Goal: Task Accomplishment & Management: Manage account settings

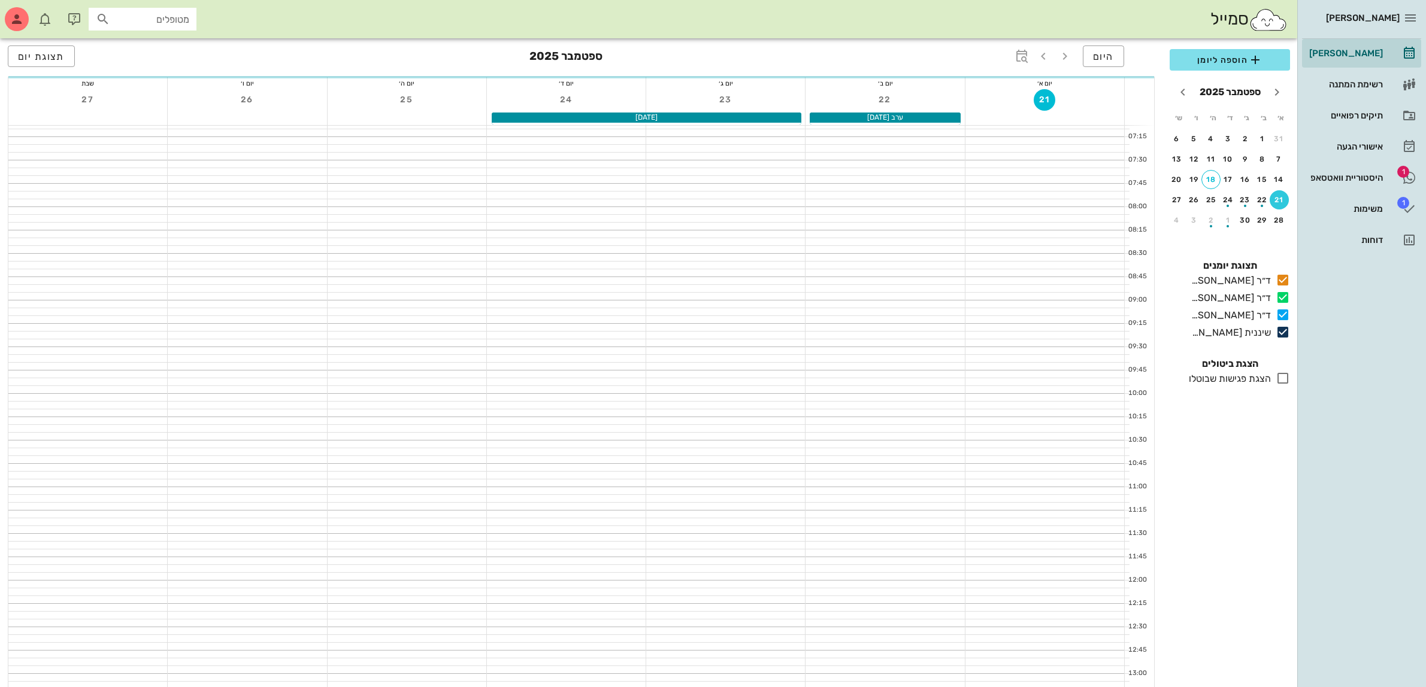
scroll to position [150, 0]
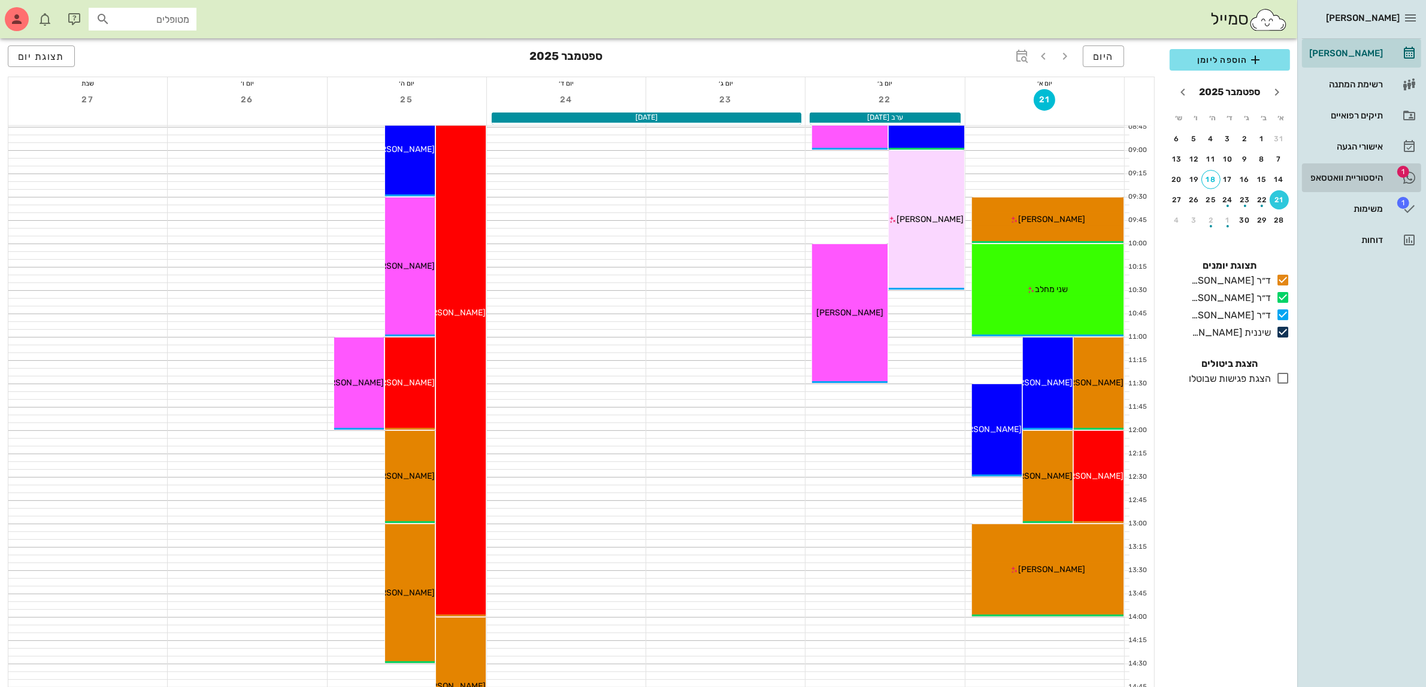
click at [1360, 186] on div "היסטוריית וואטסאפ" at bounding box center [1344, 177] width 76 height 19
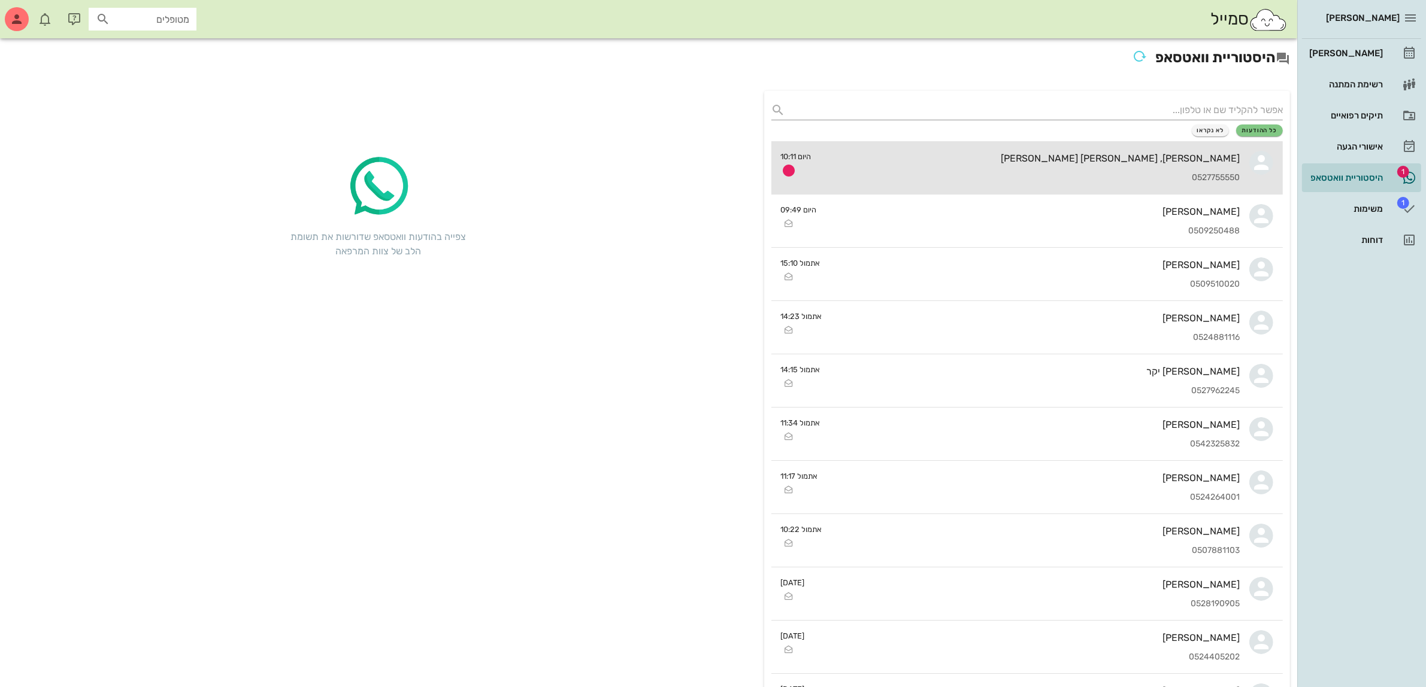
click at [1112, 173] on div "0527755550" at bounding box center [1030, 178] width 419 height 10
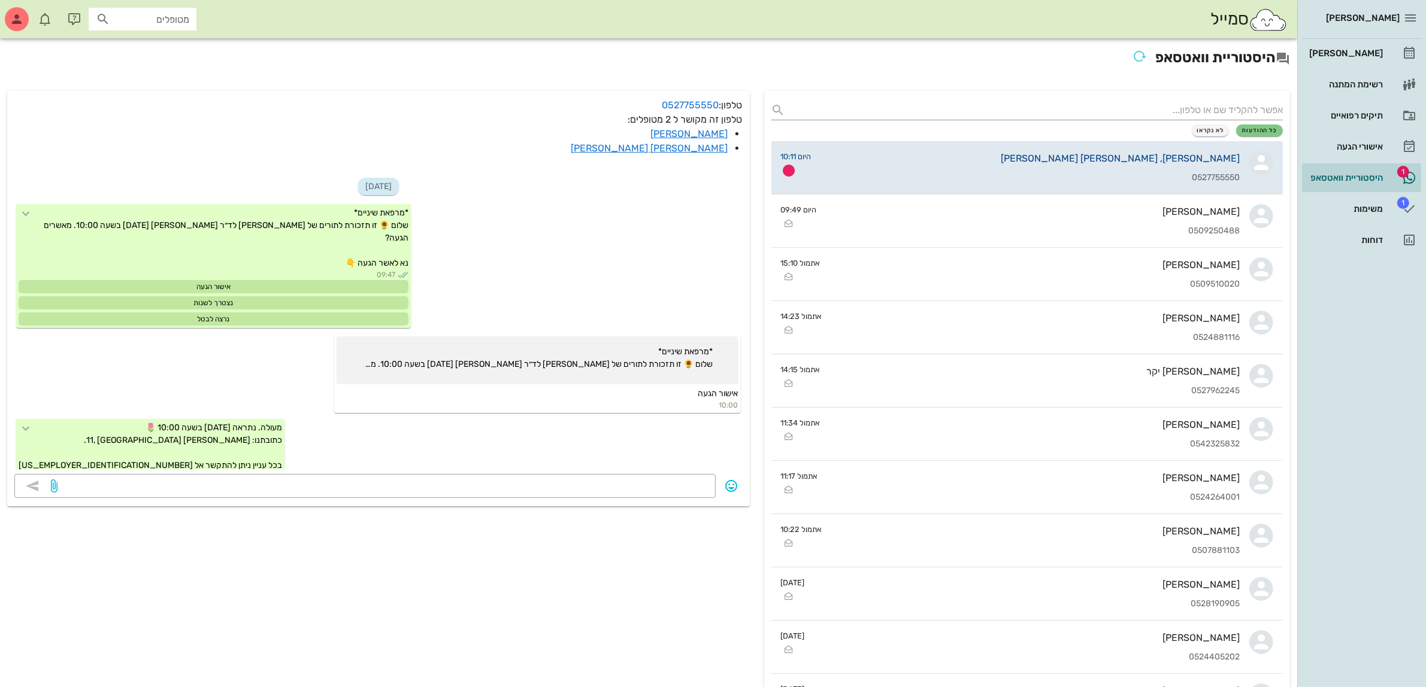
scroll to position [189, 0]
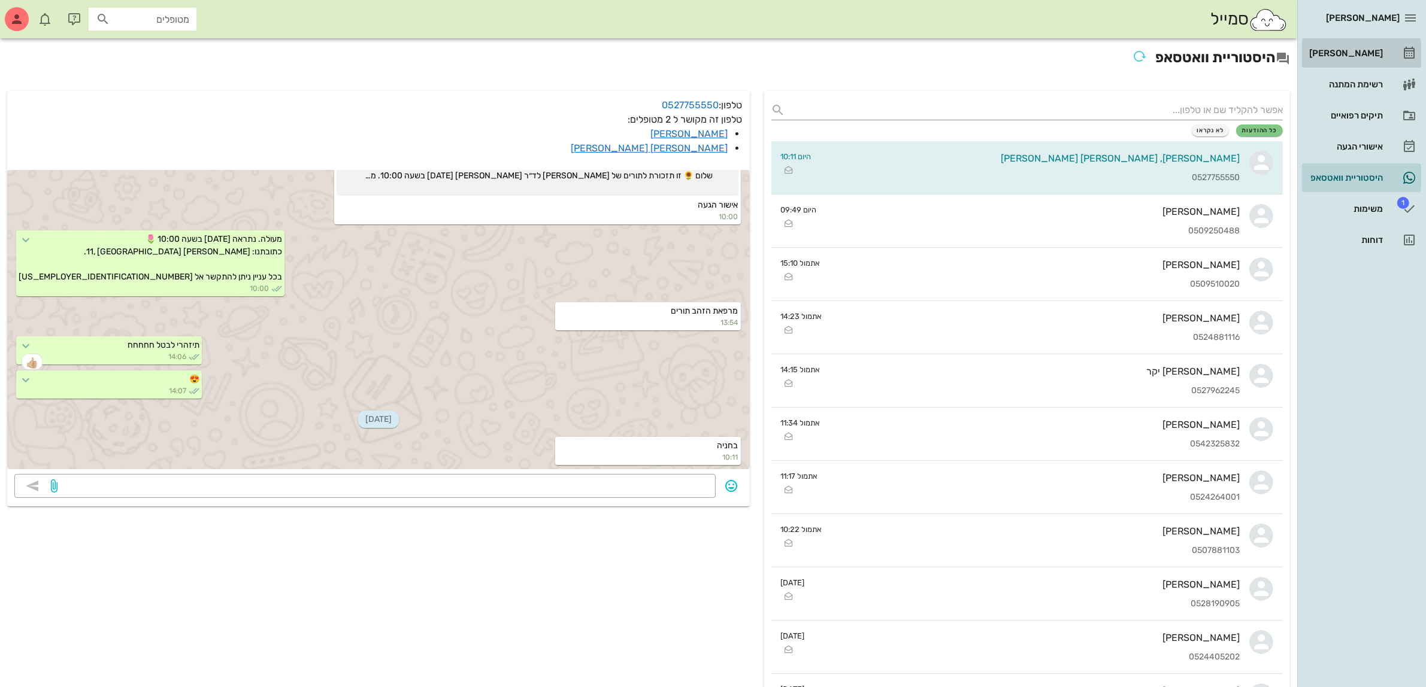
click at [1341, 52] on div "[PERSON_NAME]" at bounding box center [1344, 53] width 76 height 10
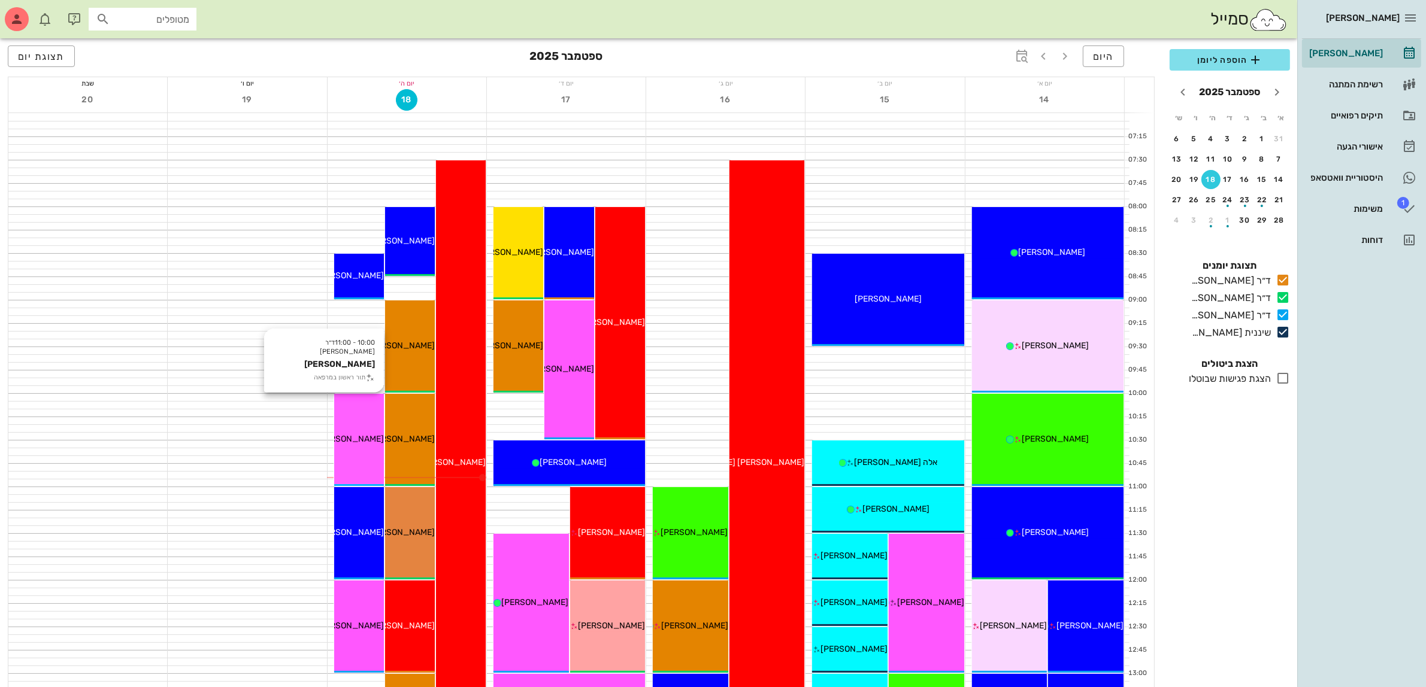
click at [376, 434] on span "[PERSON_NAME]" at bounding box center [350, 439] width 67 height 10
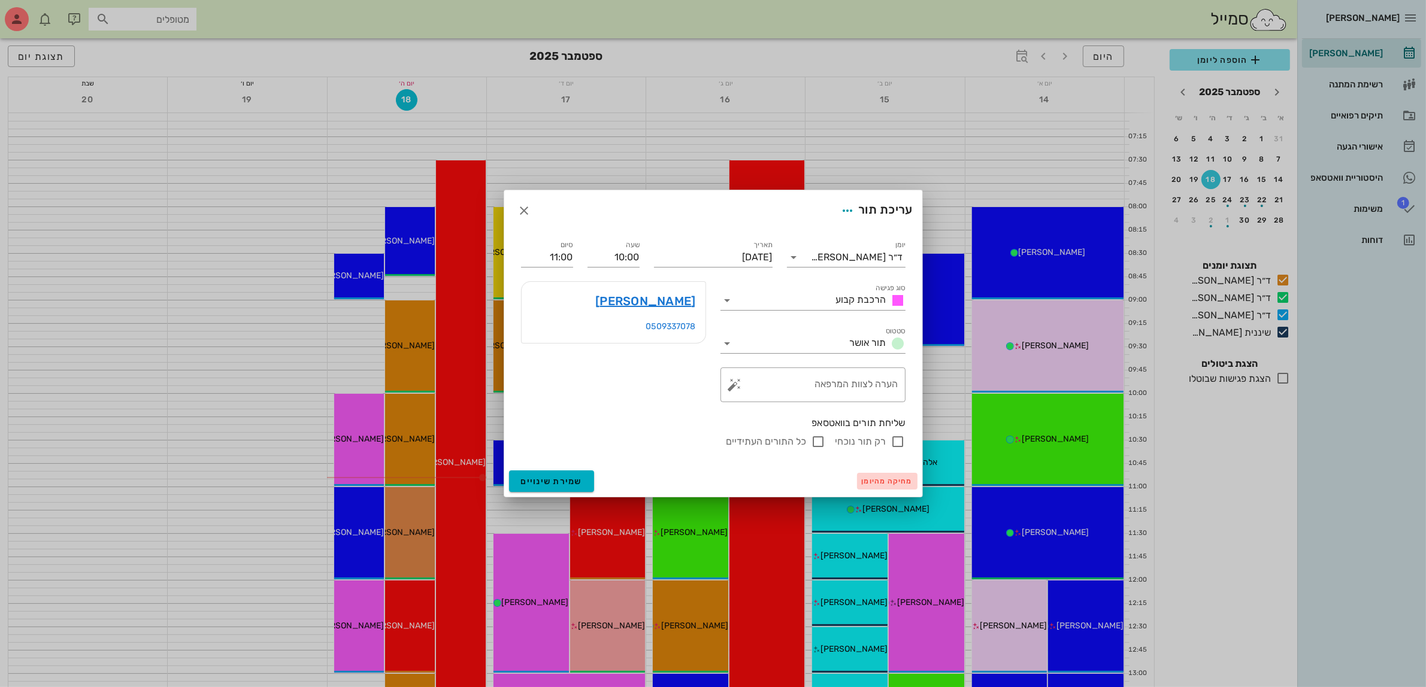
click at [872, 481] on span "מחיקה מהיומן" at bounding box center [887, 481] width 51 height 8
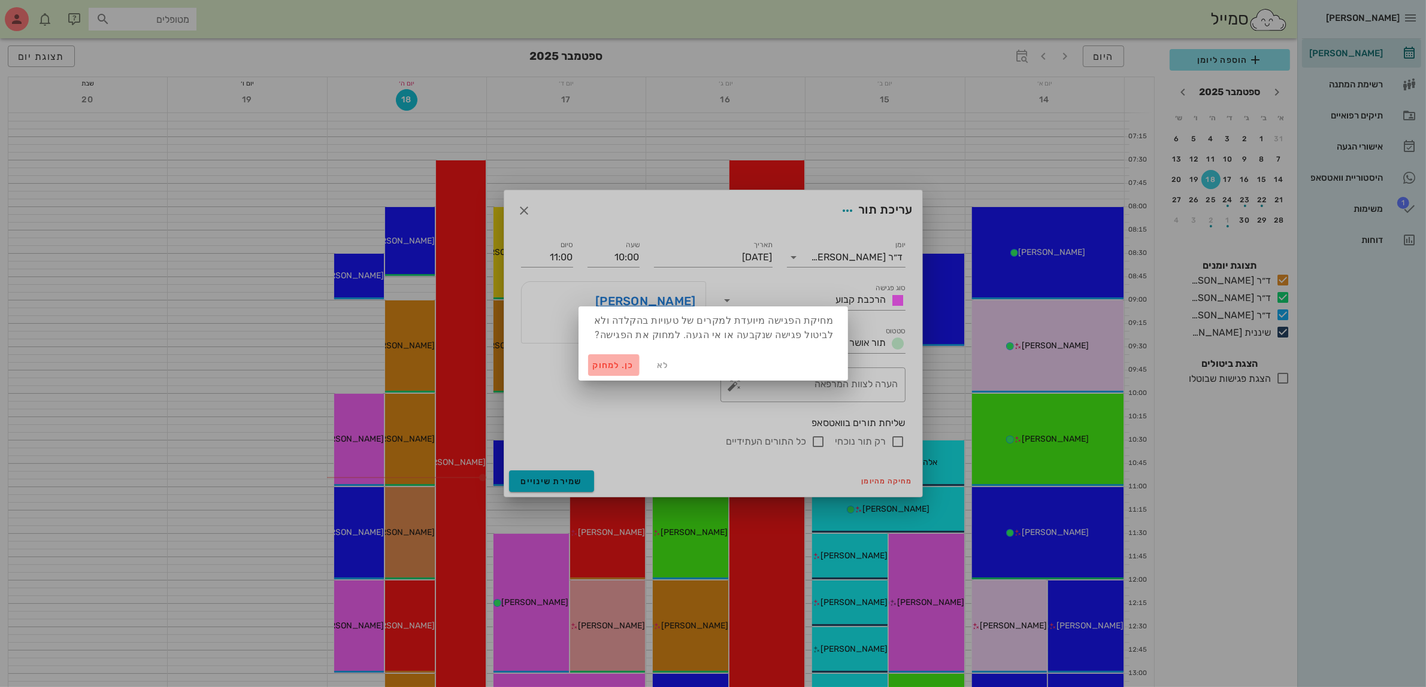
click at [609, 361] on span "כן. למחוק" at bounding box center [614, 365] width 42 height 10
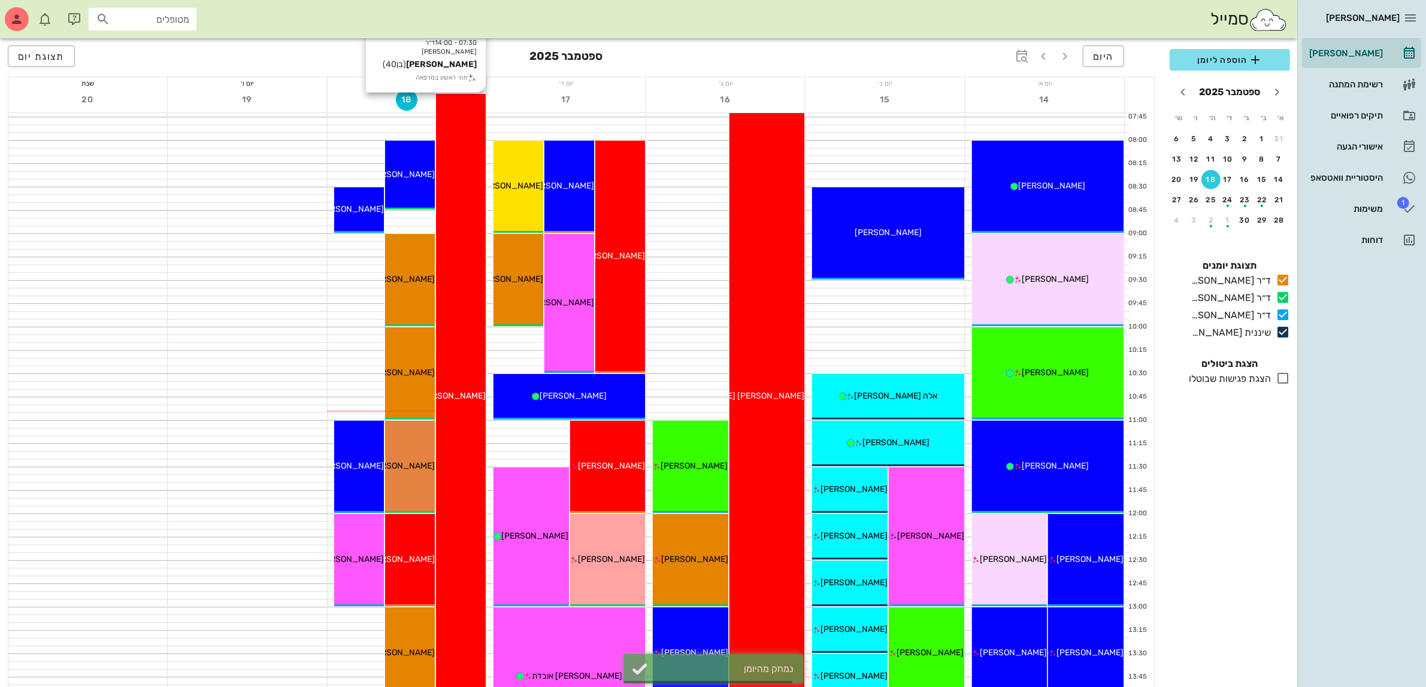
scroll to position [225, 0]
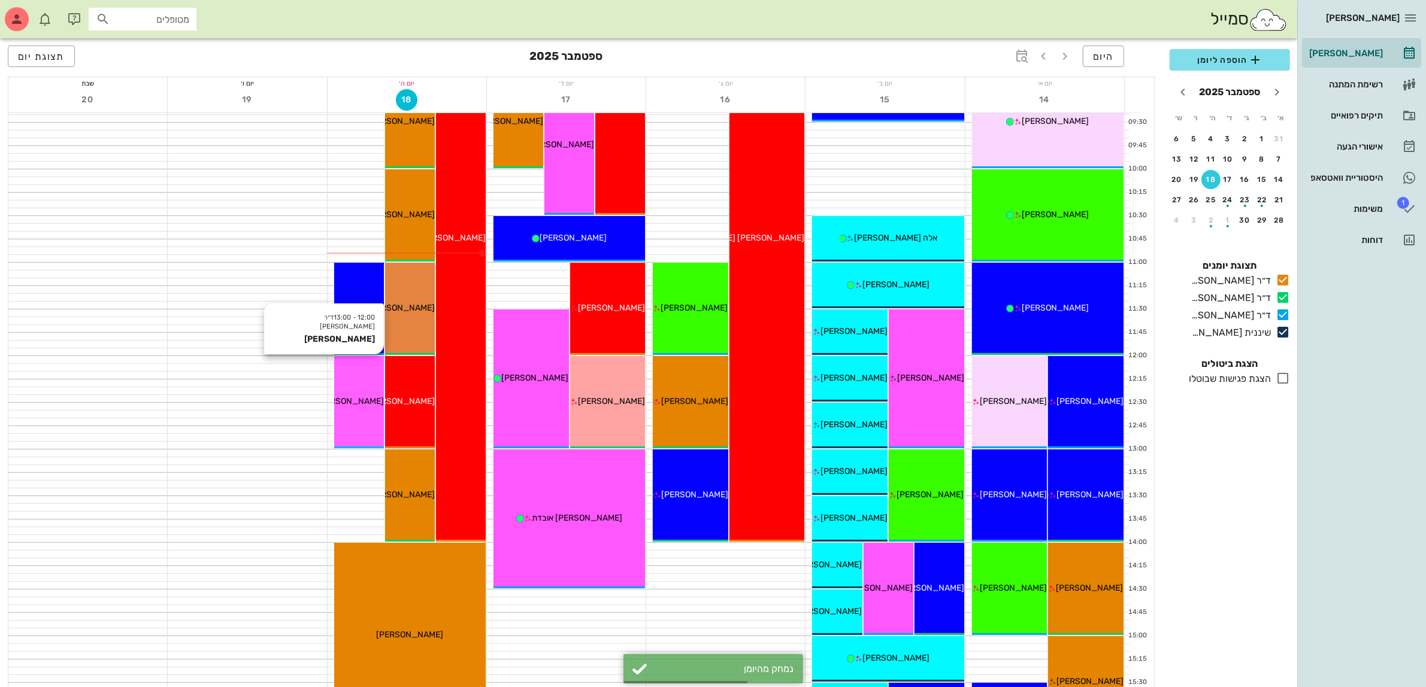
click at [359, 411] on div "12:00 - 13:00 ד״ר [PERSON_NAME] [PERSON_NAME] [PERSON_NAME]" at bounding box center [359, 402] width 50 height 92
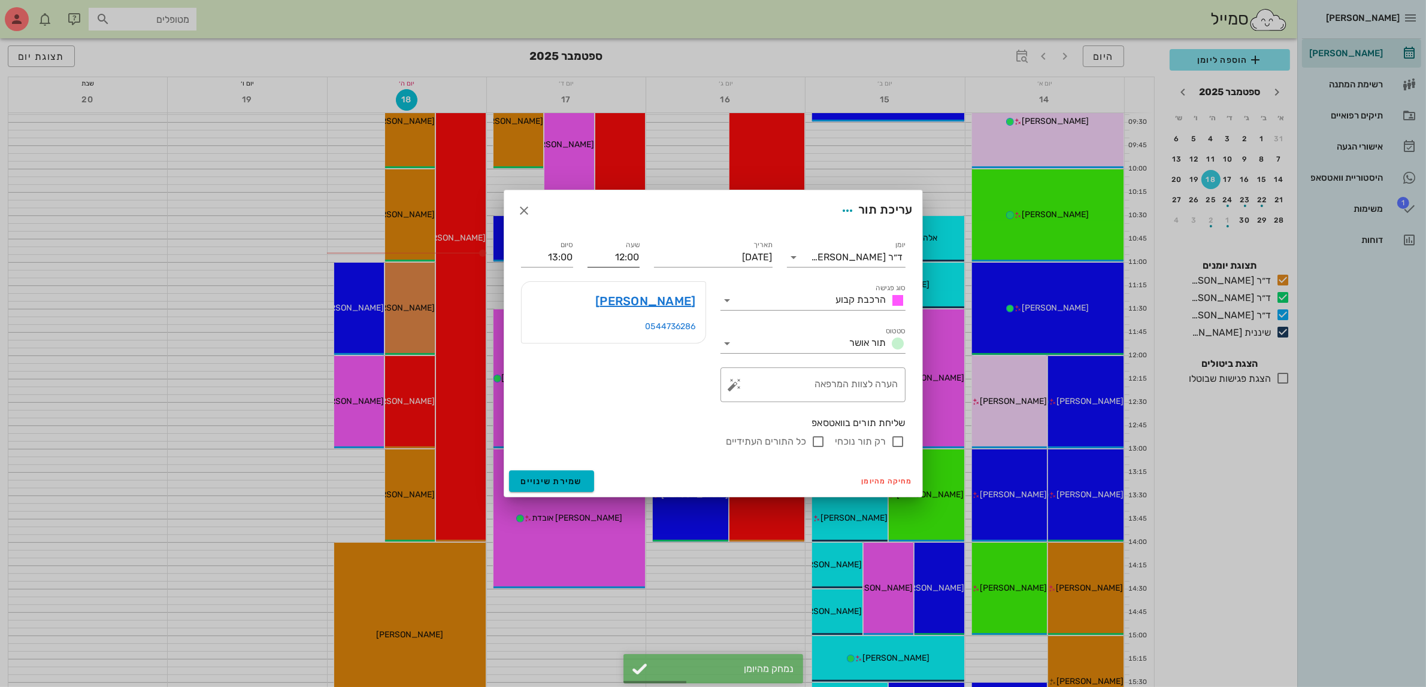
click at [633, 253] on input "12:00" at bounding box center [613, 257] width 52 height 19
click at [608, 248] on input "12:00" at bounding box center [613, 257] width 52 height 19
drag, startPoint x: 608, startPoint y: 248, endPoint x: 786, endPoint y: 307, distance: 187.6
click at [786, 307] on div "יומן ד״ר [PERSON_NAME] סוג פגישה הרכבת קבוע סטטוס תור אושר תאריך [DATE] שעה 12:…" at bounding box center [713, 343] width 399 height 225
type input "17:00"
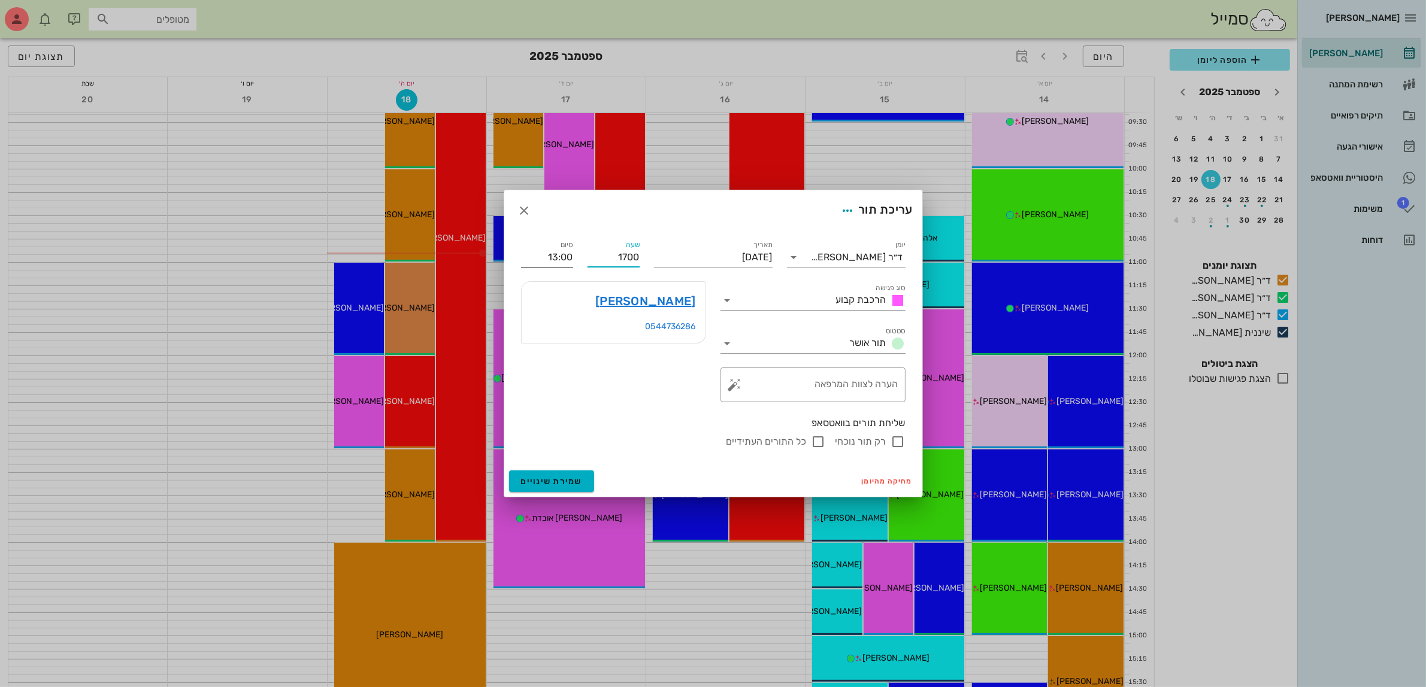
type input "18:00"
click at [545, 256] on input "18:00" at bounding box center [547, 257] width 52 height 19
click at [551, 328] on div "18:00 (שעה)" at bounding box center [514, 331] width 72 height 10
type input "18:00"
click at [553, 477] on span "שמירת שינויים" at bounding box center [552, 482] width 62 height 10
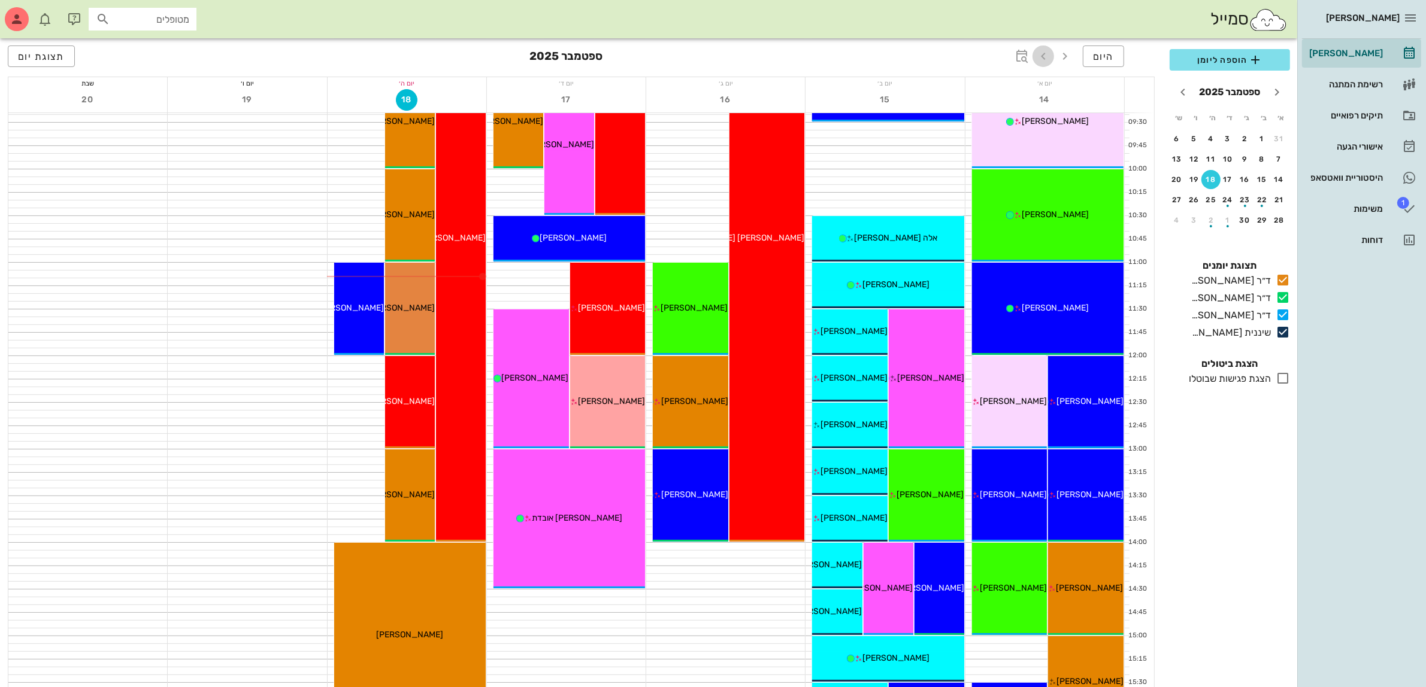
click at [1039, 54] on icon "button" at bounding box center [1043, 56] width 14 height 14
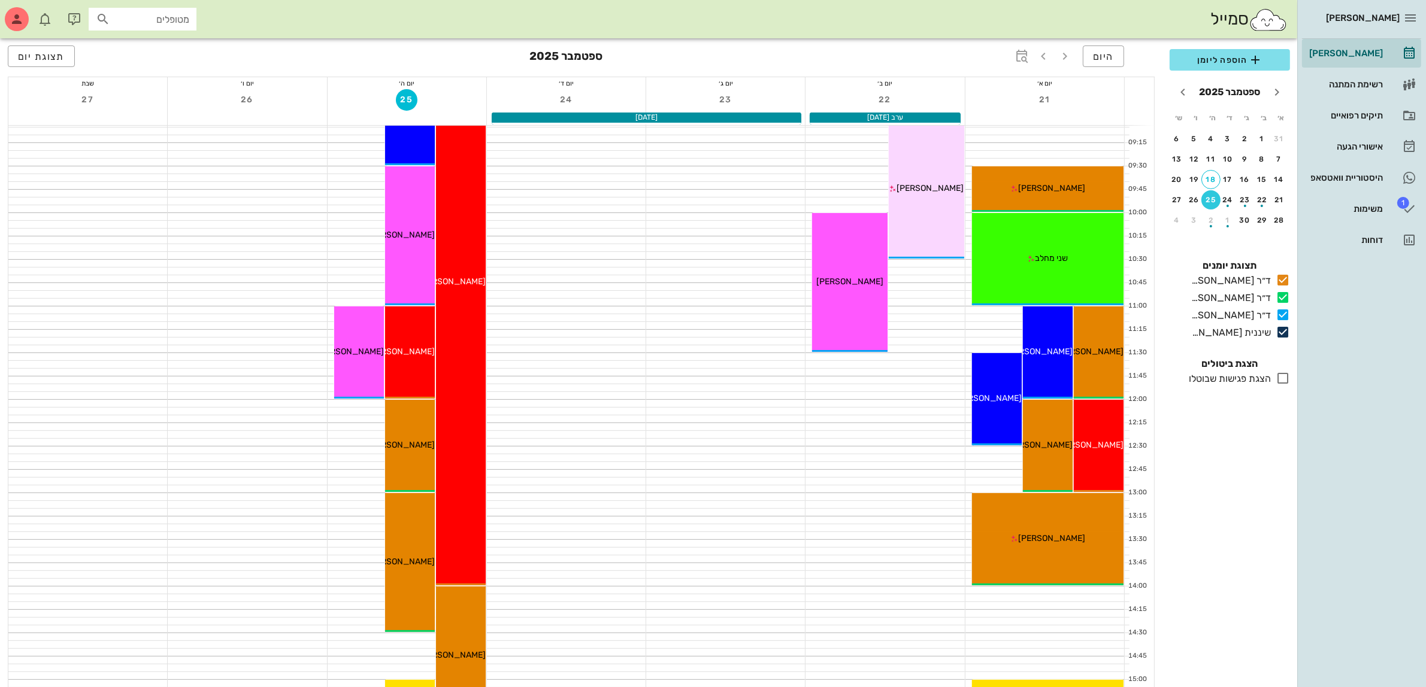
scroll to position [75, 0]
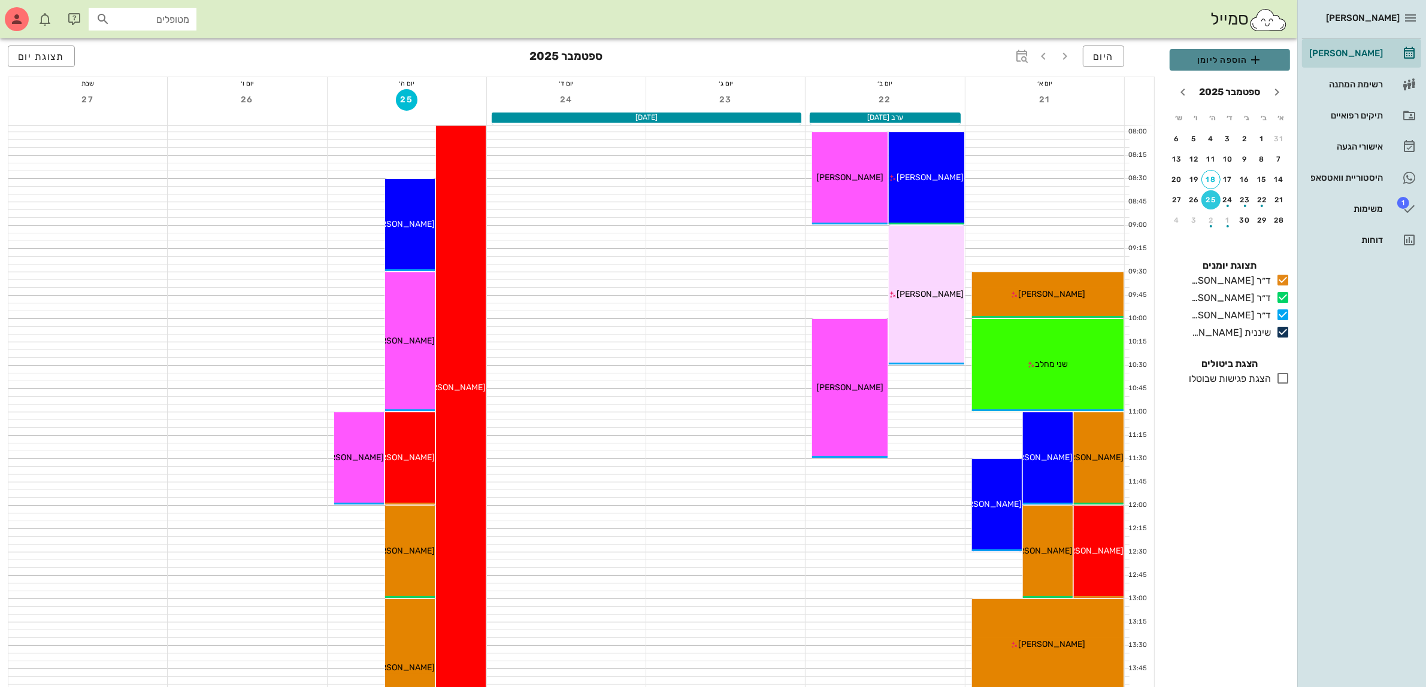
click at [1222, 57] on span "הוספה ליומן" at bounding box center [1229, 60] width 101 height 14
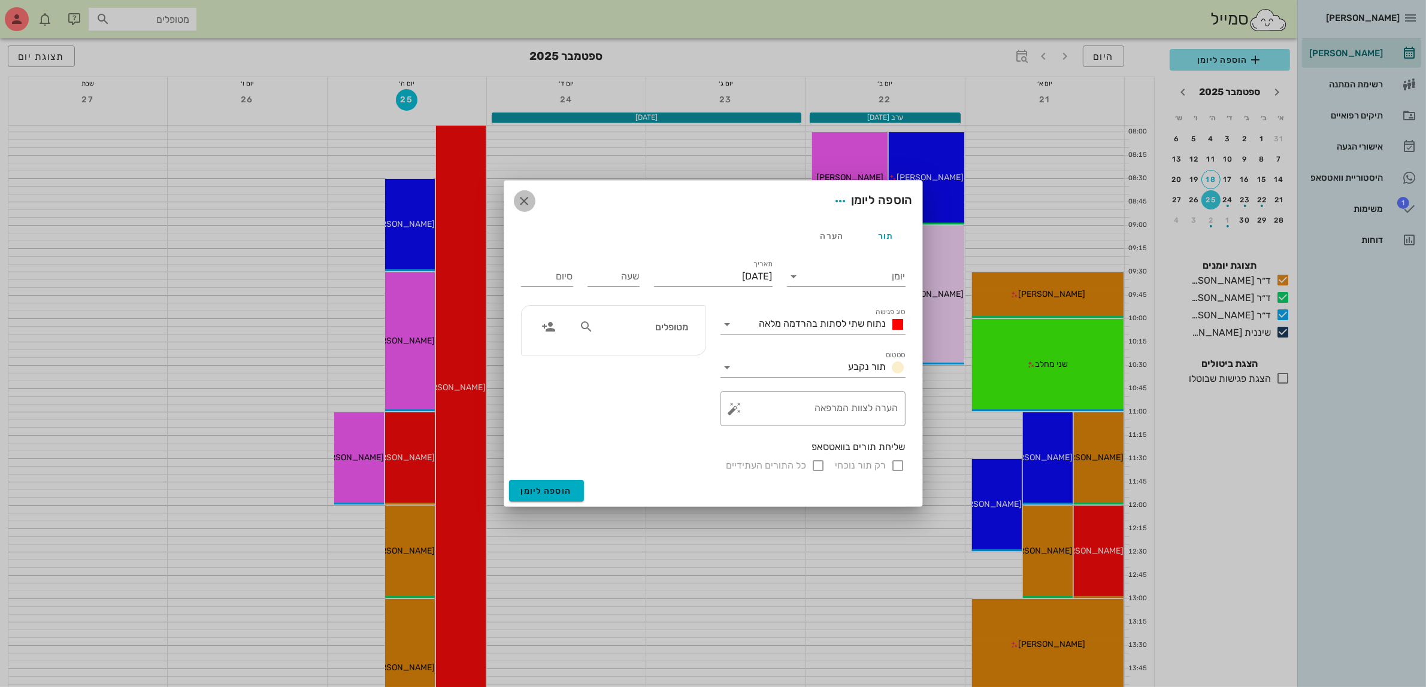
click at [519, 207] on icon "button" at bounding box center [524, 201] width 14 height 14
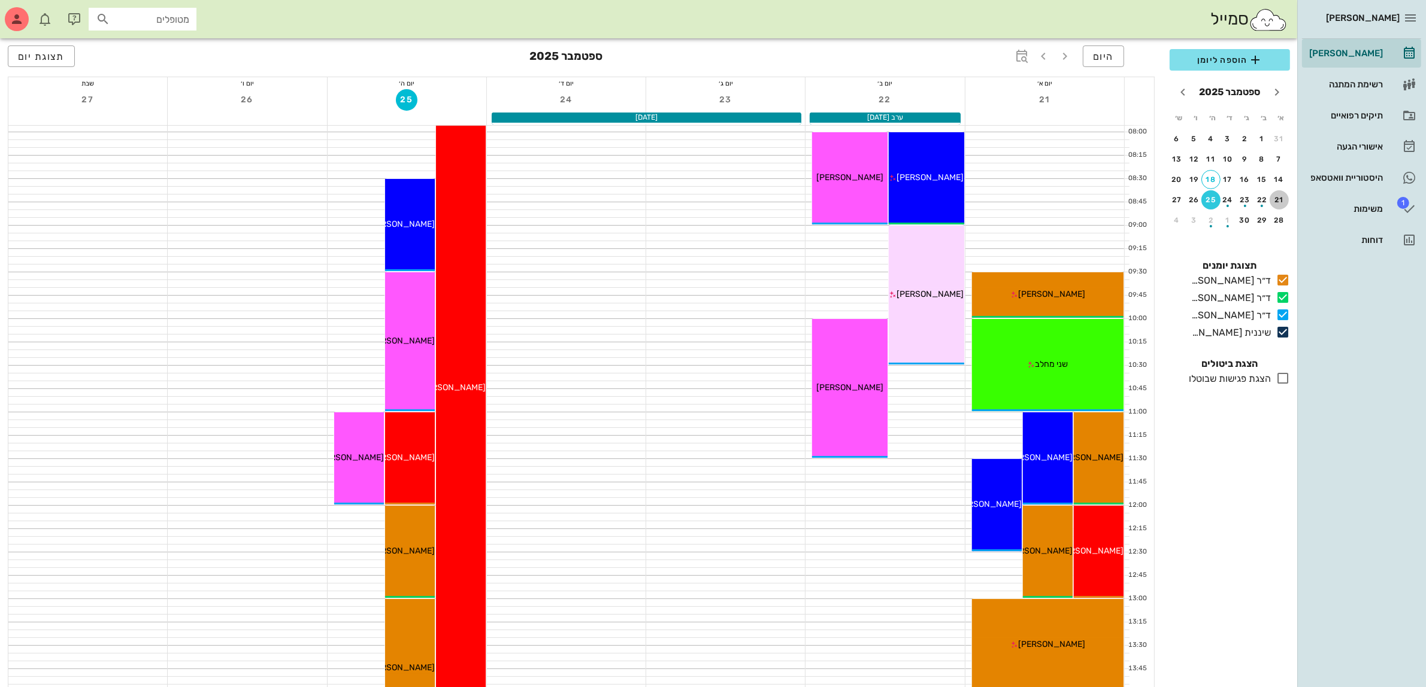
click at [1276, 196] on div "21" at bounding box center [1278, 200] width 19 height 8
click at [1222, 60] on span "הוספה ליומן" at bounding box center [1229, 60] width 101 height 14
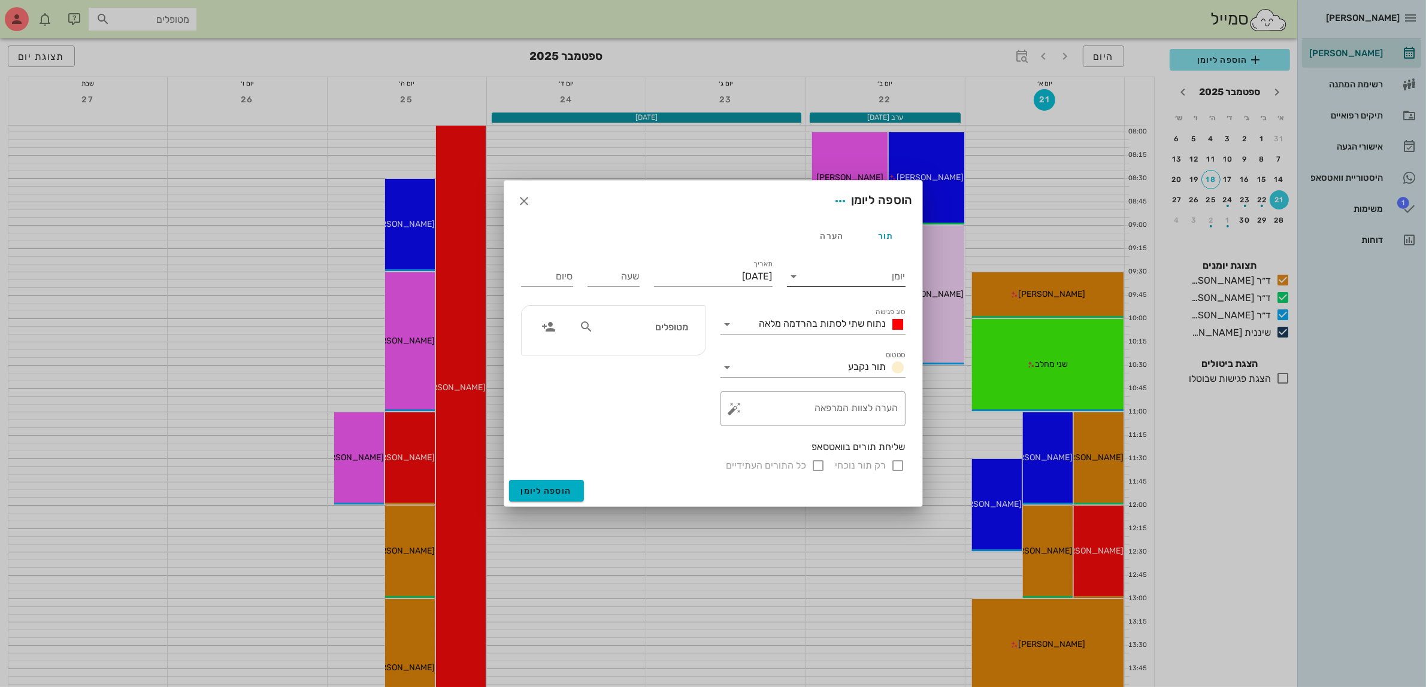
click at [840, 277] on input "יומן" at bounding box center [855, 276] width 102 height 19
click at [865, 283] on div "ד״ר [PERSON_NAME]" at bounding box center [849, 285] width 106 height 11
click at [618, 274] on input "שעה" at bounding box center [613, 276] width 52 height 19
type input "07:45"
type input "15:45"
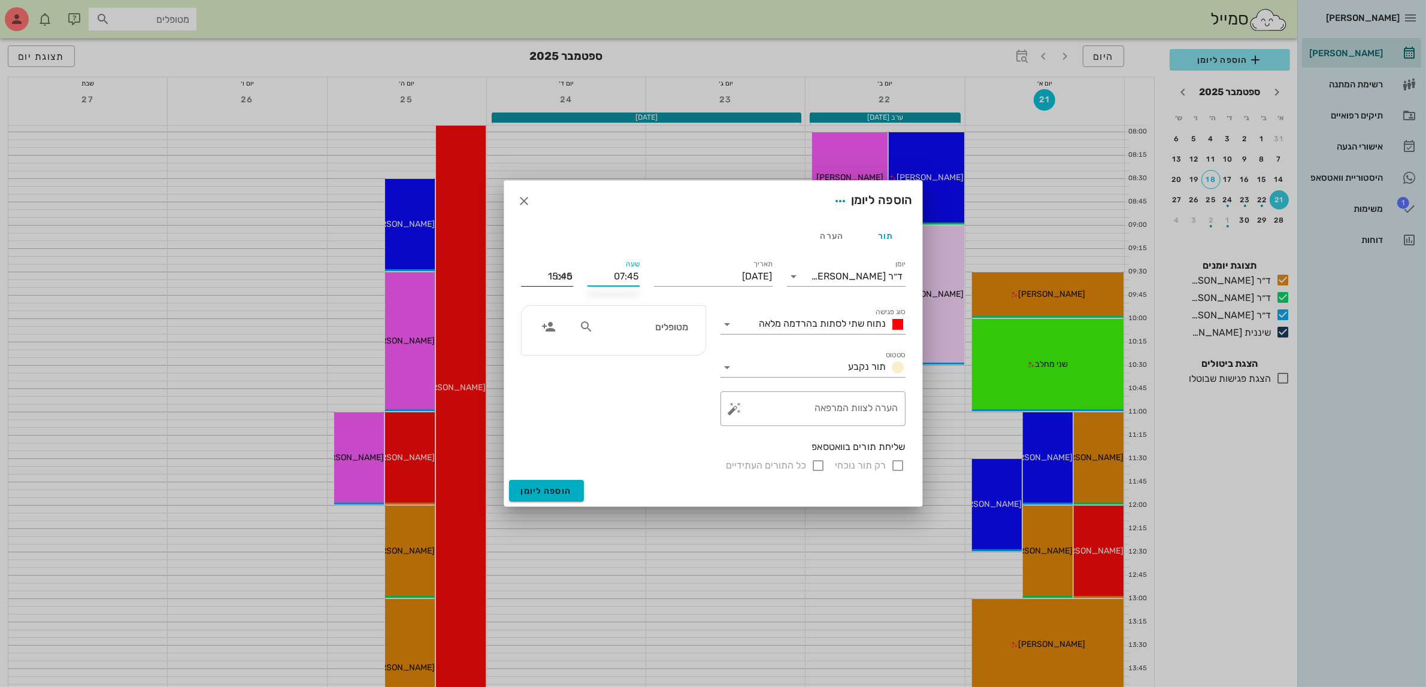
click at [569, 273] on div "סיום 15:45" at bounding box center [547, 274] width 66 height 48
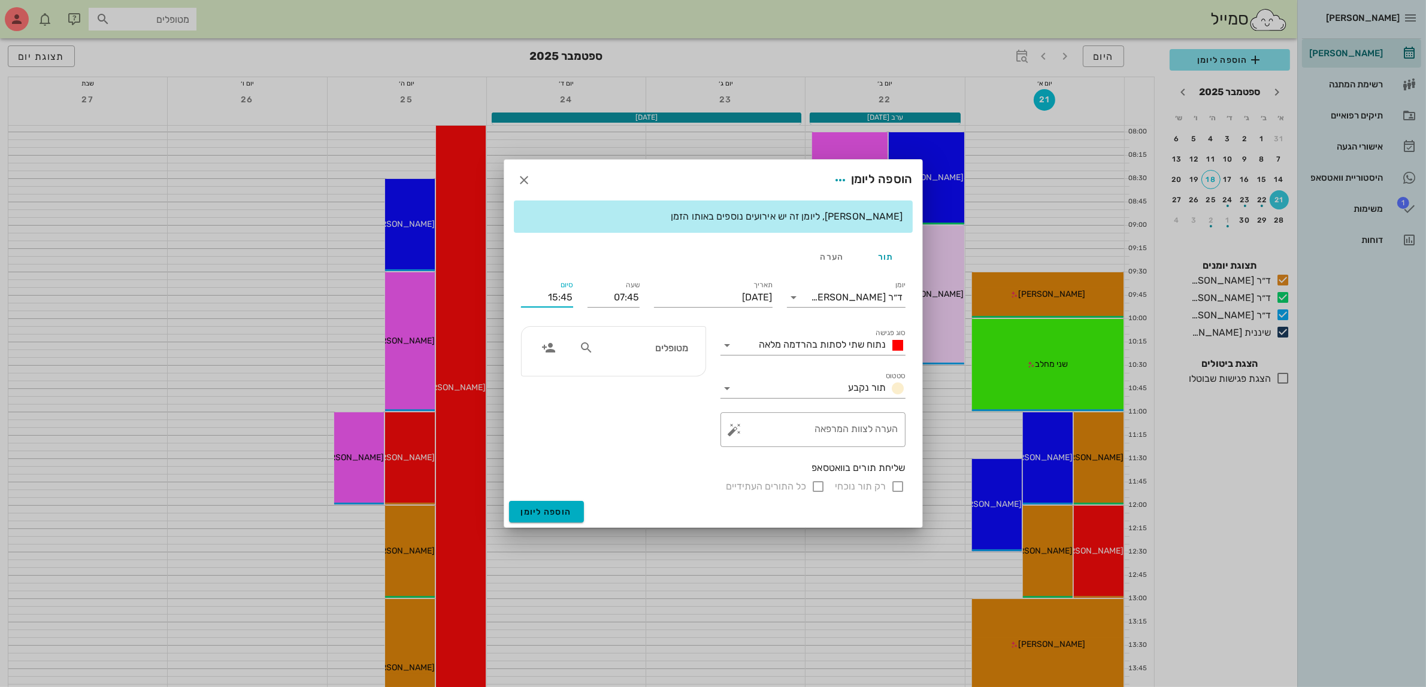
click at [559, 295] on input "15:45" at bounding box center [547, 297] width 52 height 19
click at [858, 348] on span "נתוח שתי לסתות בהרדמה מלאה" at bounding box center [822, 344] width 127 height 11
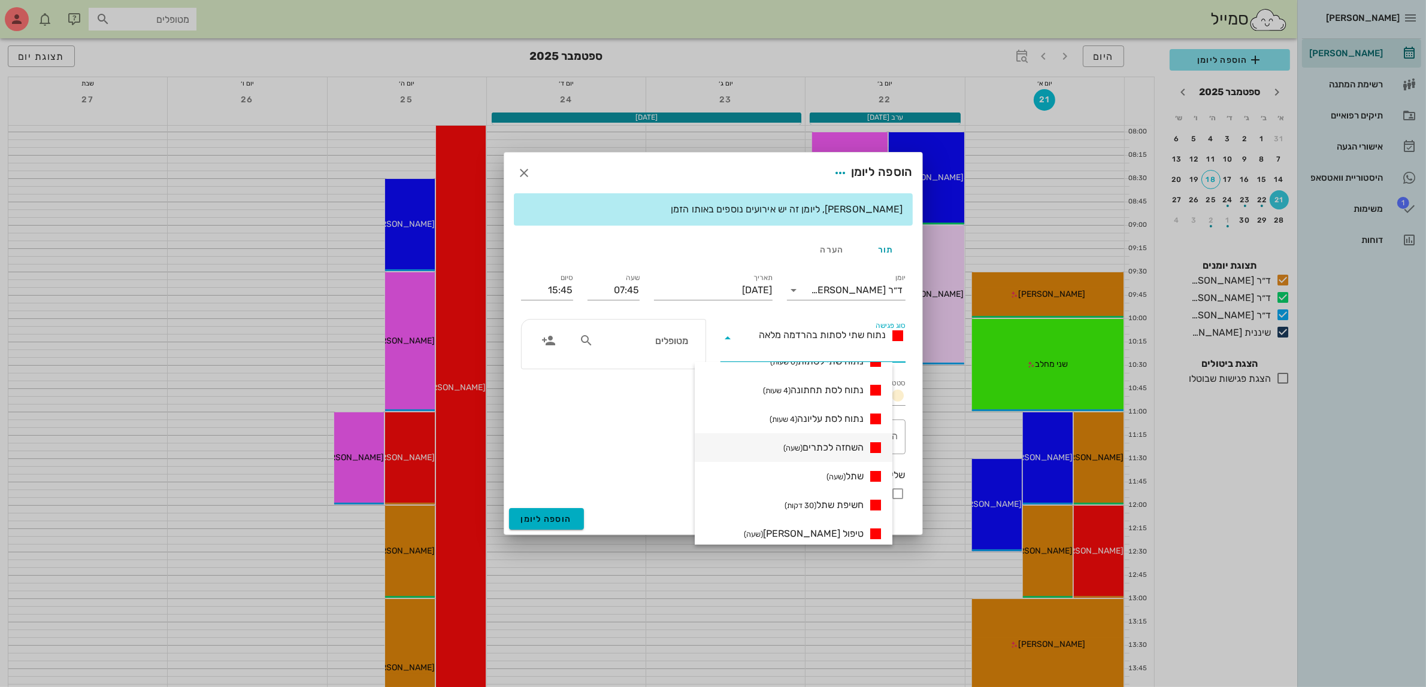
scroll to position [75, 0]
click at [523, 168] on icon "button" at bounding box center [524, 173] width 14 height 14
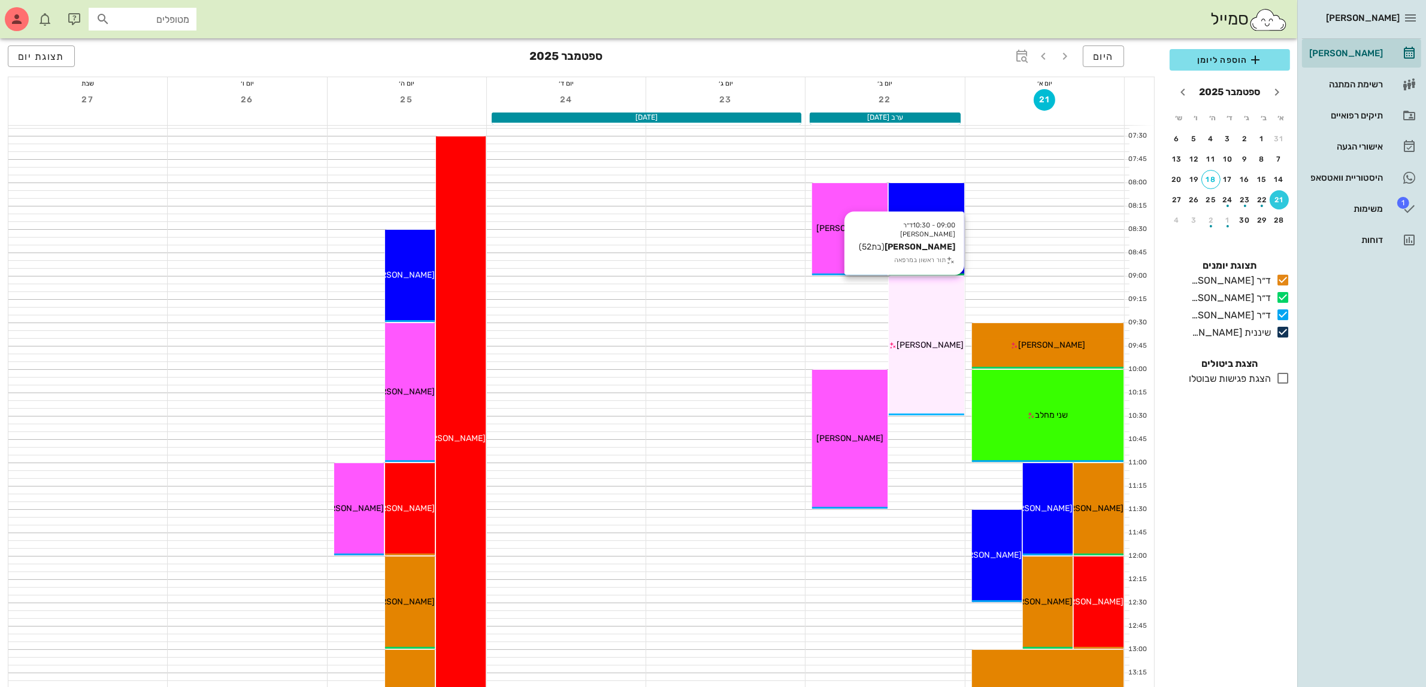
scroll to position [0, 0]
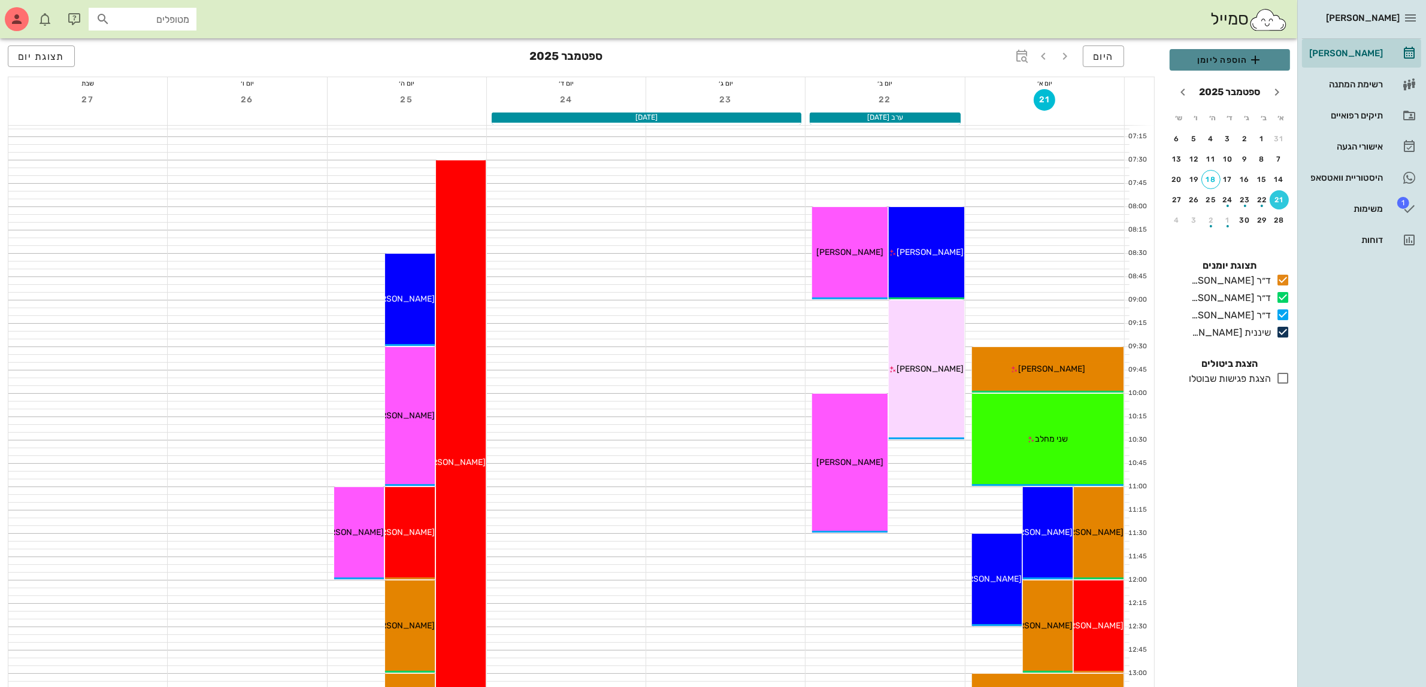
click at [1220, 57] on span "הוספה ליומן" at bounding box center [1229, 60] width 101 height 14
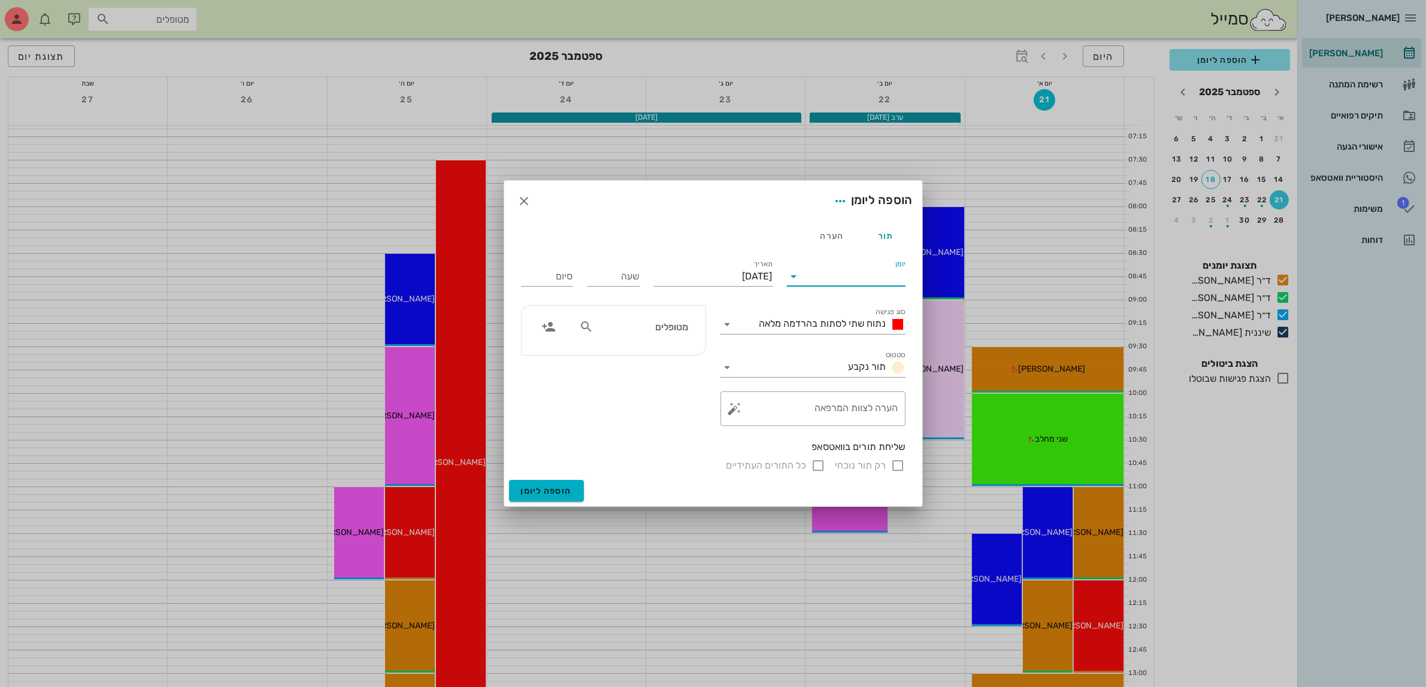
click at [830, 272] on input "יומן" at bounding box center [855, 276] width 102 height 19
click at [875, 341] on div "ד״ר [PERSON_NAME]" at bounding box center [849, 343] width 106 height 11
click at [855, 274] on div "ד״ר [PERSON_NAME]" at bounding box center [857, 276] width 92 height 11
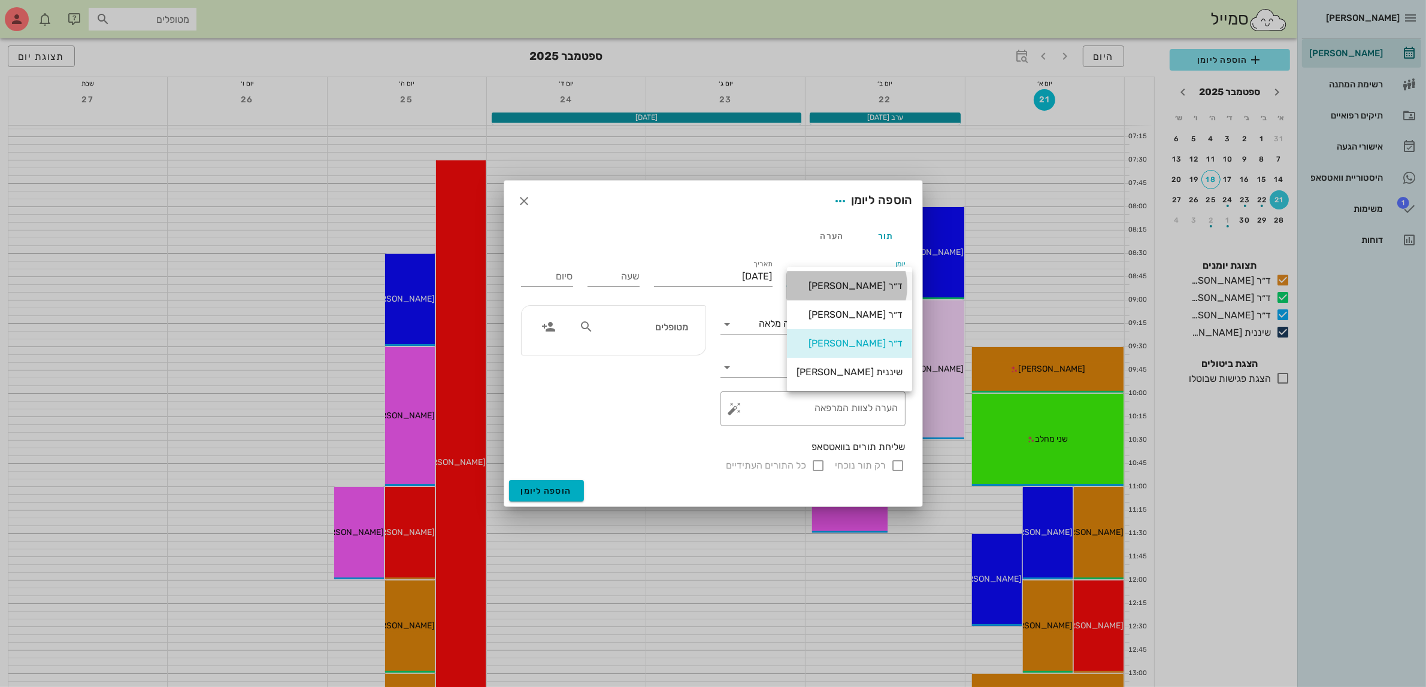
click at [858, 282] on div "ד״ר [PERSON_NAME]" at bounding box center [849, 285] width 106 height 11
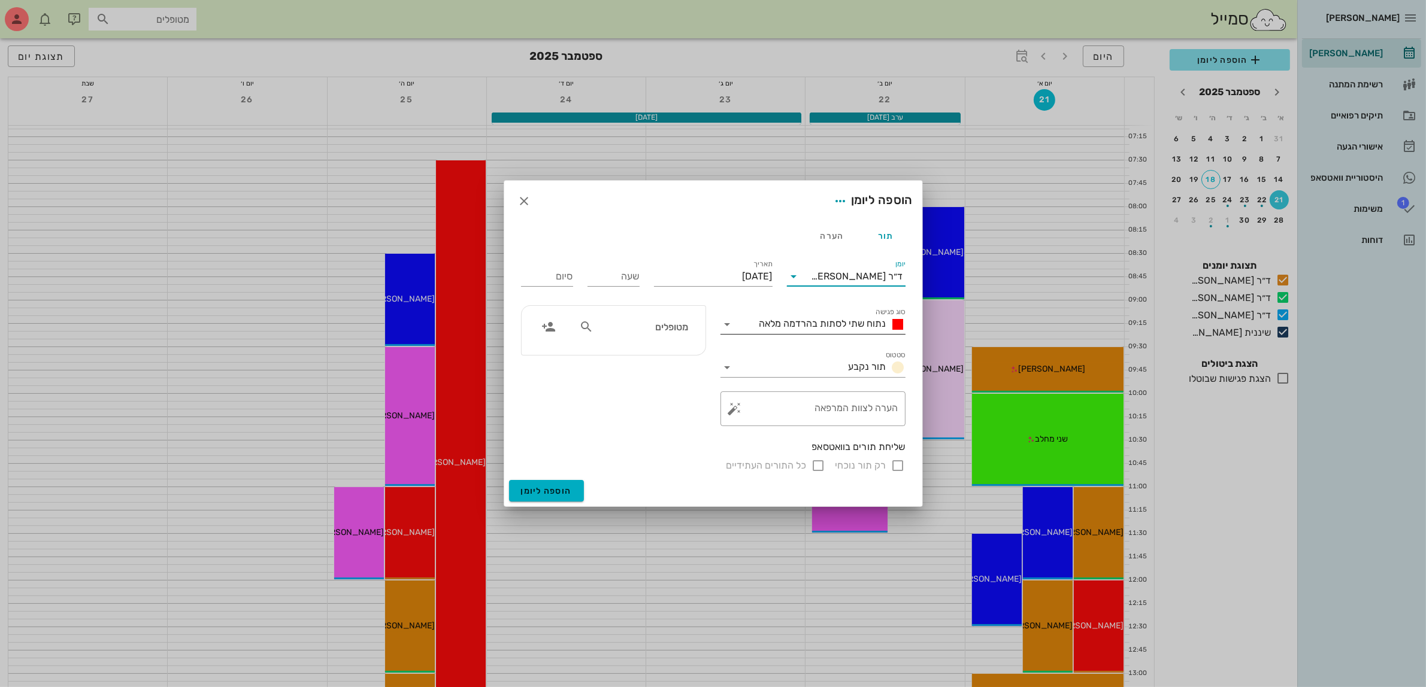
click at [853, 322] on span "נתוח שתי לסתות בהרדמה מלאה" at bounding box center [822, 323] width 127 height 11
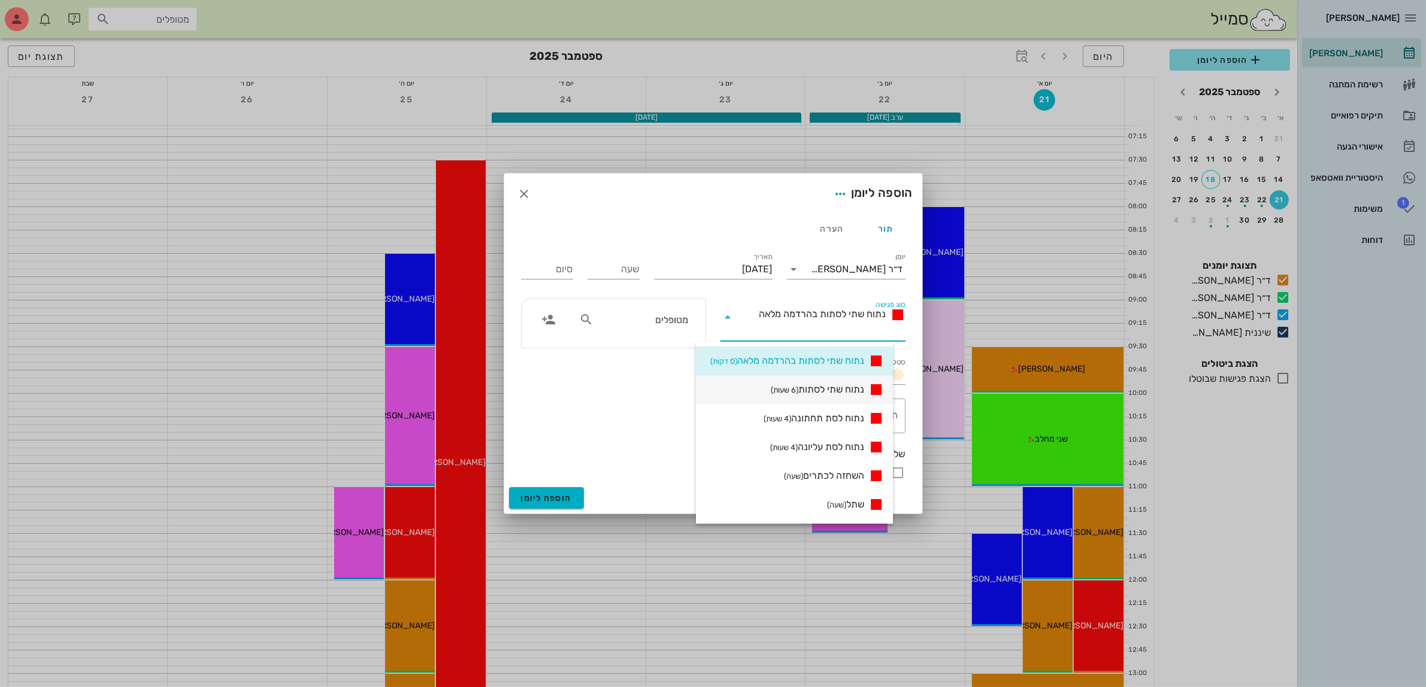
scroll to position [225, 0]
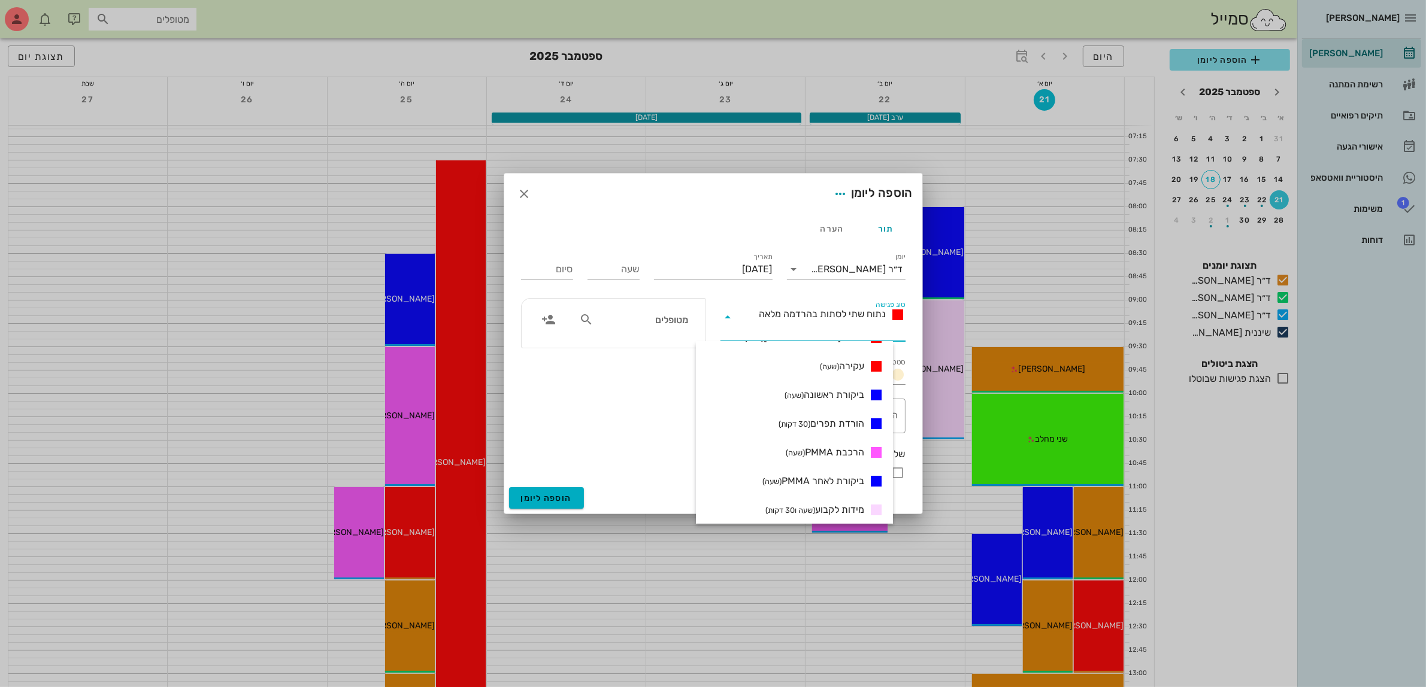
click at [786, 336] on input "סוג פגישה" at bounding box center [821, 331] width 168 height 19
click at [836, 399] on span "ביקורת ראשונה (שעה)" at bounding box center [824, 395] width 80 height 14
type input "01:00"
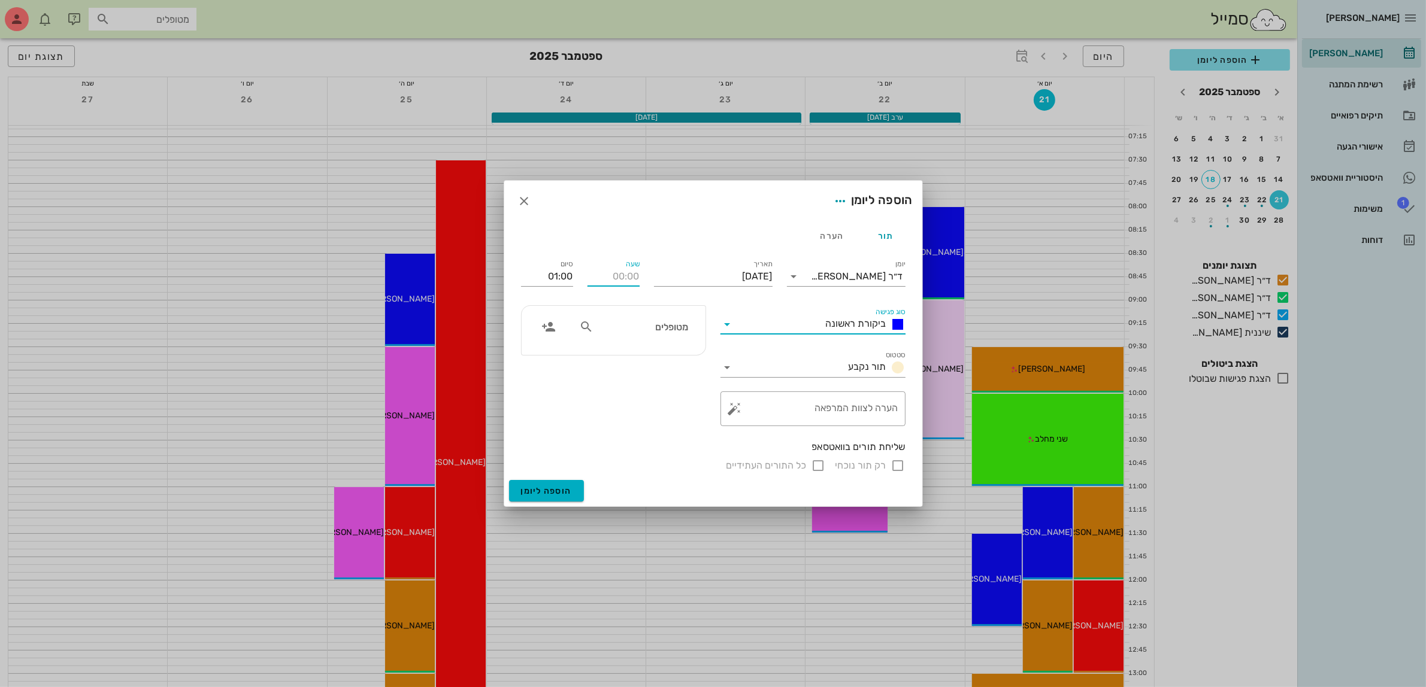
click at [627, 273] on div "שעה" at bounding box center [613, 276] width 52 height 19
type input "08:00"
type input "09:00"
click at [663, 331] on input "text" at bounding box center [642, 327] width 92 height 16
type input "רבק"
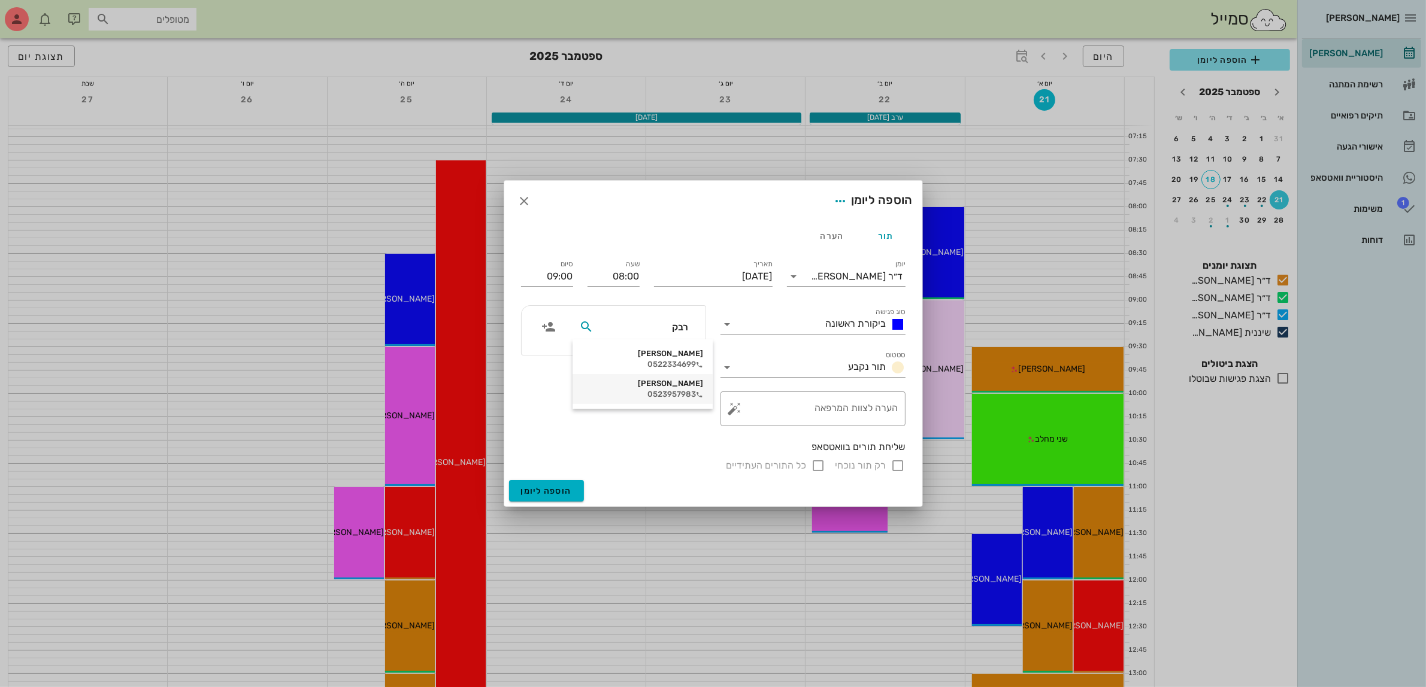
click at [662, 387] on div "[PERSON_NAME]" at bounding box center [642, 384] width 121 height 10
click at [545, 489] on span "הוספה ליומן" at bounding box center [546, 491] width 51 height 10
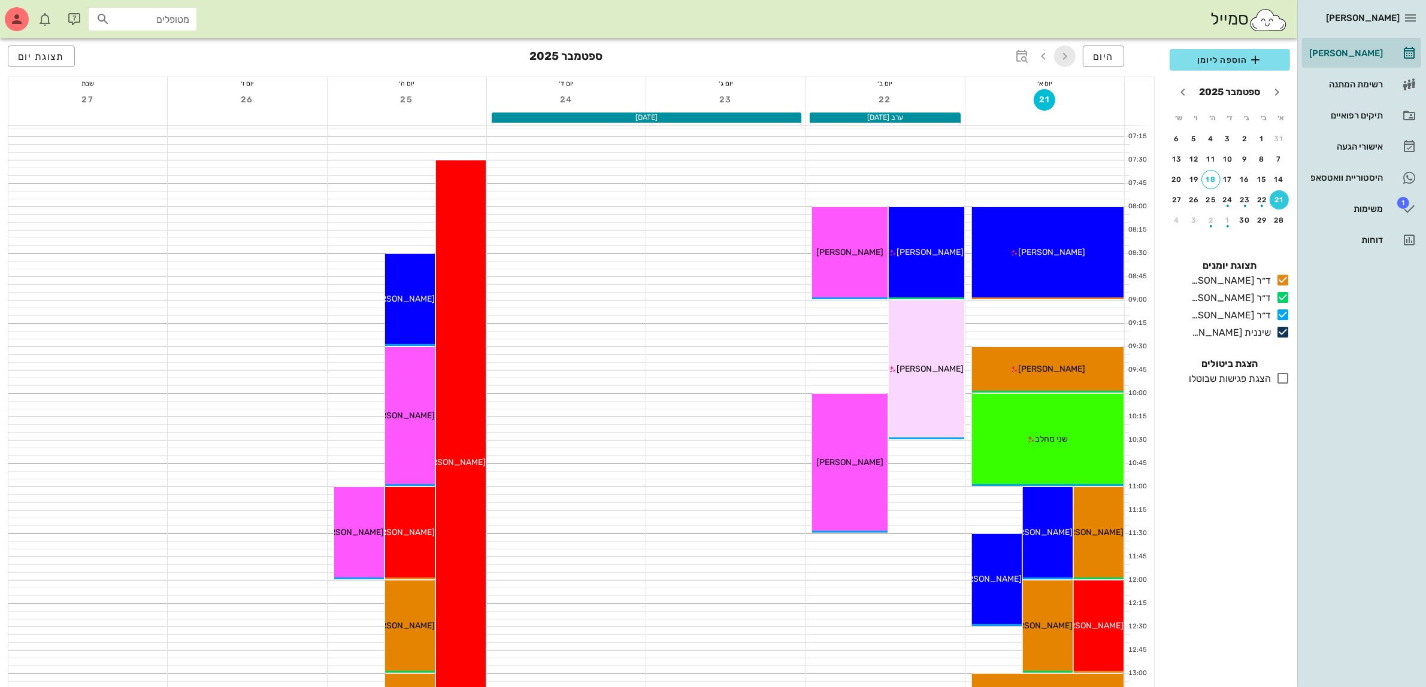
click at [1066, 48] on button "button" at bounding box center [1065, 57] width 22 height 22
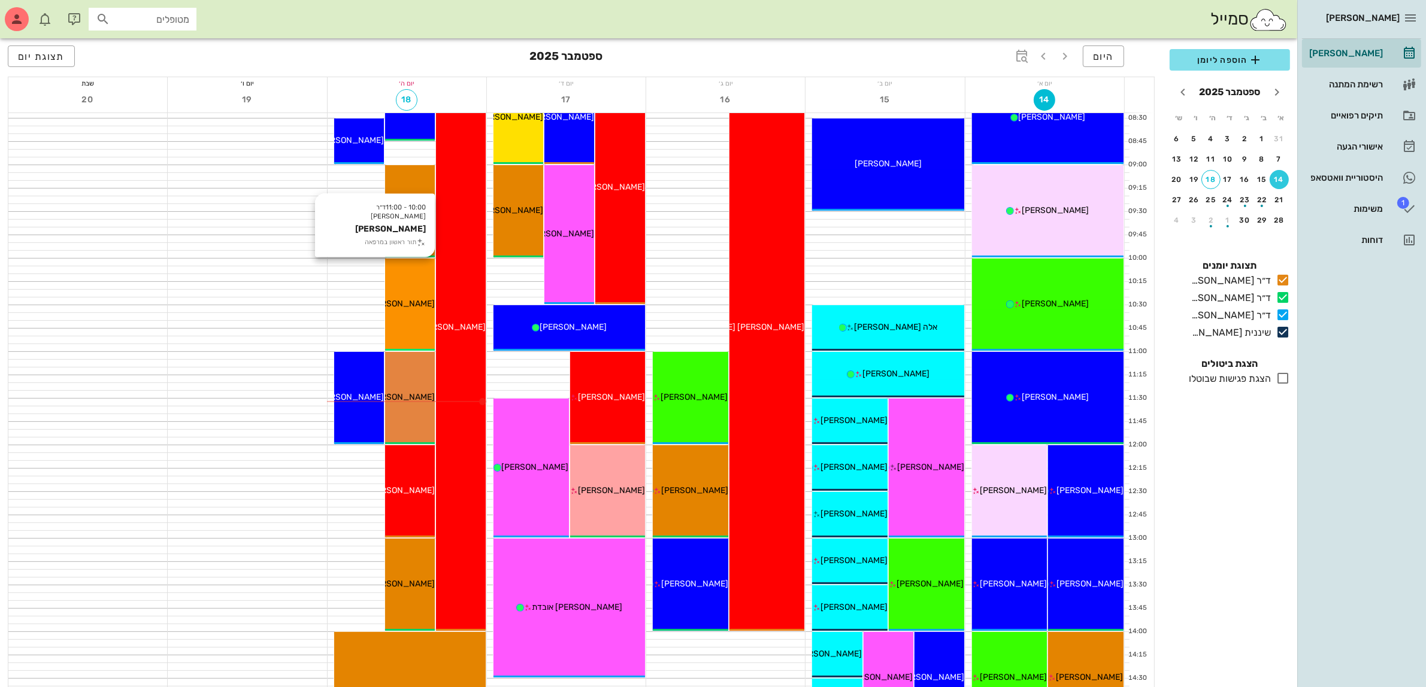
scroll to position [150, 0]
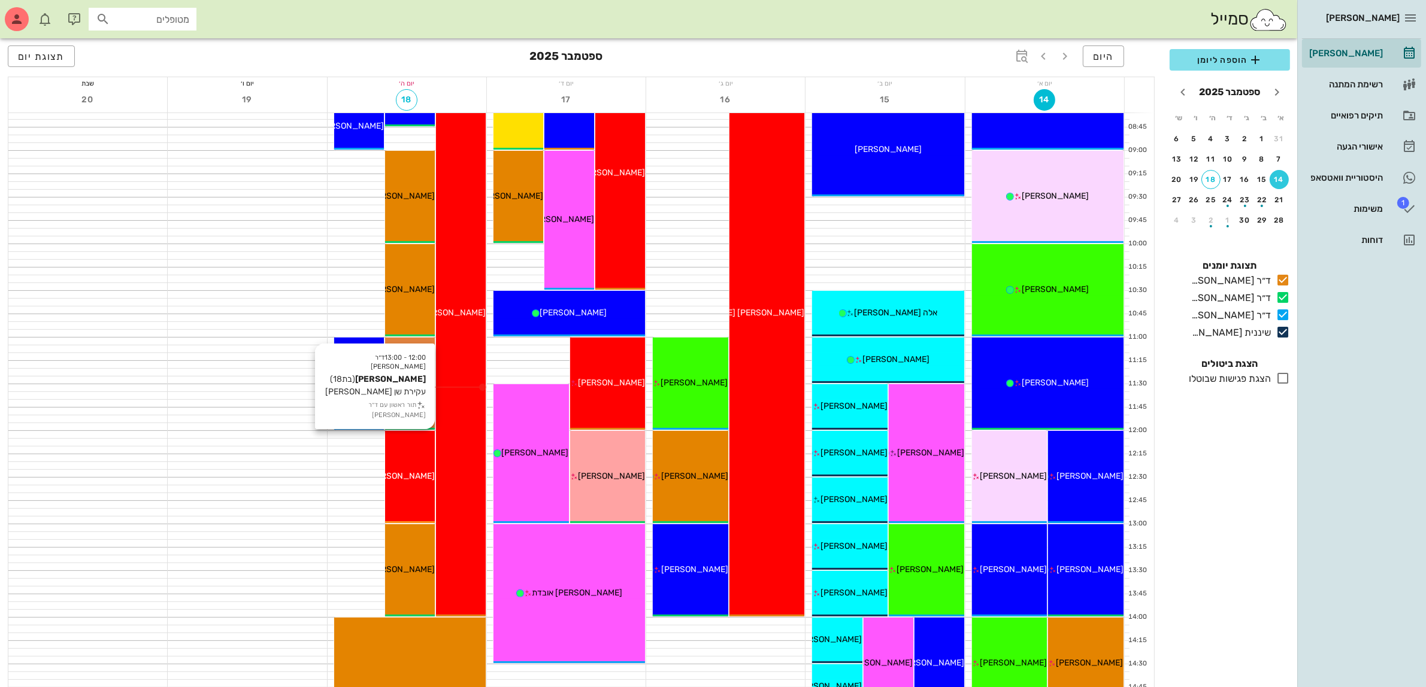
click at [409, 472] on span "[PERSON_NAME]" at bounding box center [401, 476] width 67 height 10
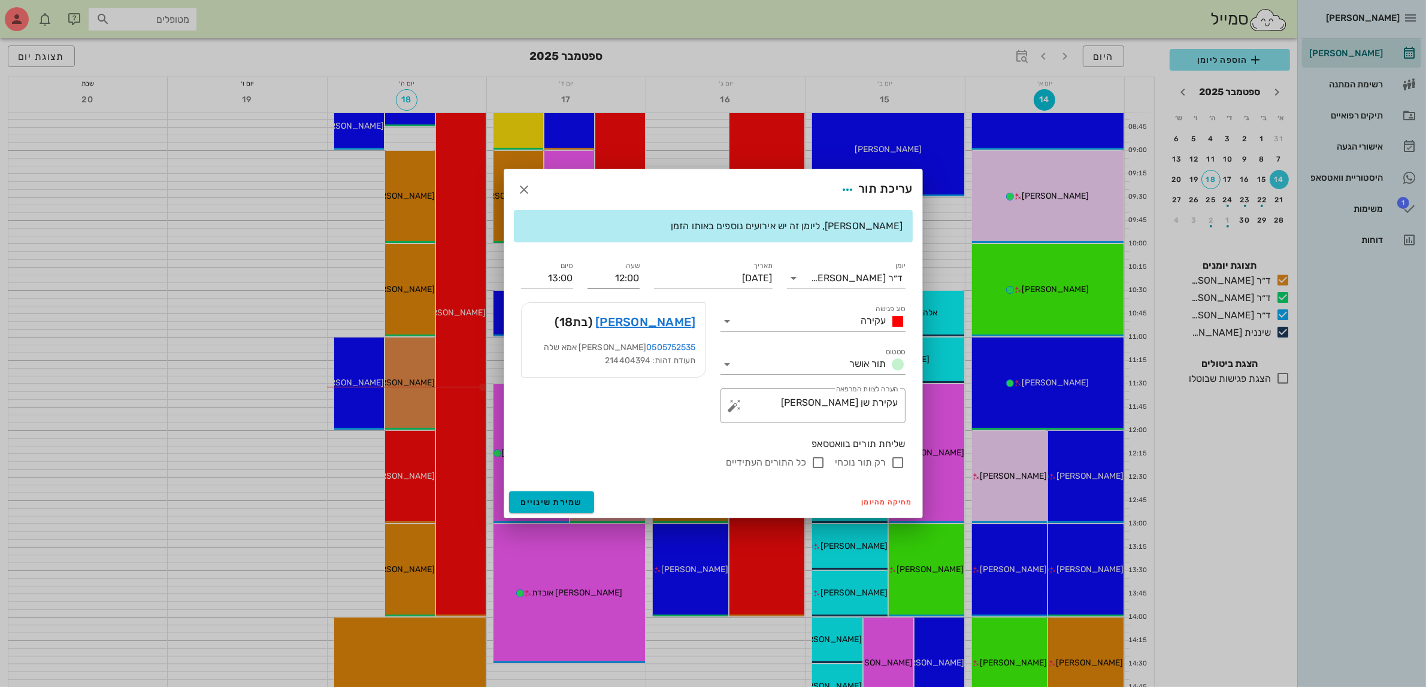
click at [629, 272] on input "12:00" at bounding box center [613, 278] width 52 height 19
click at [614, 369] on div "12:30" at bounding box center [613, 368] width 33 height 10
type input "12:30"
type input "13:30"
click at [542, 504] on span "שמירת שינויים" at bounding box center [552, 503] width 62 height 10
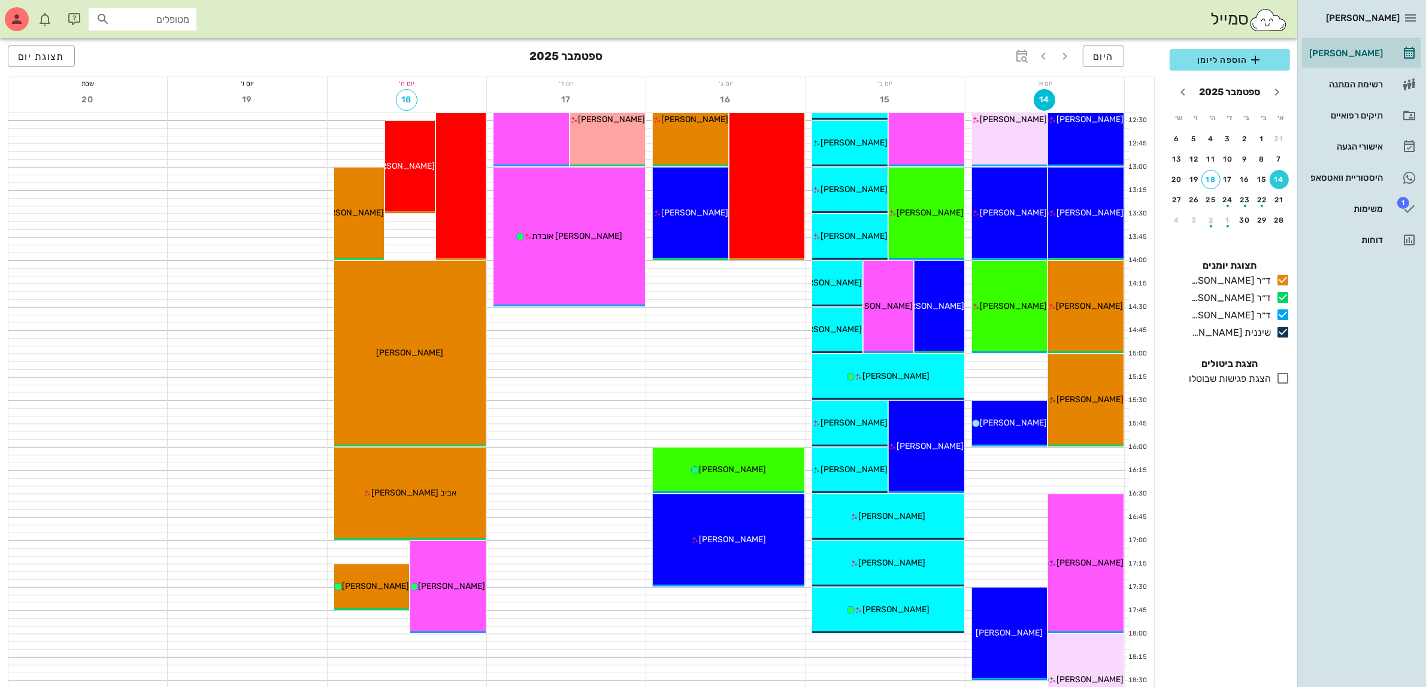
scroll to position [524, 0]
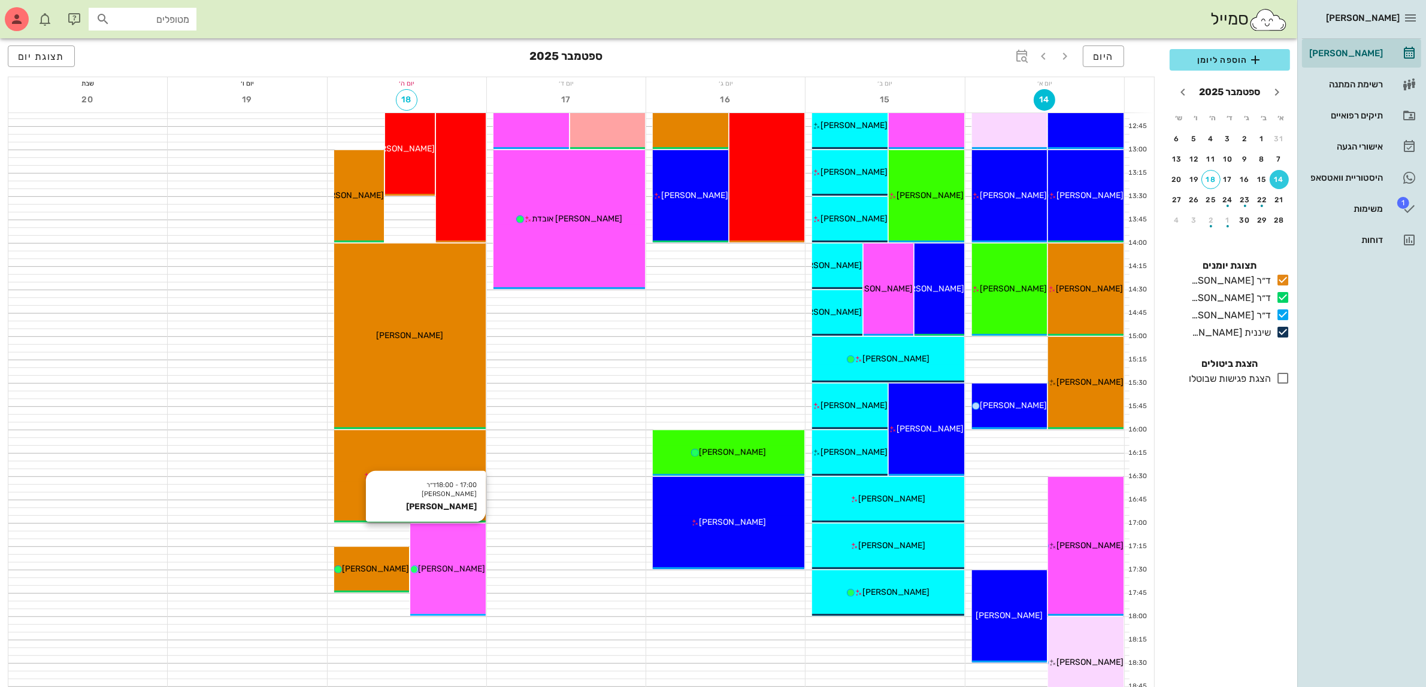
click at [423, 556] on div "17:00 - 18:00 ד״ר [PERSON_NAME] [PERSON_NAME] [PERSON_NAME]" at bounding box center [447, 570] width 75 height 92
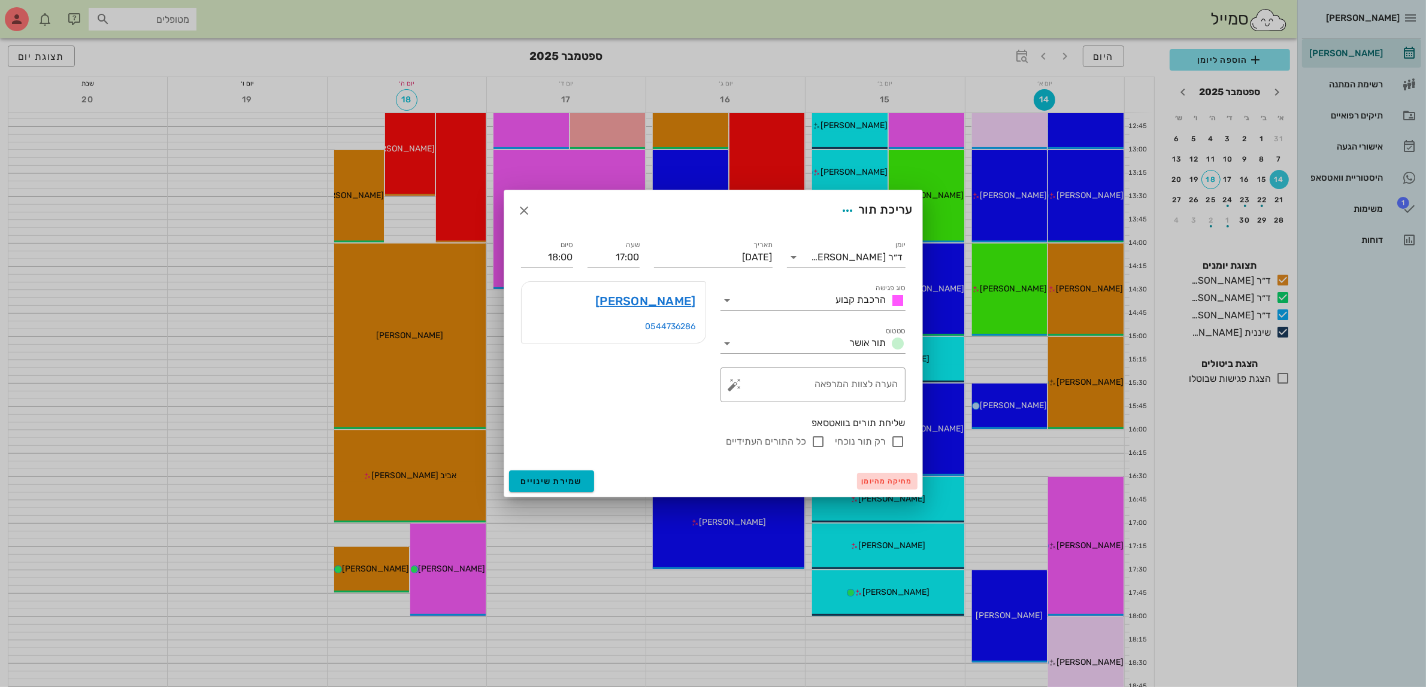
click at [884, 480] on span "מחיקה מהיומן" at bounding box center [887, 481] width 51 height 8
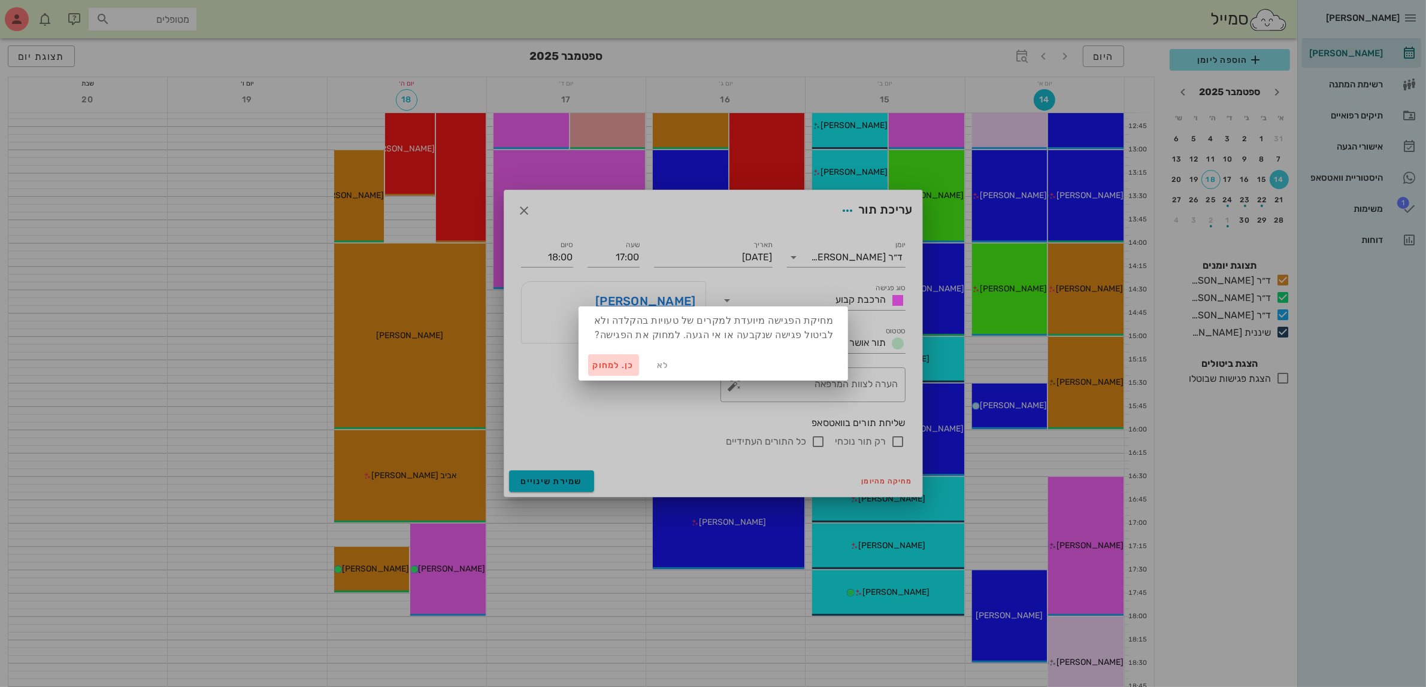
click at [610, 366] on span "כן. למחוק" at bounding box center [614, 365] width 42 height 10
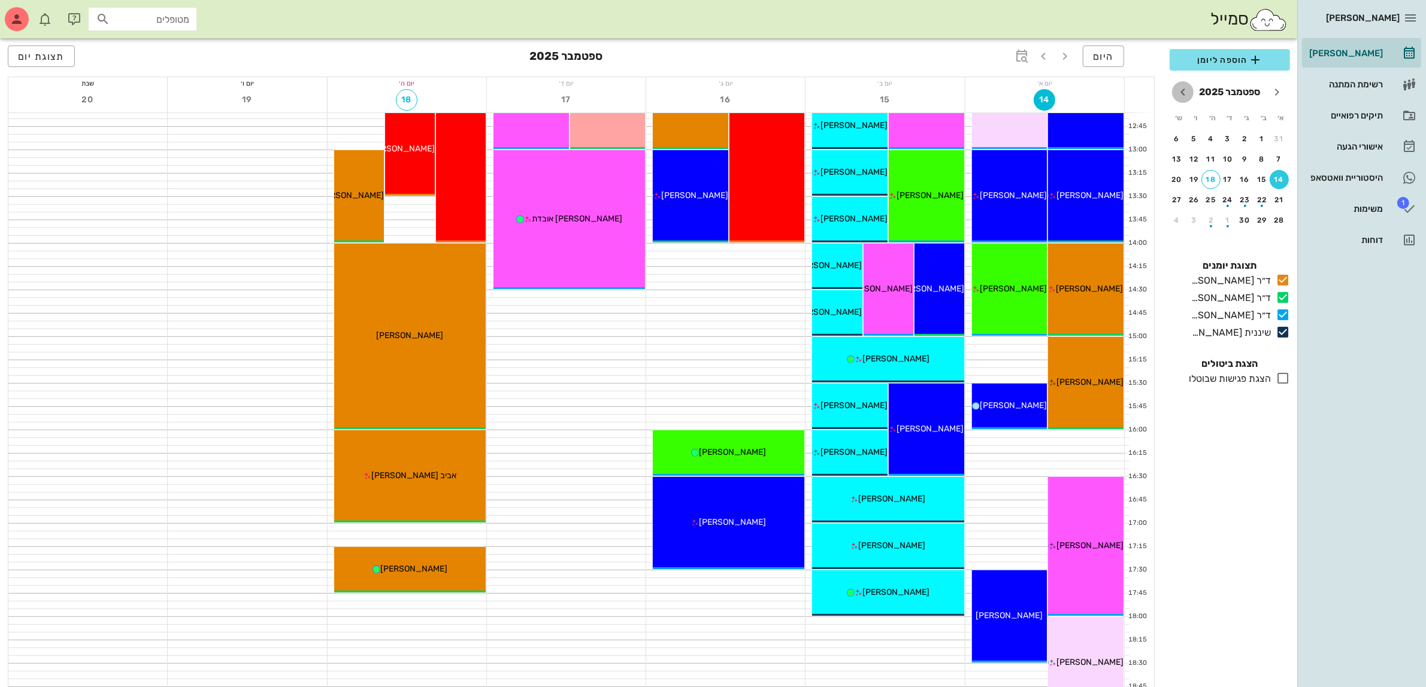
click at [1189, 96] on icon "חודש הבא" at bounding box center [1182, 92] width 14 height 14
click at [1214, 156] on div "9" at bounding box center [1210, 159] width 19 height 8
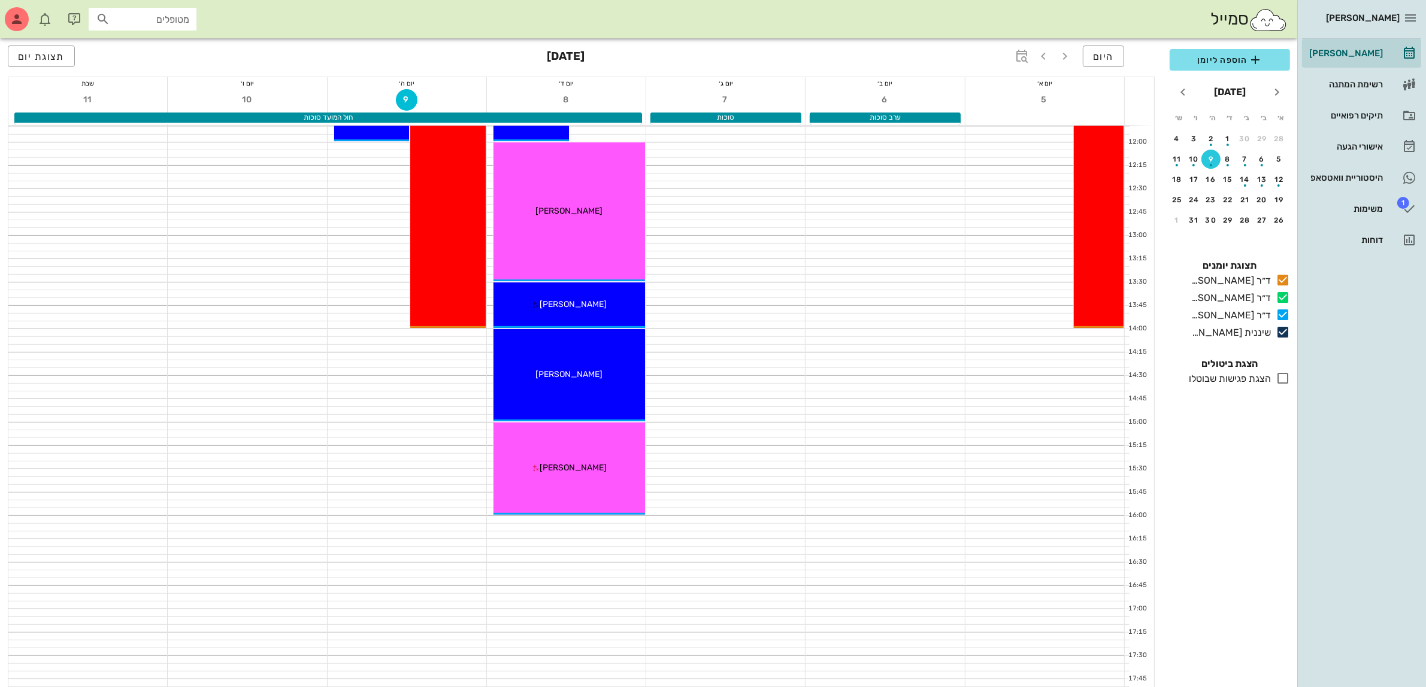
scroll to position [225, 0]
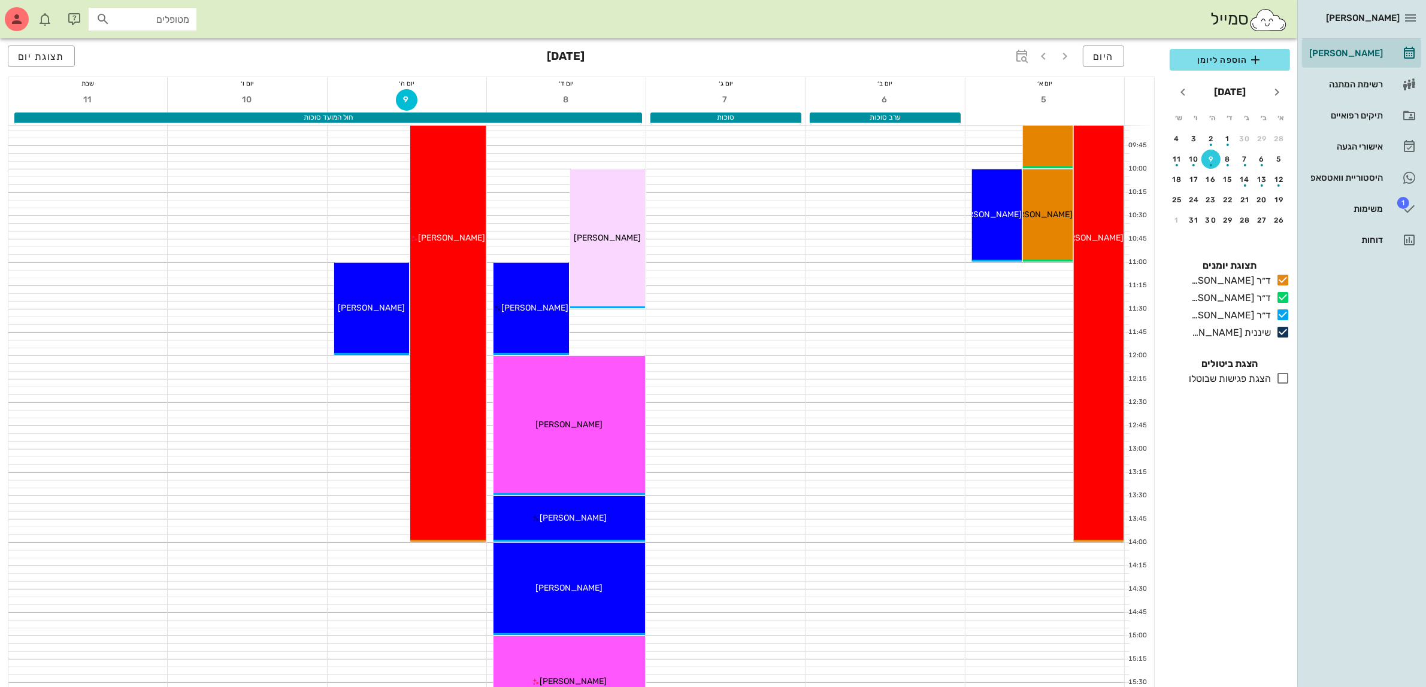
click at [171, 17] on input "מטופלים" at bounding box center [151, 19] width 77 height 16
type input "ליא"
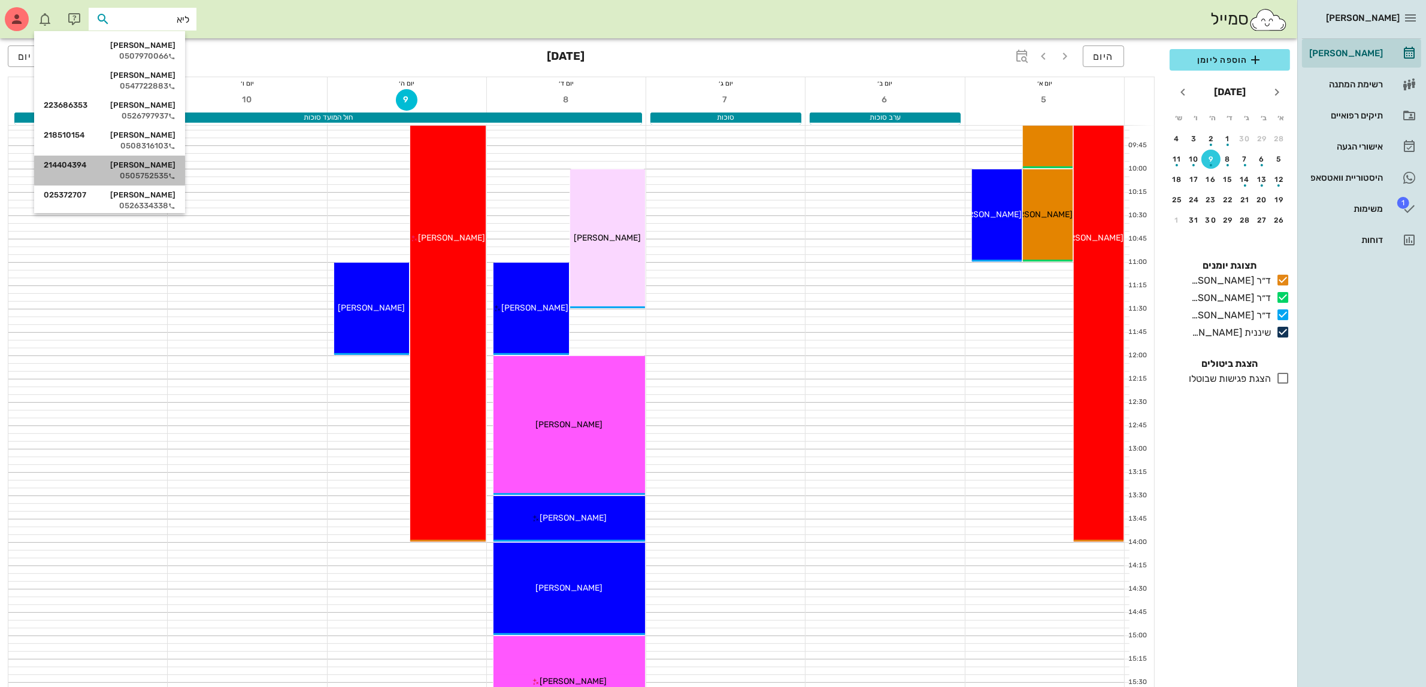
click at [156, 166] on div "[PERSON_NAME] 214404394" at bounding box center [110, 165] width 132 height 10
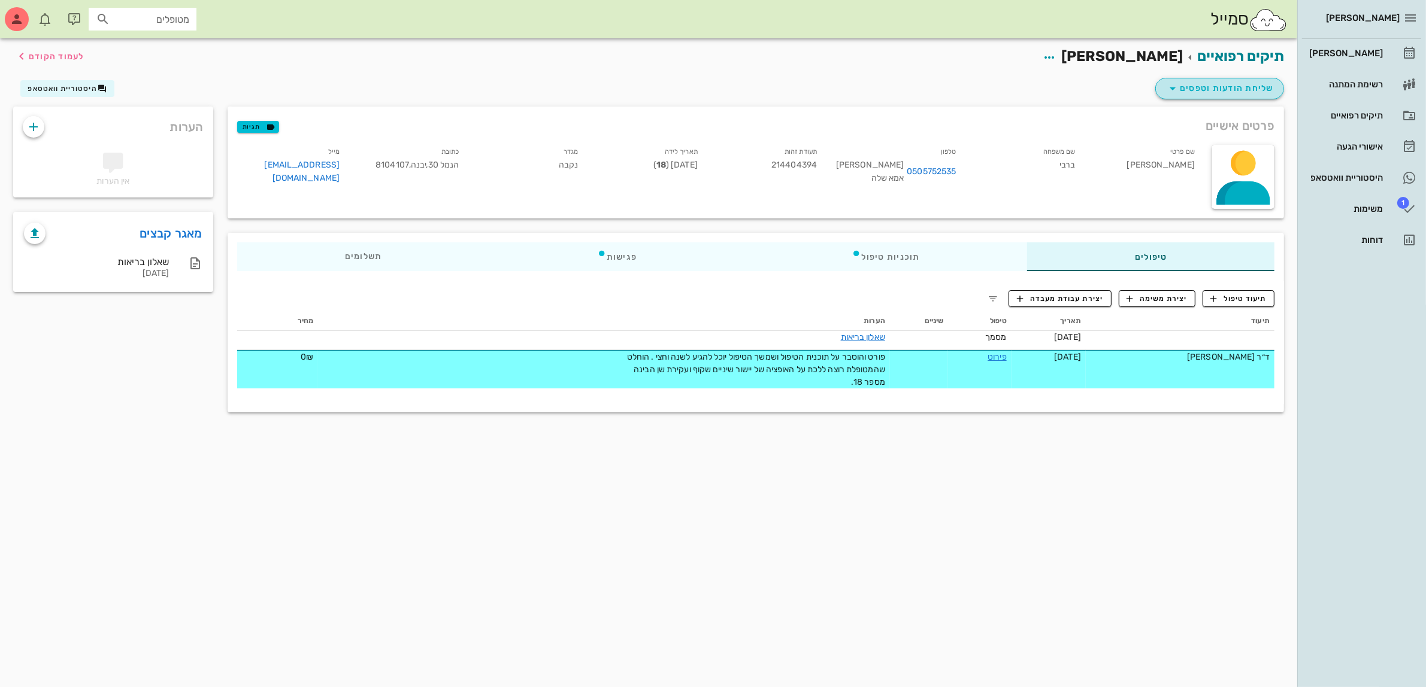
click at [1229, 81] on span "שליחת הודעות וטפסים" at bounding box center [1219, 88] width 108 height 14
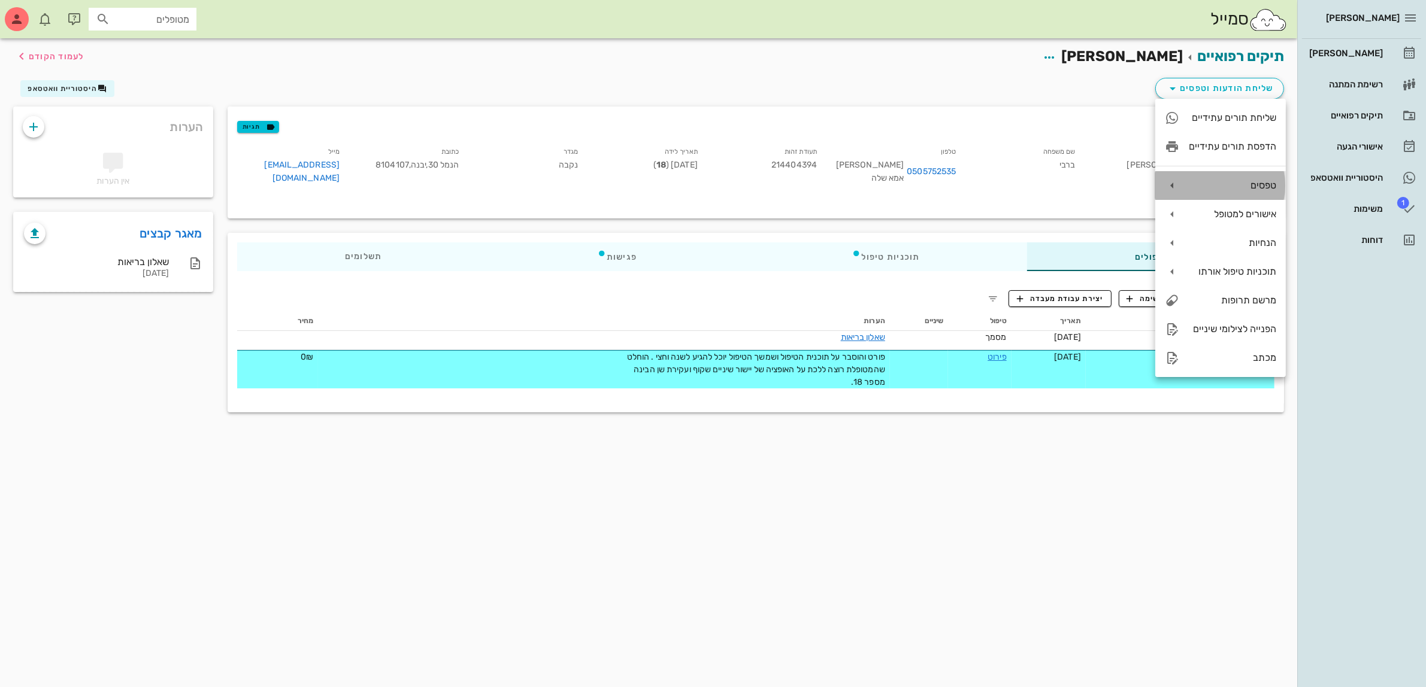
click at [1243, 180] on div "טפסים" at bounding box center [1231, 185] width 87 height 11
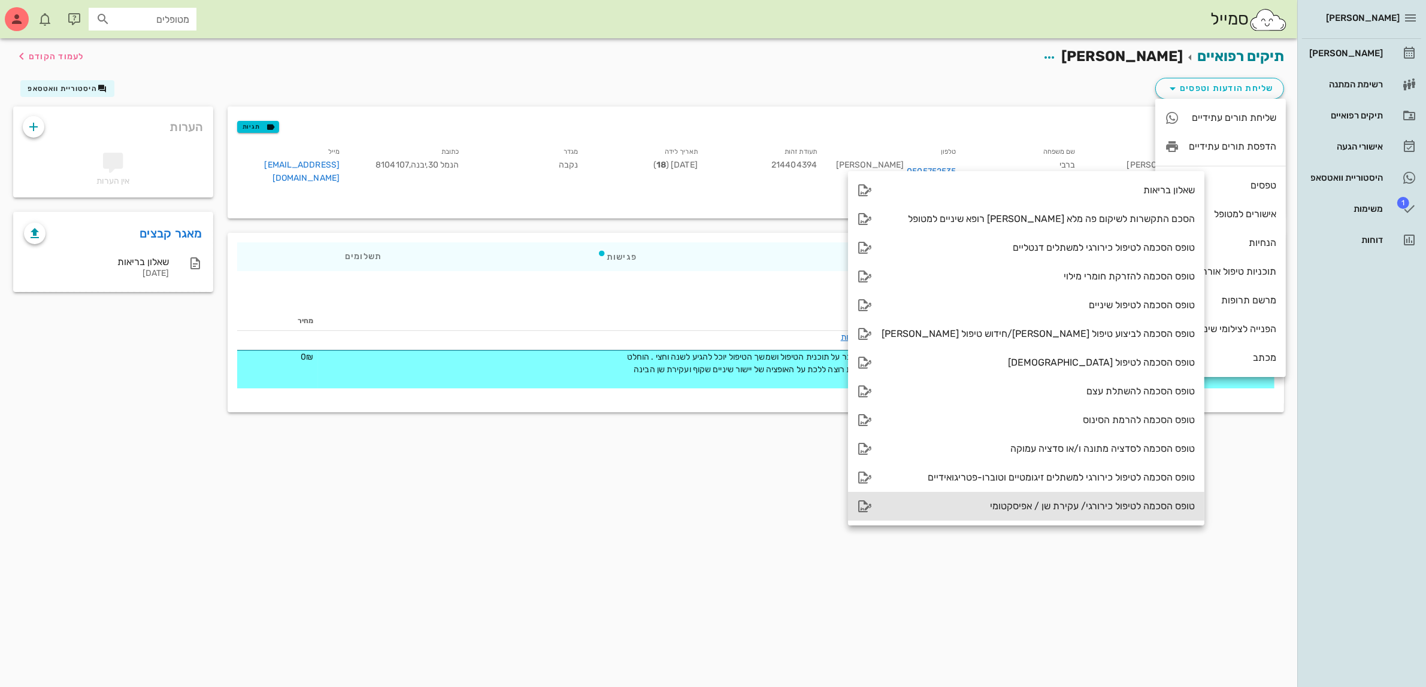
click at [1056, 508] on div "טופס הסכמה לטיפול כירורגי/ עקירת שן / אפיסקטומי" at bounding box center [1037, 506] width 313 height 11
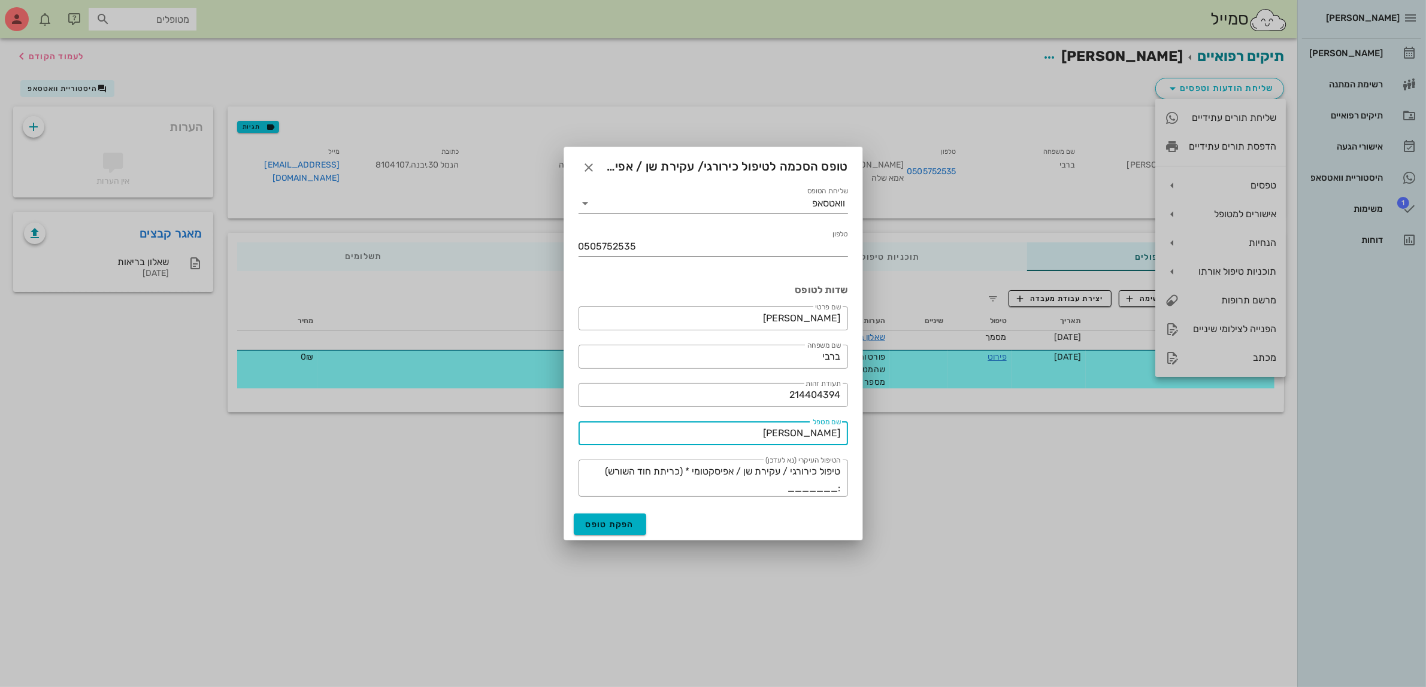
drag, startPoint x: 875, startPoint y: 437, endPoint x: 891, endPoint y: 437, distance: 15.6
click at [890, 437] on div "[PERSON_NAME] רשימת המתנה תיקים רפואיים אישורי הגעה היסטוריית וואטסאפ 1 משימות …" at bounding box center [713, 343] width 1426 height 687
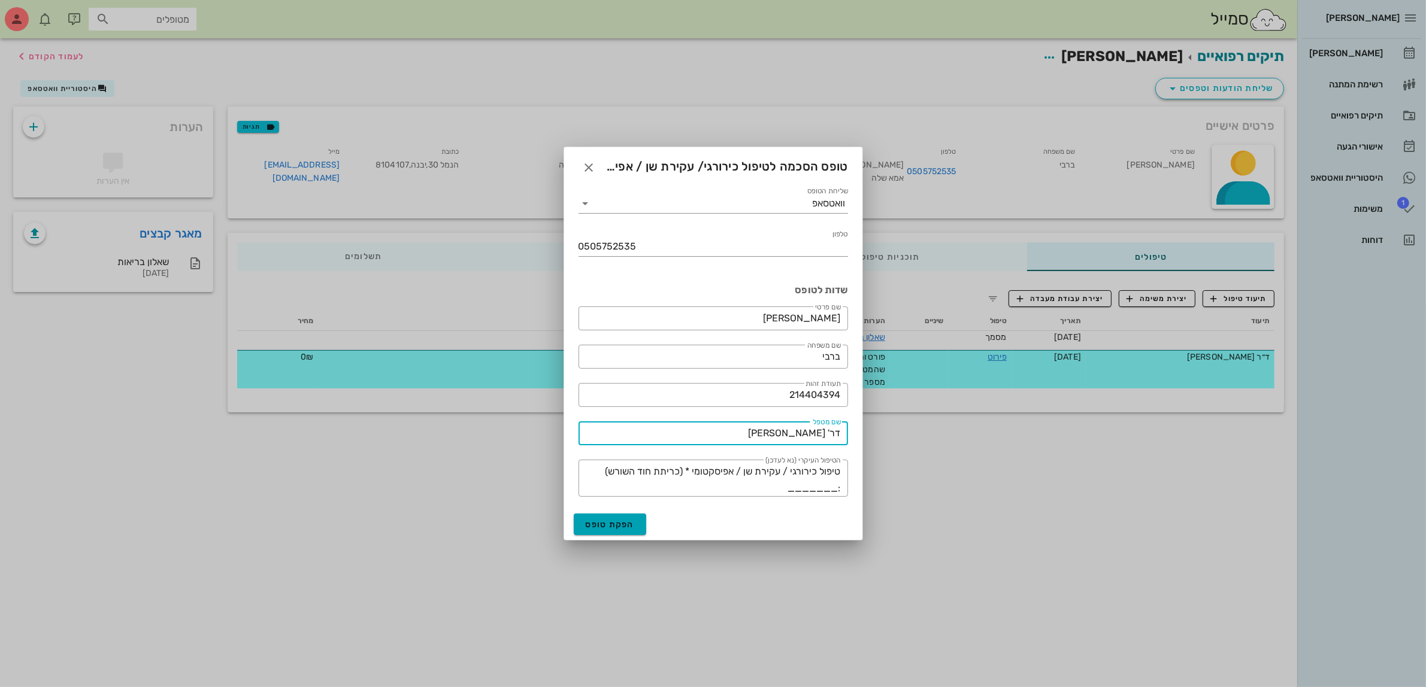
type input "דר' [PERSON_NAME]"
click at [599, 533] on button "הפקת טופס" at bounding box center [610, 525] width 73 height 22
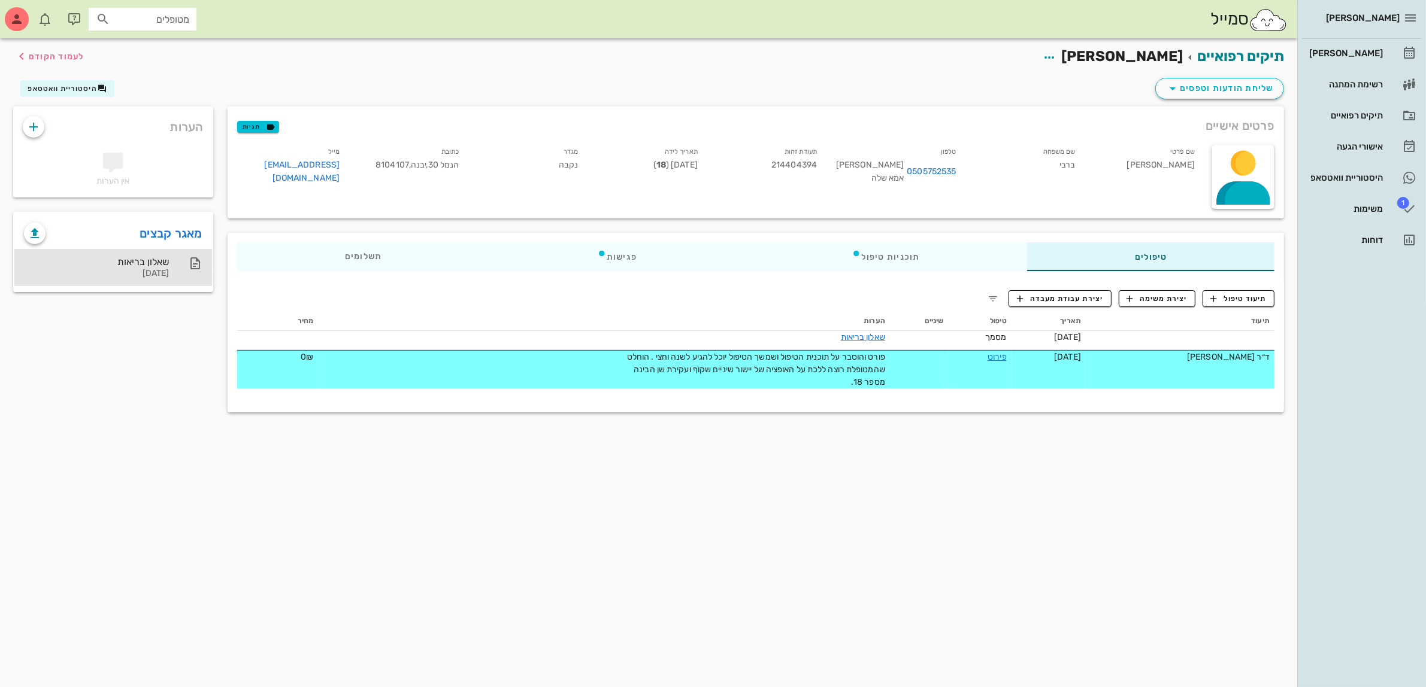
click at [144, 260] on div "שאלון בריאות" at bounding box center [96, 261] width 145 height 11
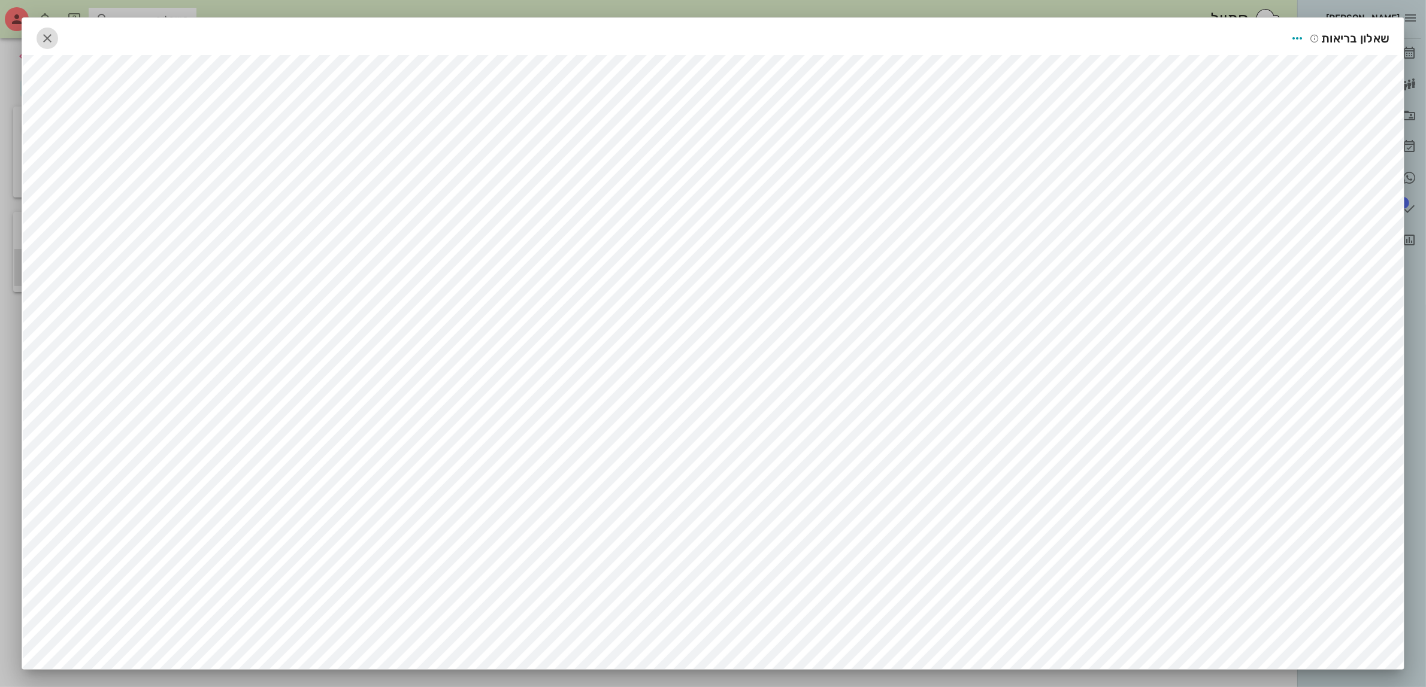
click at [51, 39] on icon "button" at bounding box center [47, 38] width 14 height 14
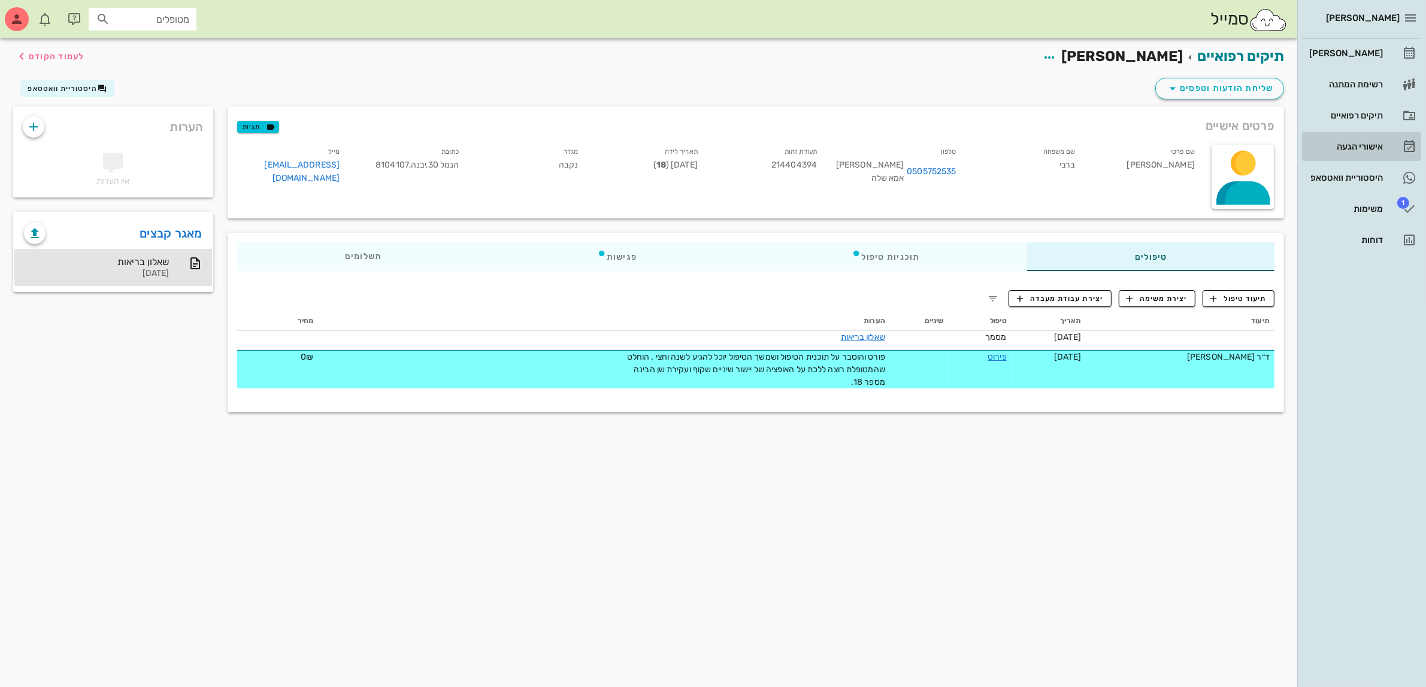
click at [1351, 151] on div "אישורי הגעה" at bounding box center [1344, 147] width 76 height 10
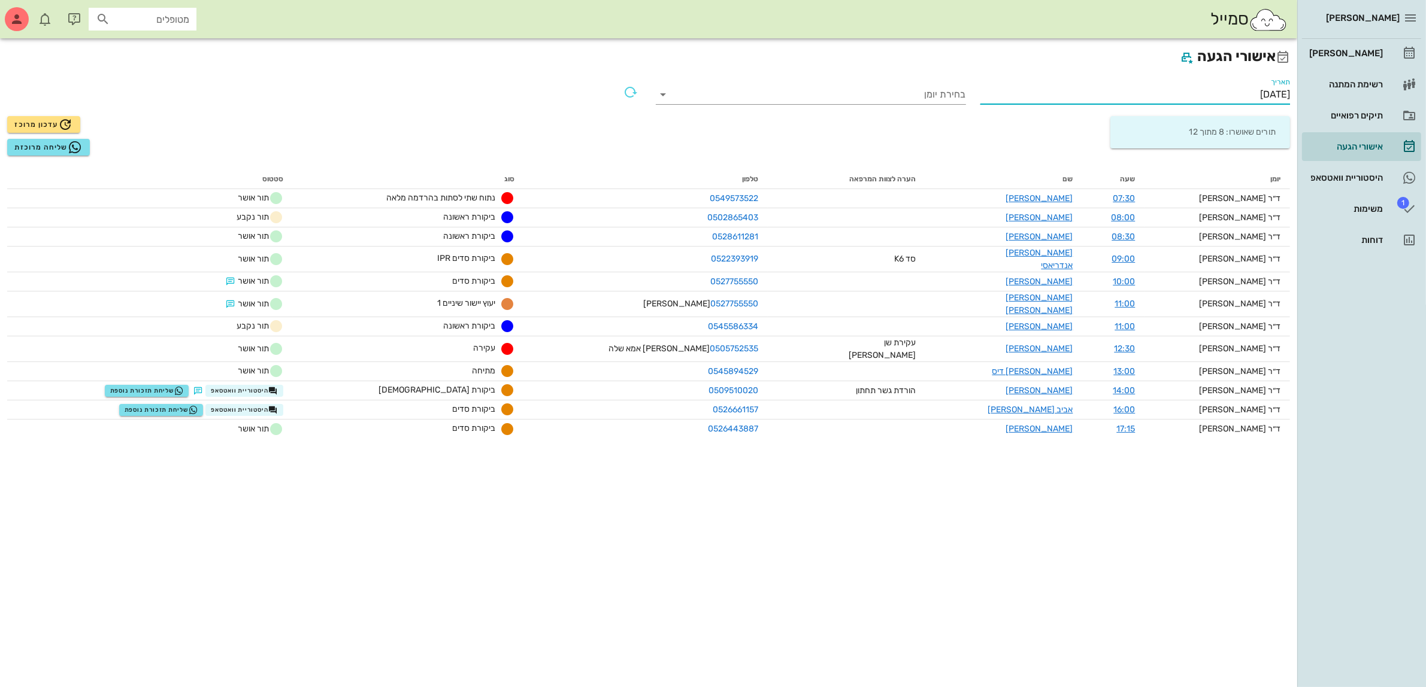
click at [1245, 90] on input "[DATE]" at bounding box center [1135, 94] width 310 height 19
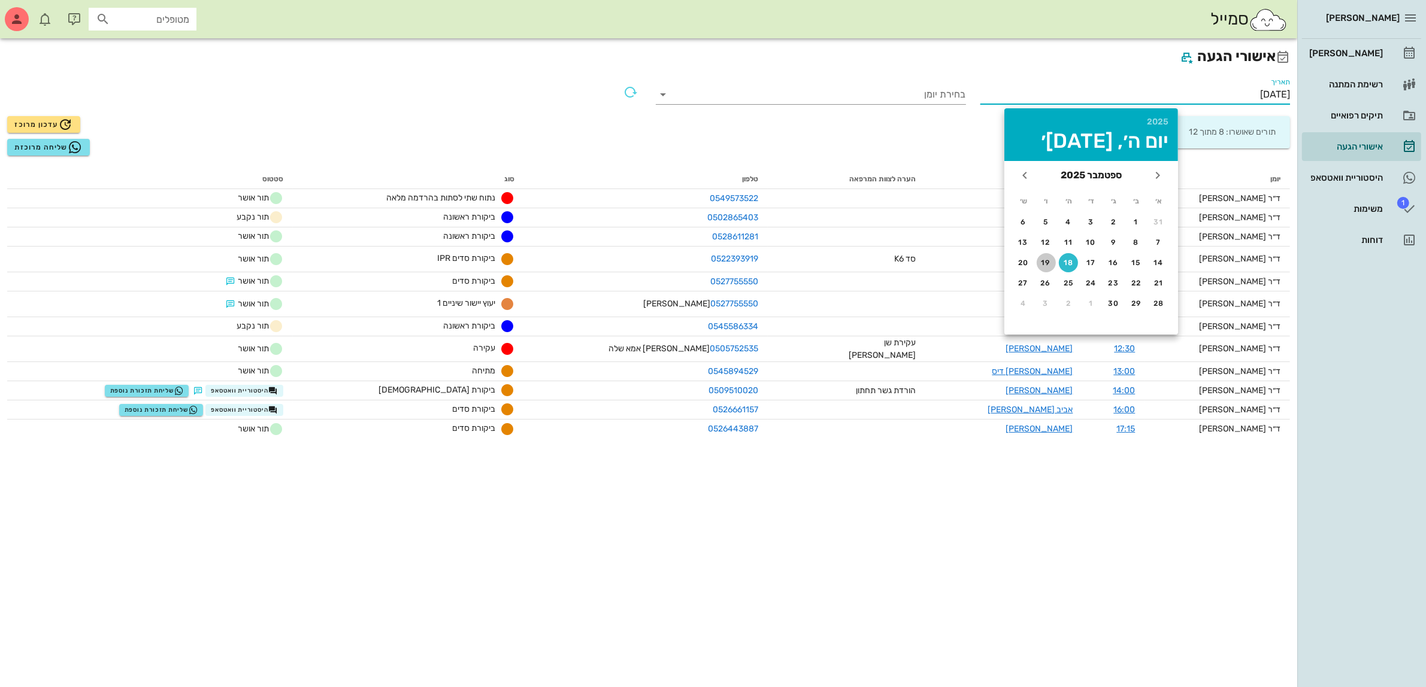
click at [1039, 261] on div "19" at bounding box center [1045, 263] width 19 height 8
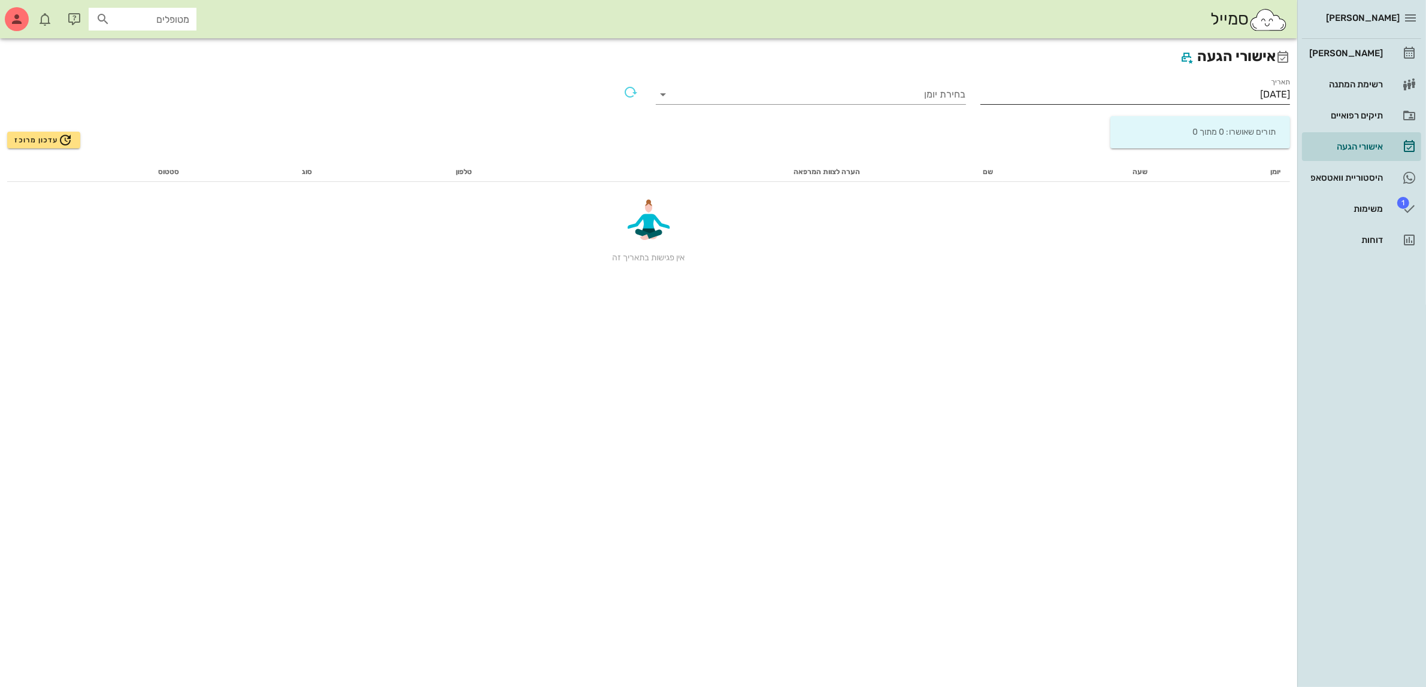
click at [1255, 87] on input "[DATE]" at bounding box center [1135, 94] width 310 height 19
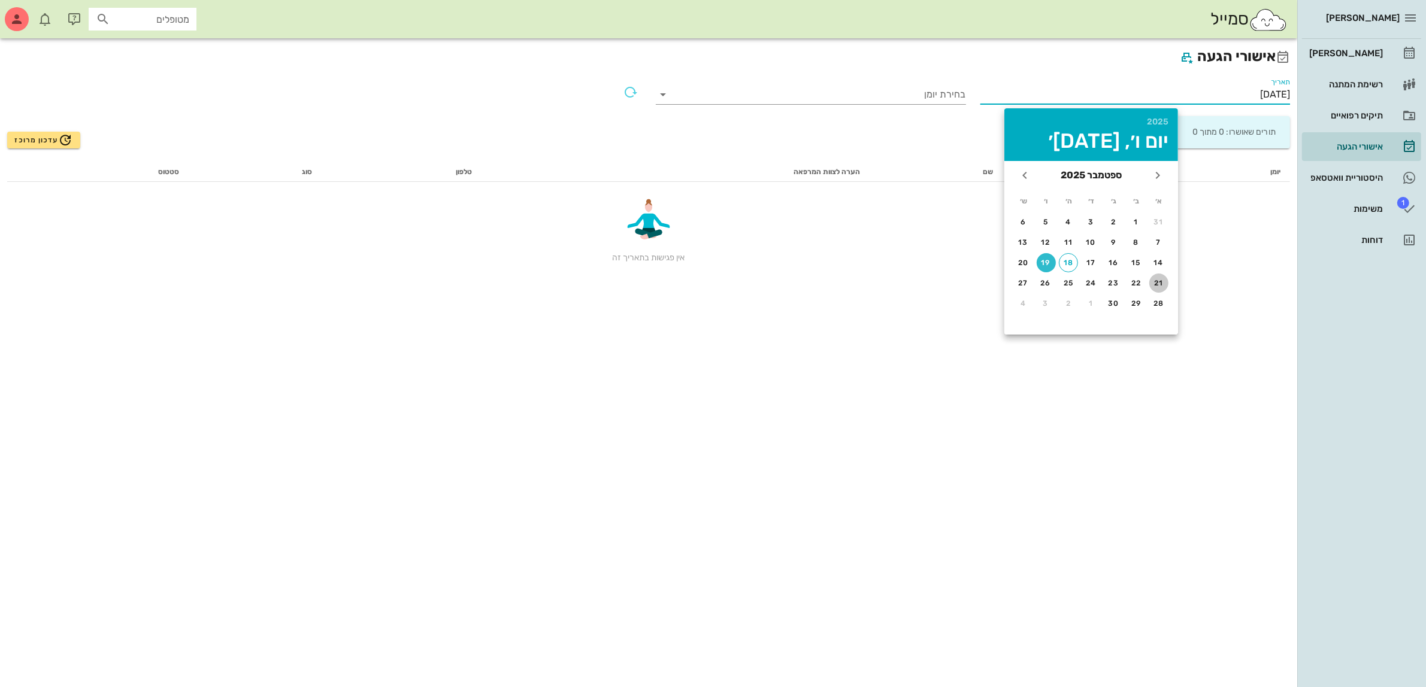
click at [1157, 280] on div "21" at bounding box center [1158, 283] width 19 height 8
type input "[DATE]"
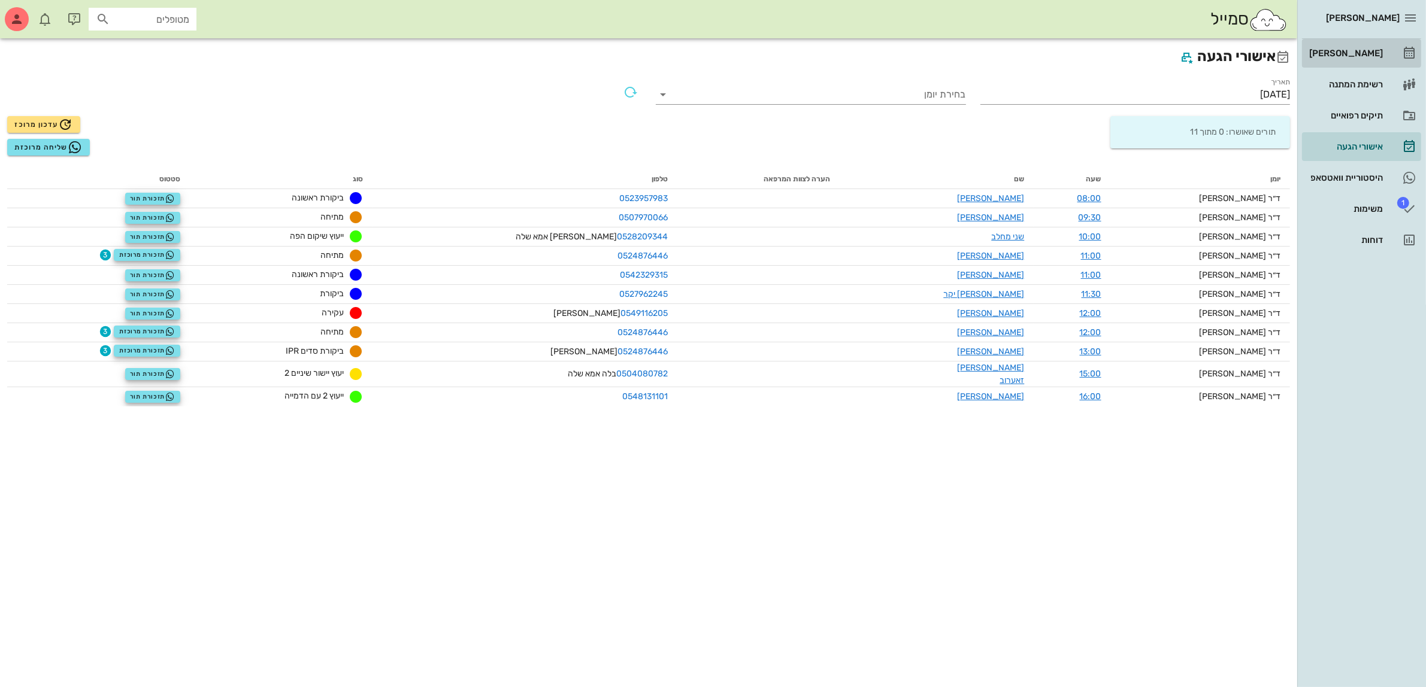
click at [1377, 51] on div "[PERSON_NAME]" at bounding box center [1344, 53] width 76 height 10
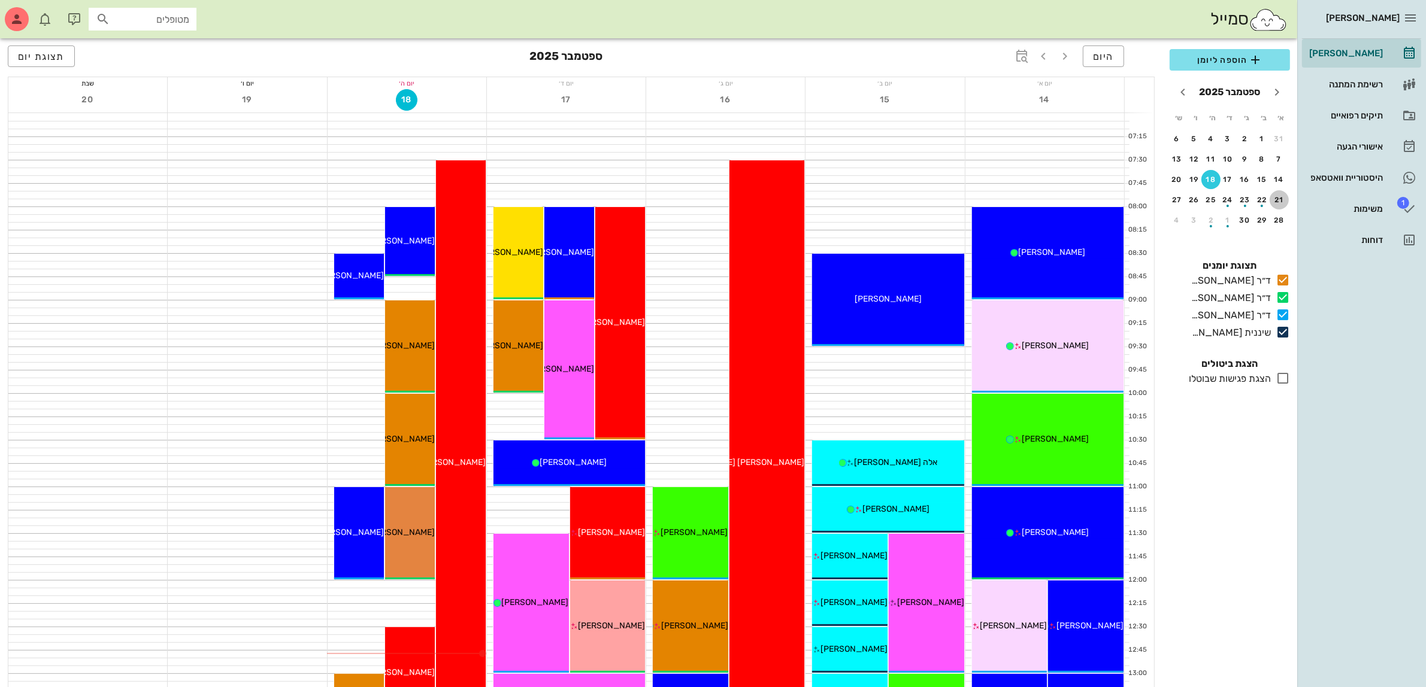
click at [1280, 201] on div "21" at bounding box center [1278, 200] width 19 height 8
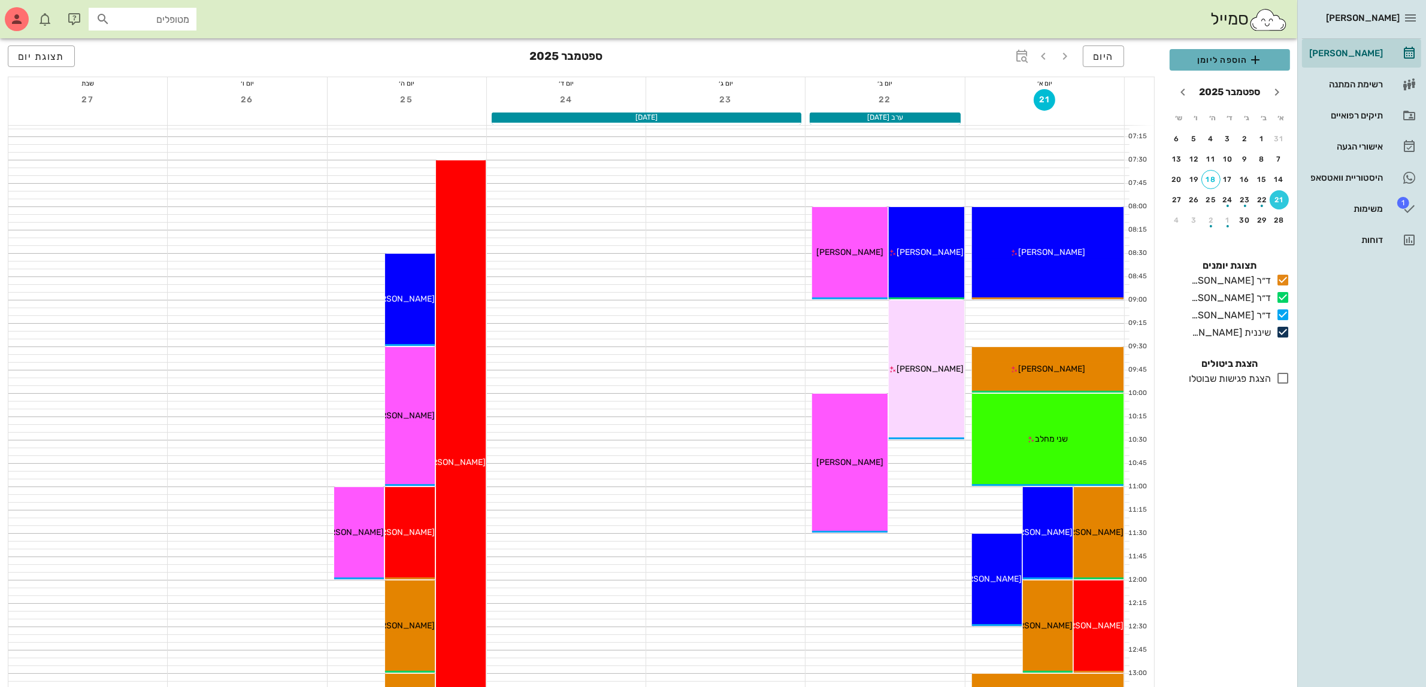
click at [1232, 67] on button "הוספה ליומן" at bounding box center [1229, 60] width 120 height 22
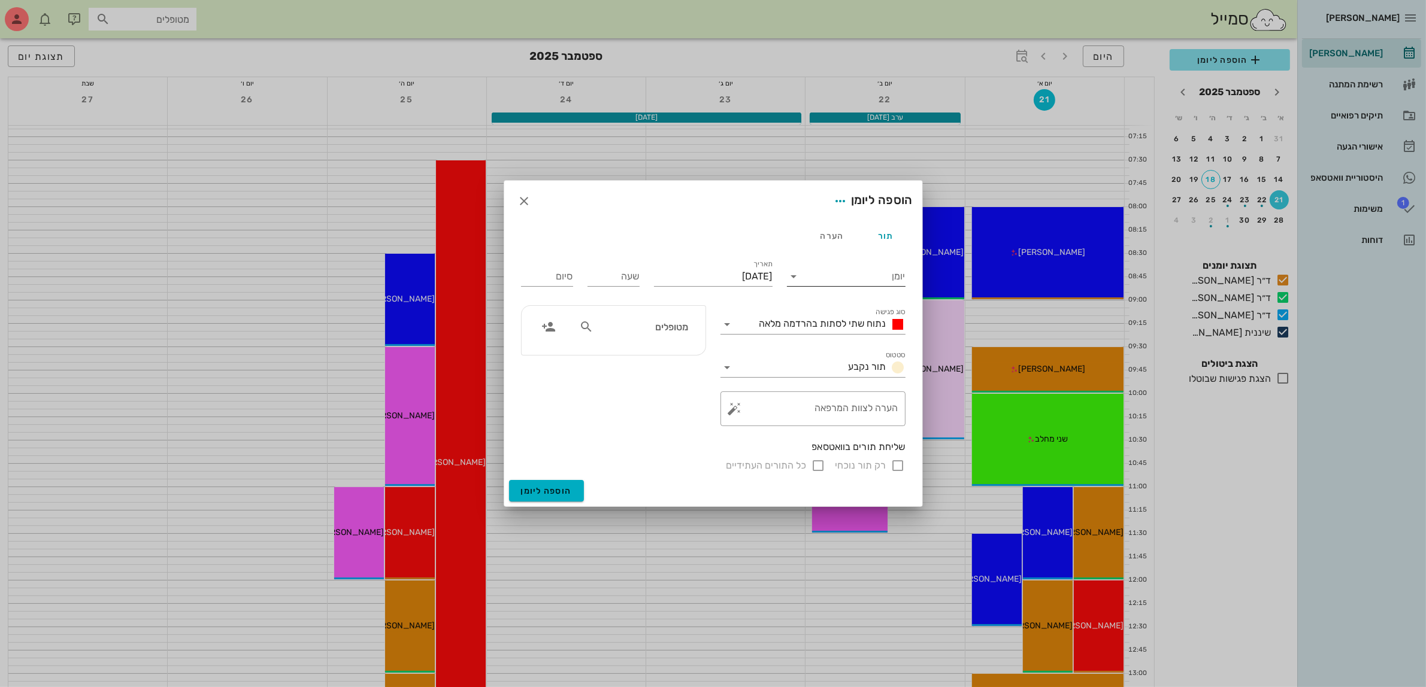
click at [877, 276] on input "יומן" at bounding box center [855, 276] width 102 height 19
click at [862, 316] on div "ד״ר [PERSON_NAME]" at bounding box center [849, 314] width 106 height 11
click at [860, 322] on span "נתוח שתי לסתות בהרדמה מלאה" at bounding box center [822, 323] width 127 height 11
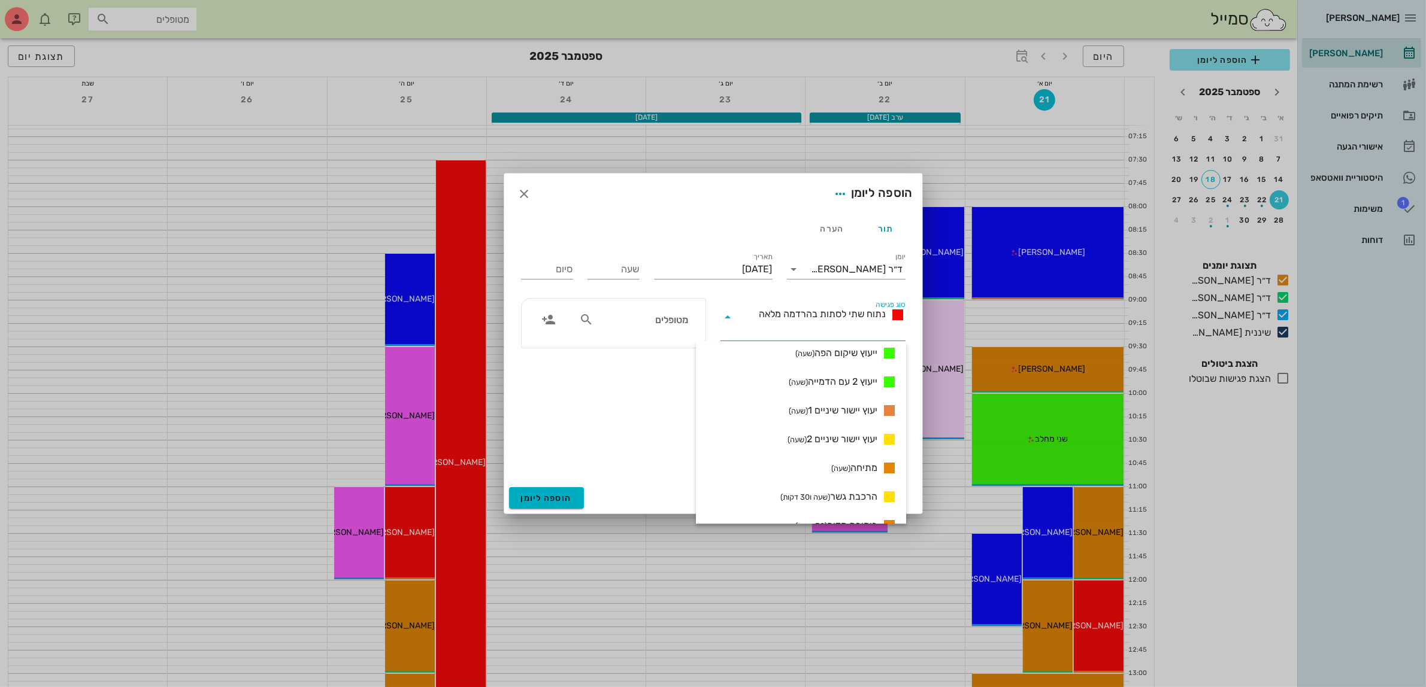
scroll to position [702, 0]
click at [864, 463] on span "מתיחה (שעה)" at bounding box center [854, 464] width 46 height 14
type input "01:00"
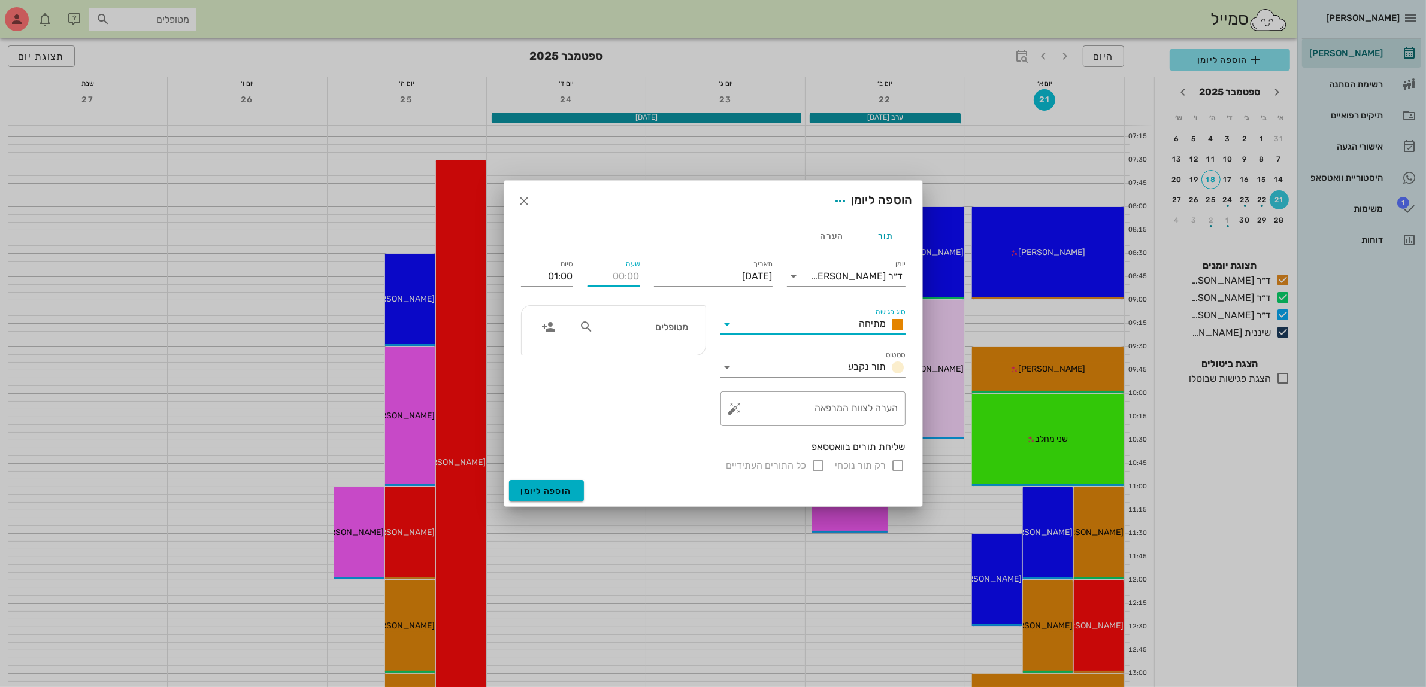
click at [626, 276] on input "שעה" at bounding box center [613, 276] width 52 height 19
type input "14:00"
type input "15:00"
click at [624, 321] on input "מטופלים" at bounding box center [642, 327] width 92 height 16
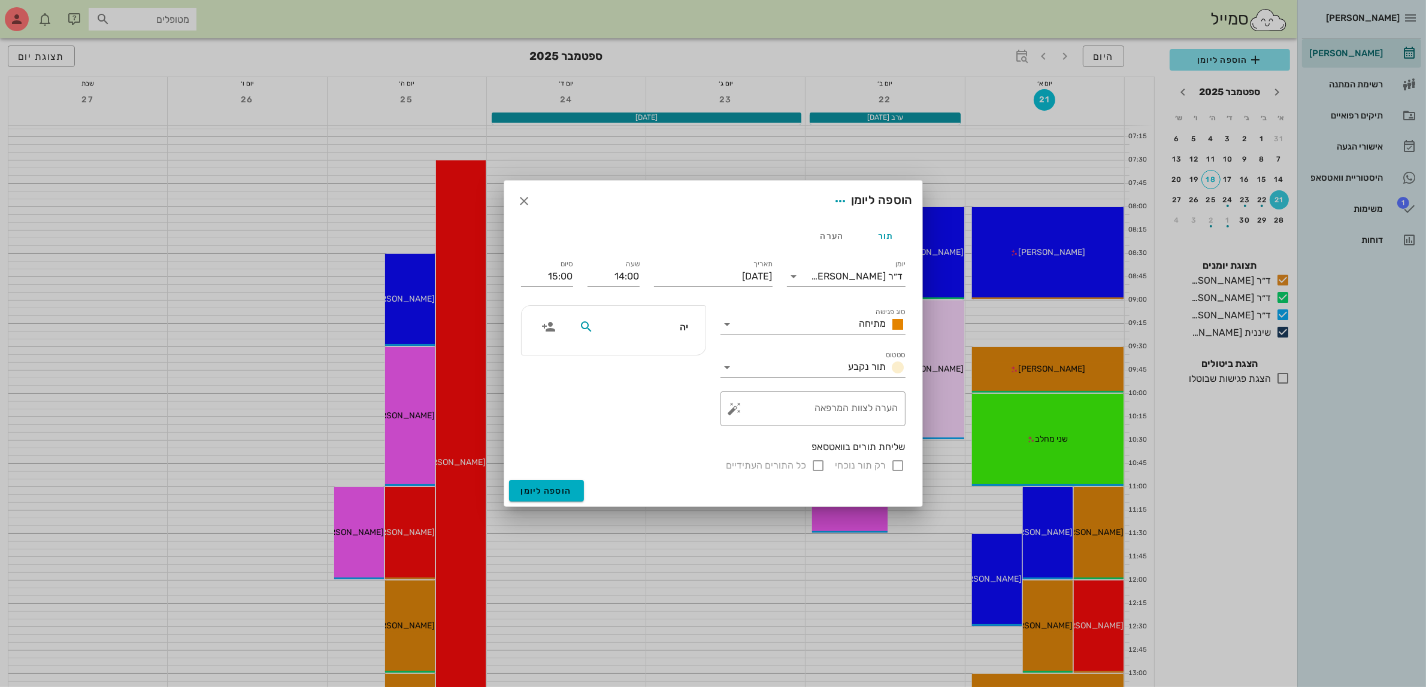
type input "[DEMOGRAPHIC_DATA]"
click at [660, 357] on div "[PERSON_NAME]'פור 334598067" at bounding box center [620, 354] width 132 height 10
click at [543, 493] on span "הוספה ליומן" at bounding box center [546, 491] width 51 height 10
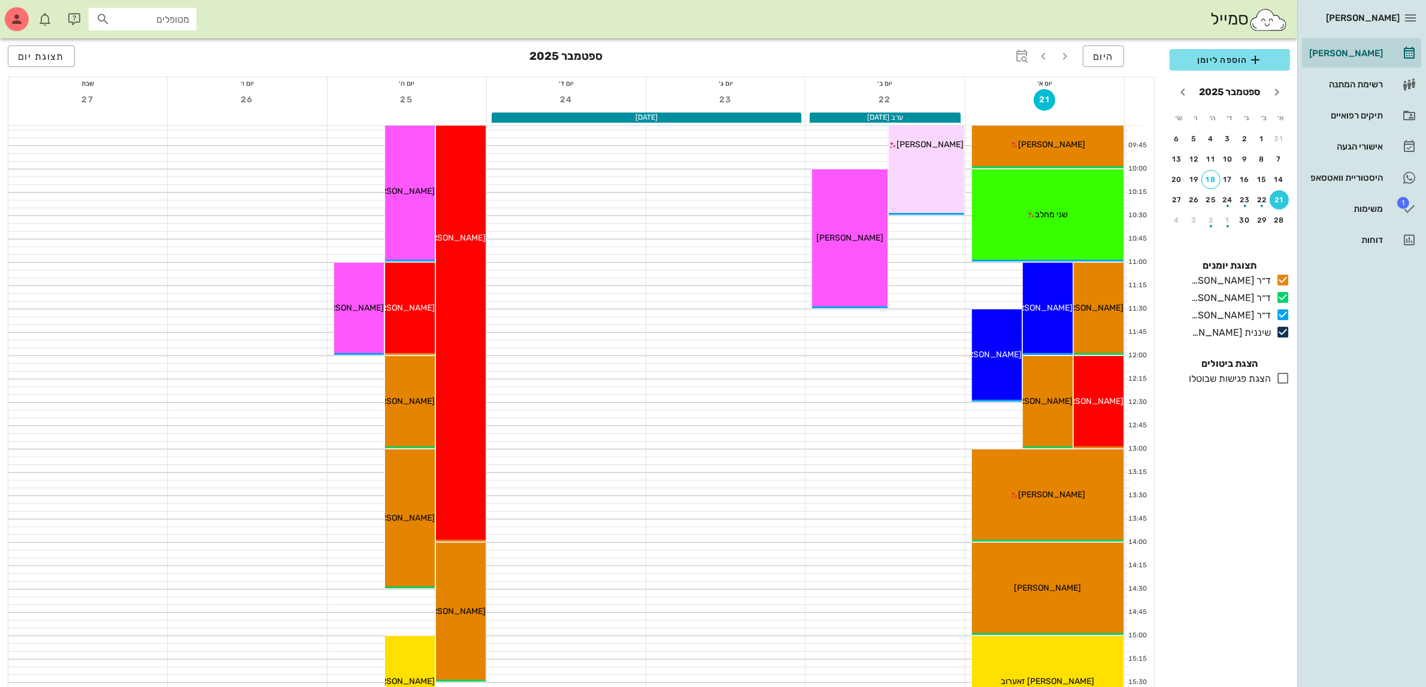
scroll to position [449, 0]
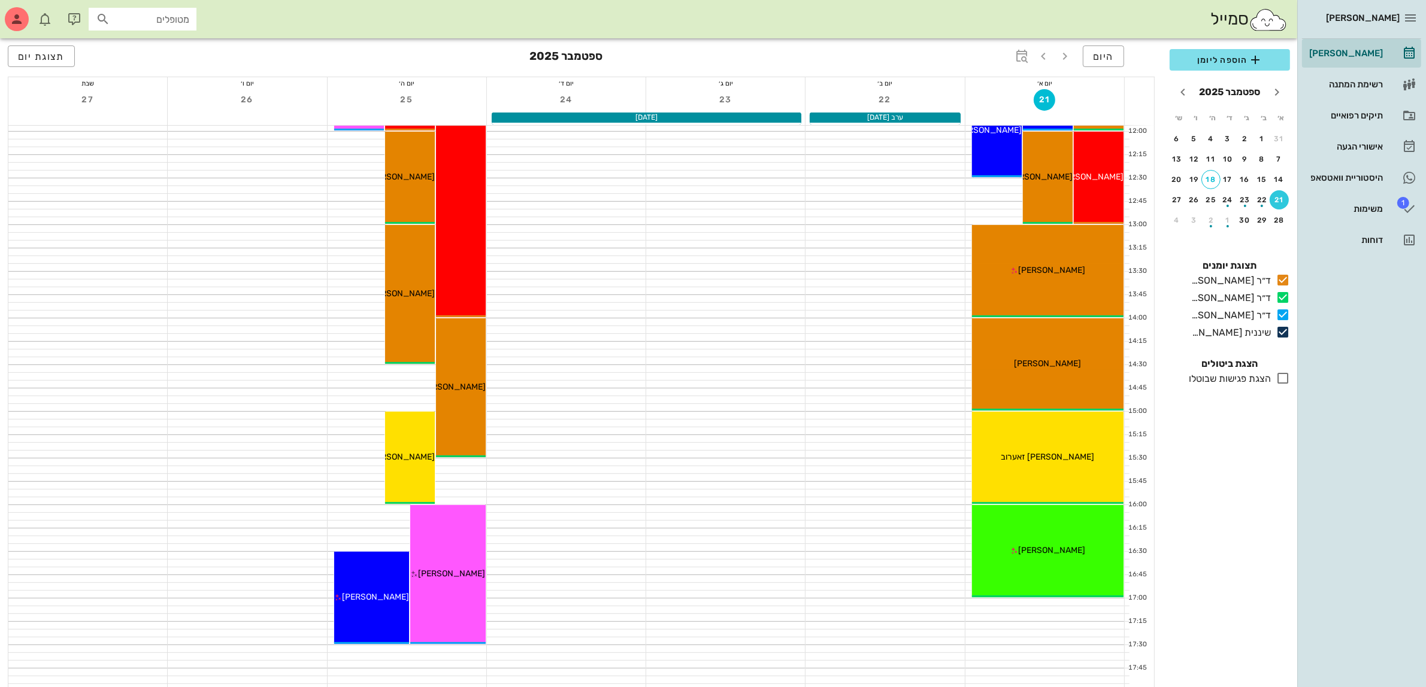
click at [959, 357] on div at bounding box center [884, 361] width 159 height 8
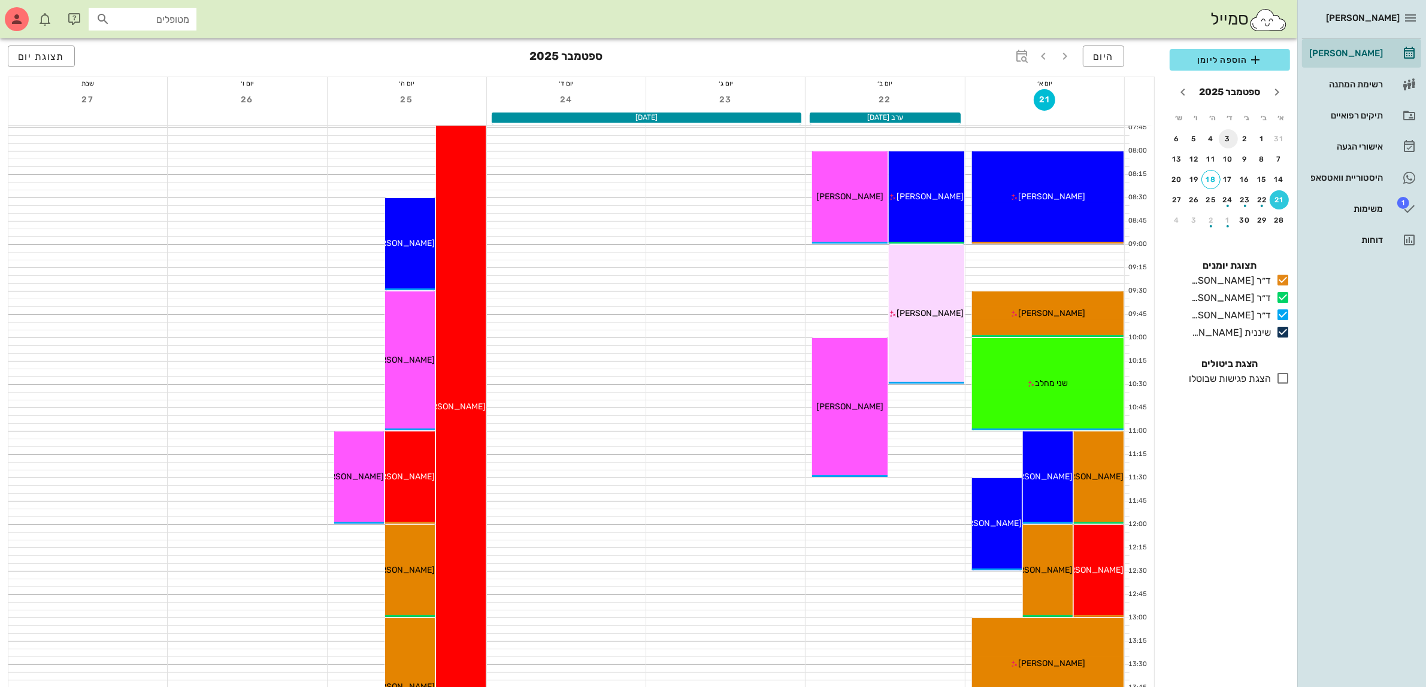
scroll to position [0, 0]
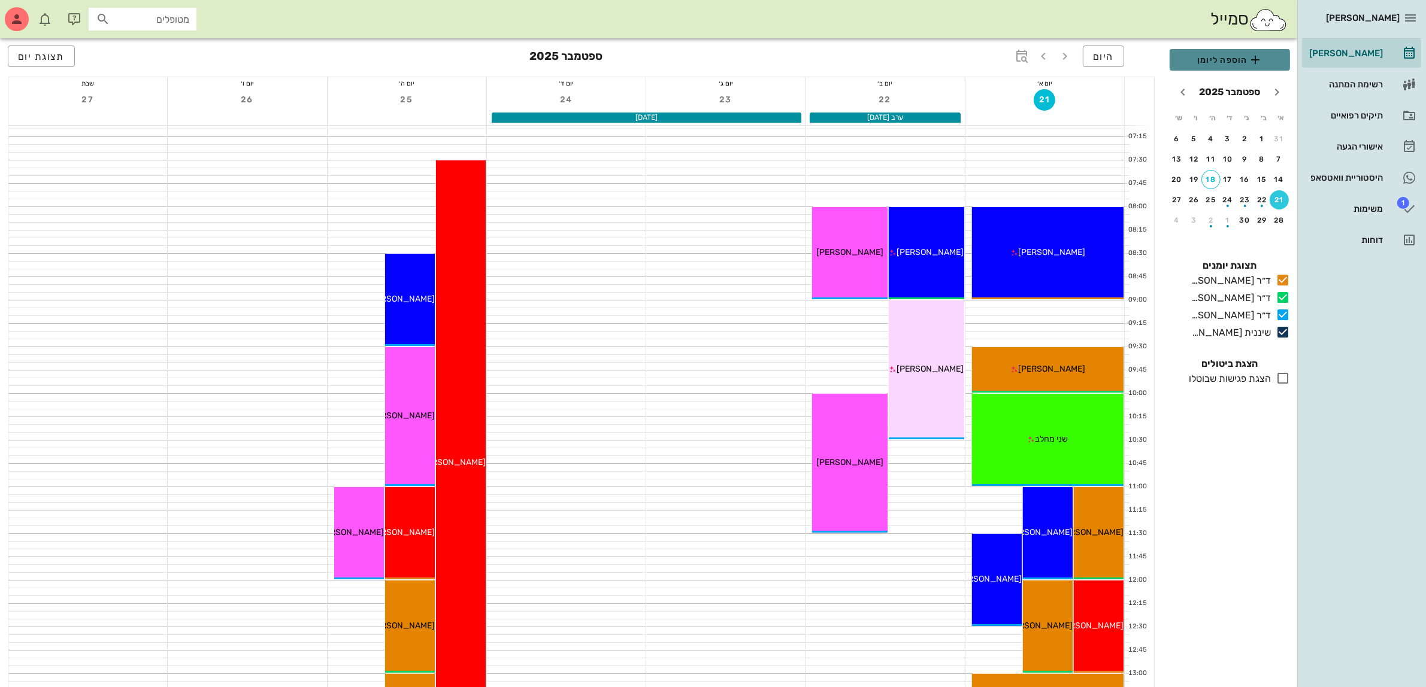
click at [1218, 58] on span "הוספה ליומן" at bounding box center [1229, 60] width 101 height 14
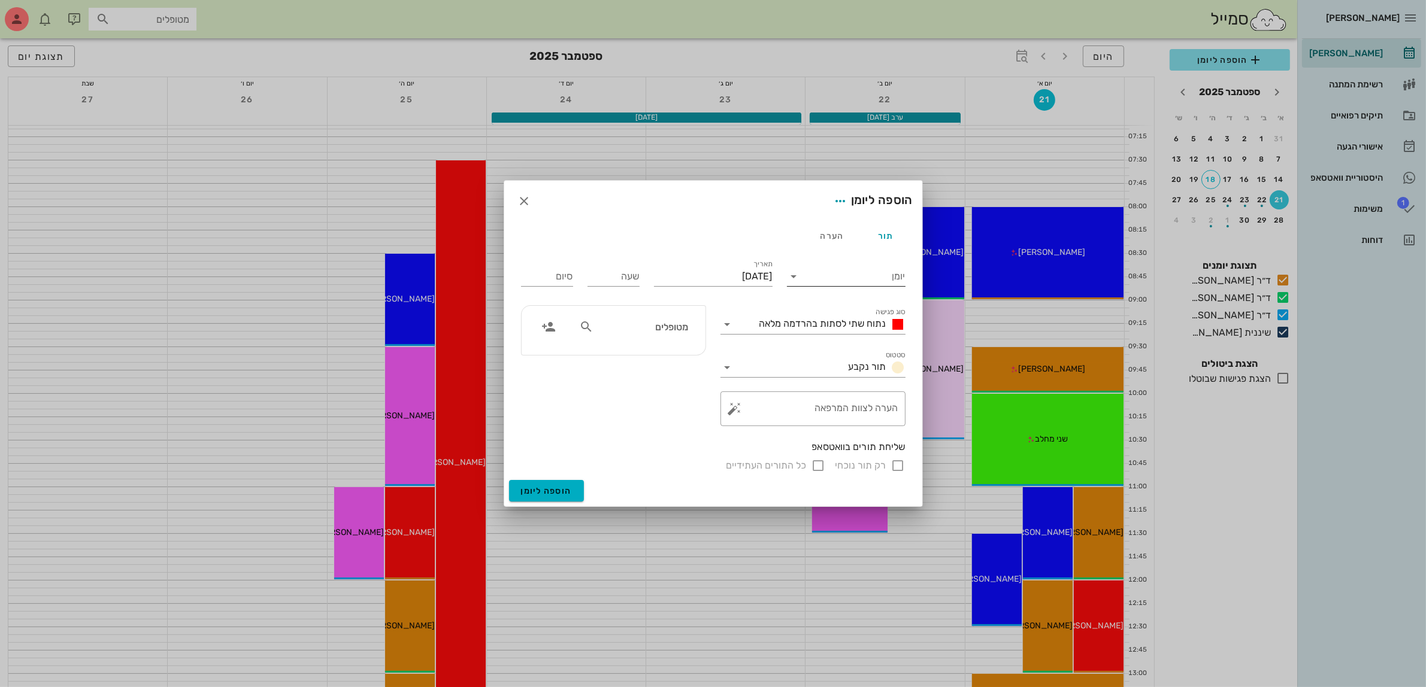
click at [806, 280] on input "יומן" at bounding box center [855, 276] width 102 height 19
click at [836, 345] on div "ד״ר [PERSON_NAME]" at bounding box center [849, 343] width 106 height 11
click at [841, 319] on span "נתוח שתי לסתות בהרדמה מלאה" at bounding box center [822, 323] width 127 height 11
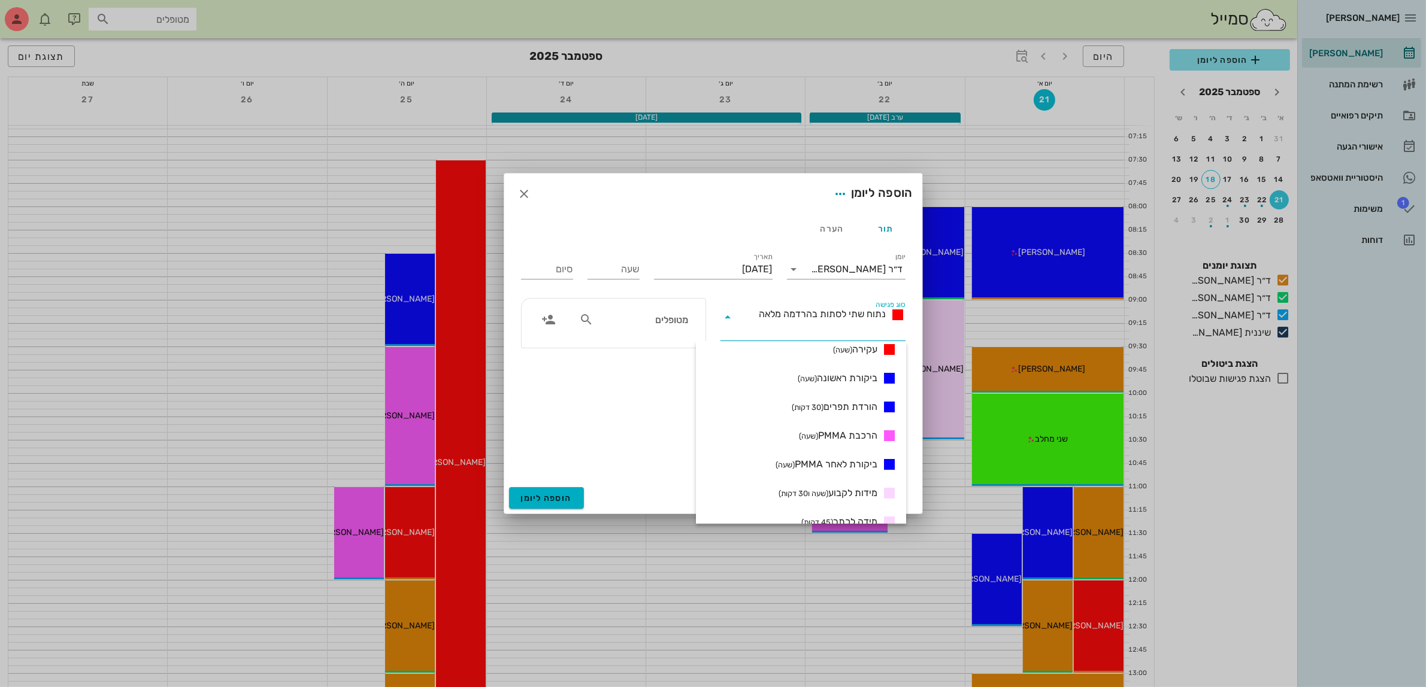
scroll to position [402, 0]
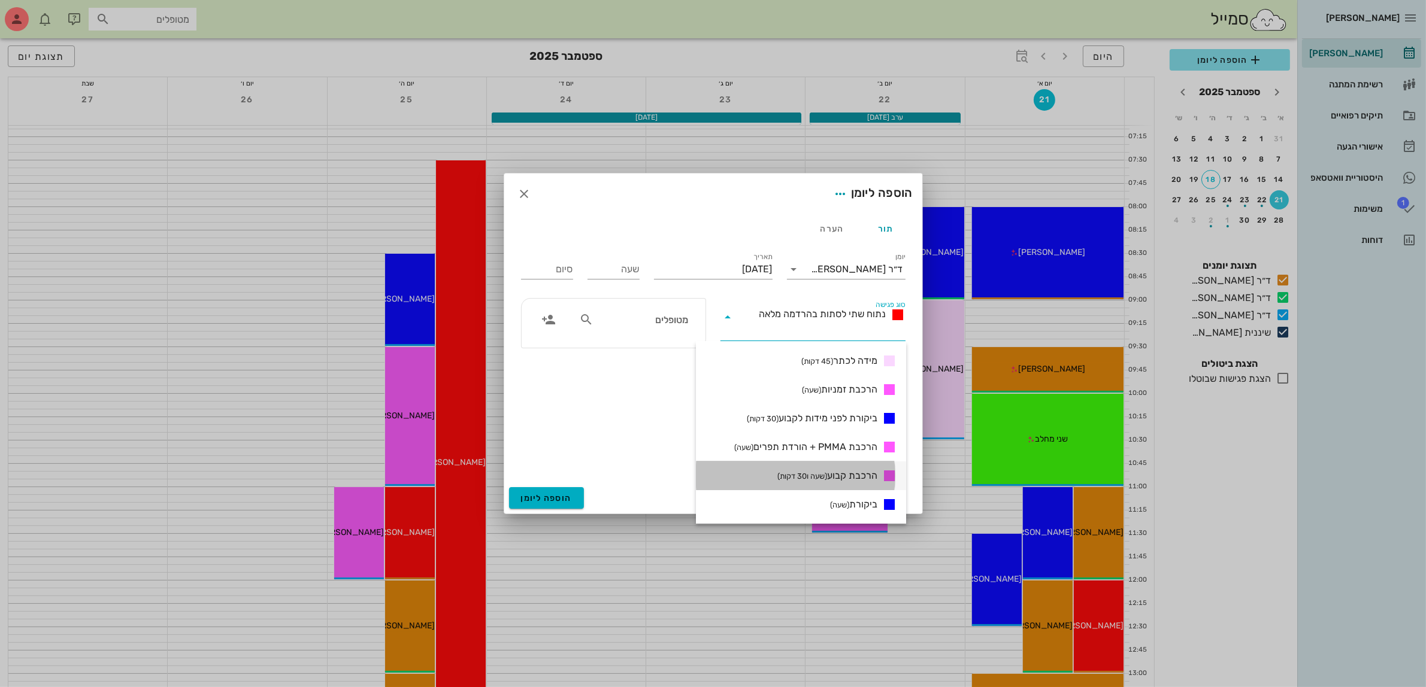
click at [844, 471] on span "הרכבת קבוע (שעה ו30 דקות)" at bounding box center [827, 476] width 100 height 14
type input "01:30"
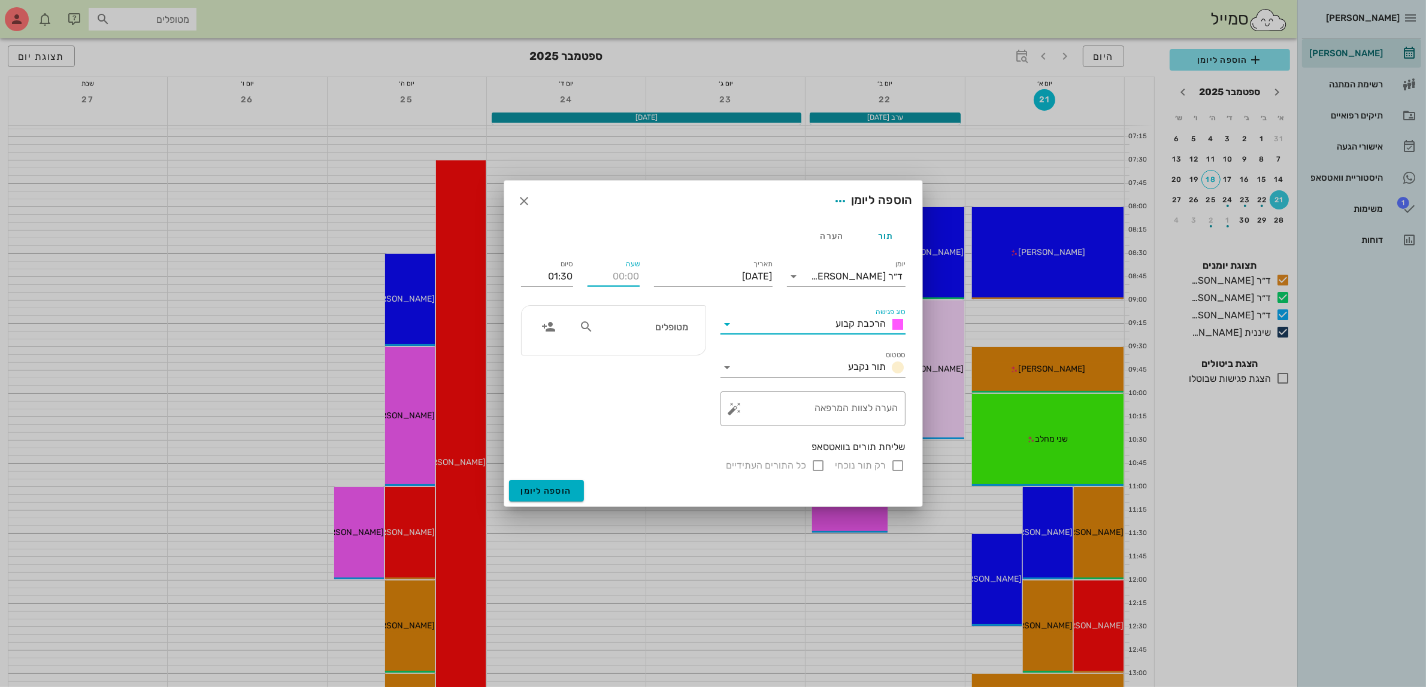
click at [626, 281] on input "שעה" at bounding box center [613, 276] width 52 height 19
type input "08:30"
type input "10:00"
click at [608, 327] on input "text" at bounding box center [642, 327] width 92 height 16
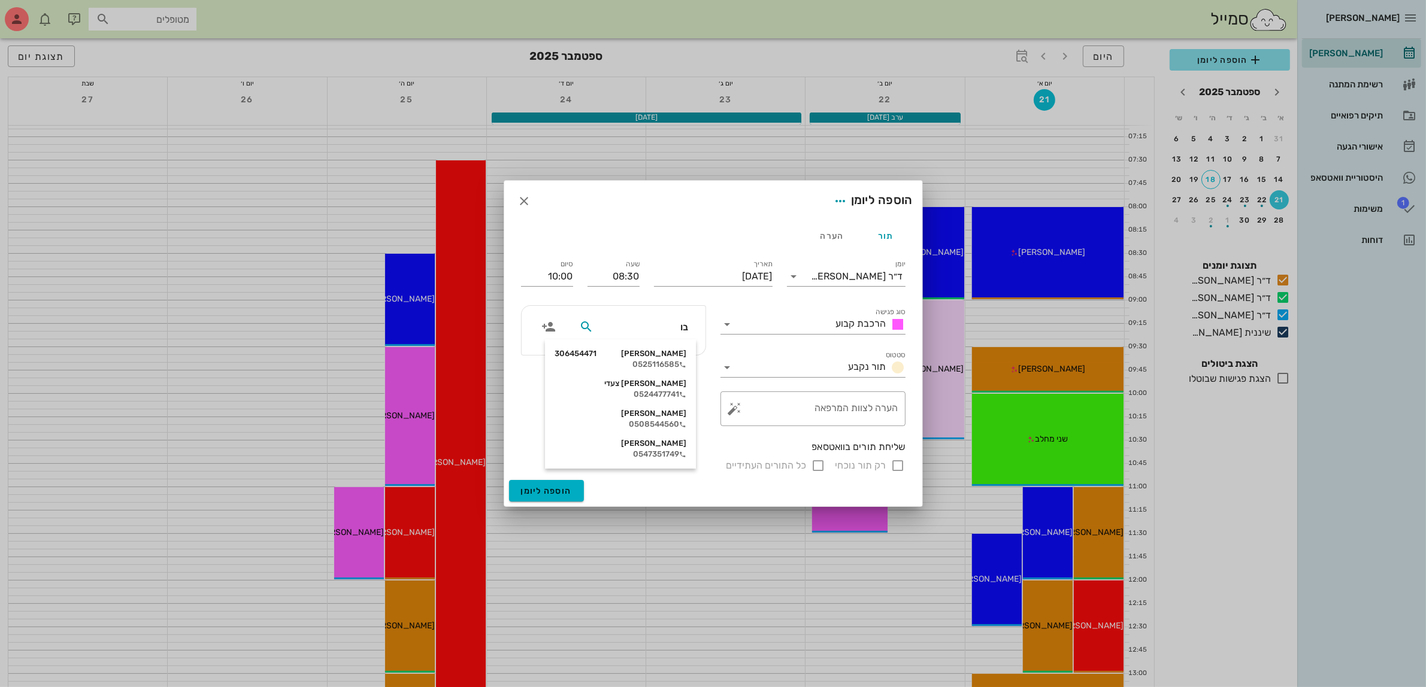
type input "בוע"
click at [707, 362] on icon at bounding box center [710, 365] width 7 height 7
click at [555, 486] on span "הוספה ליומן" at bounding box center [546, 491] width 51 height 10
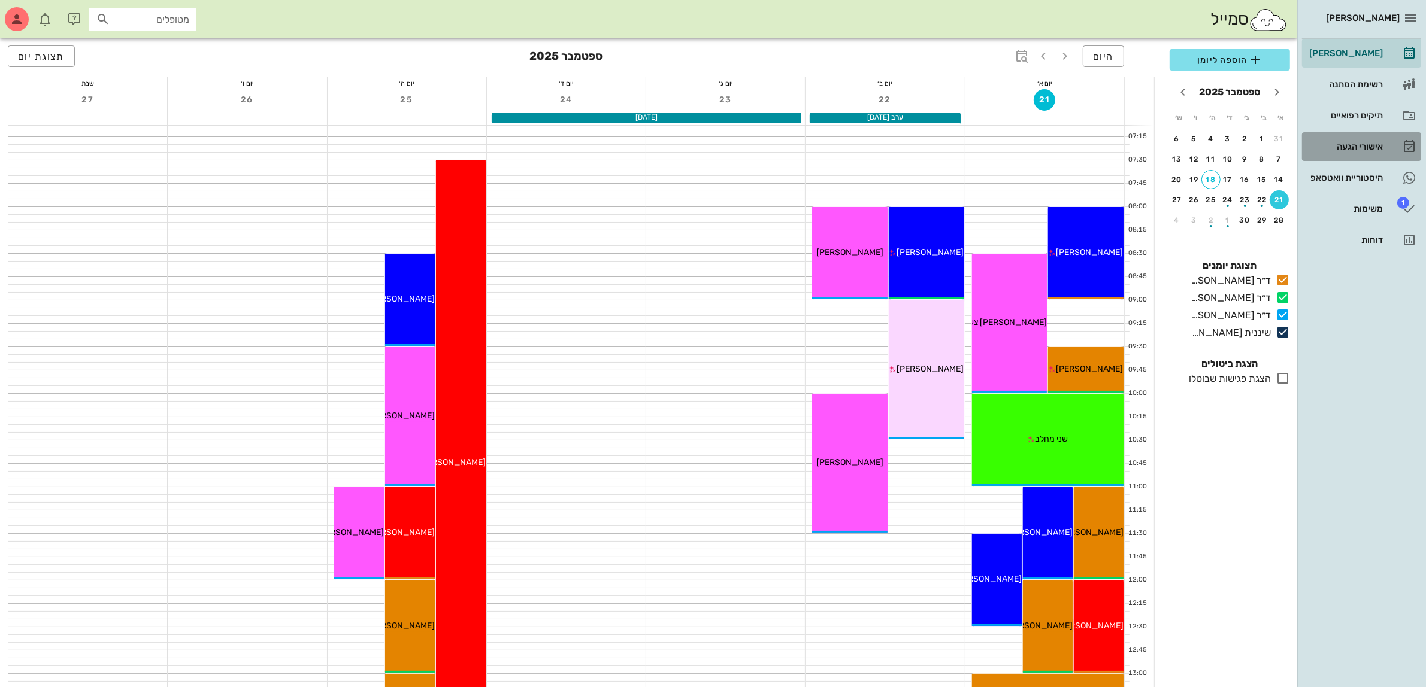
click at [1337, 147] on div "אישורי הגעה" at bounding box center [1344, 147] width 76 height 10
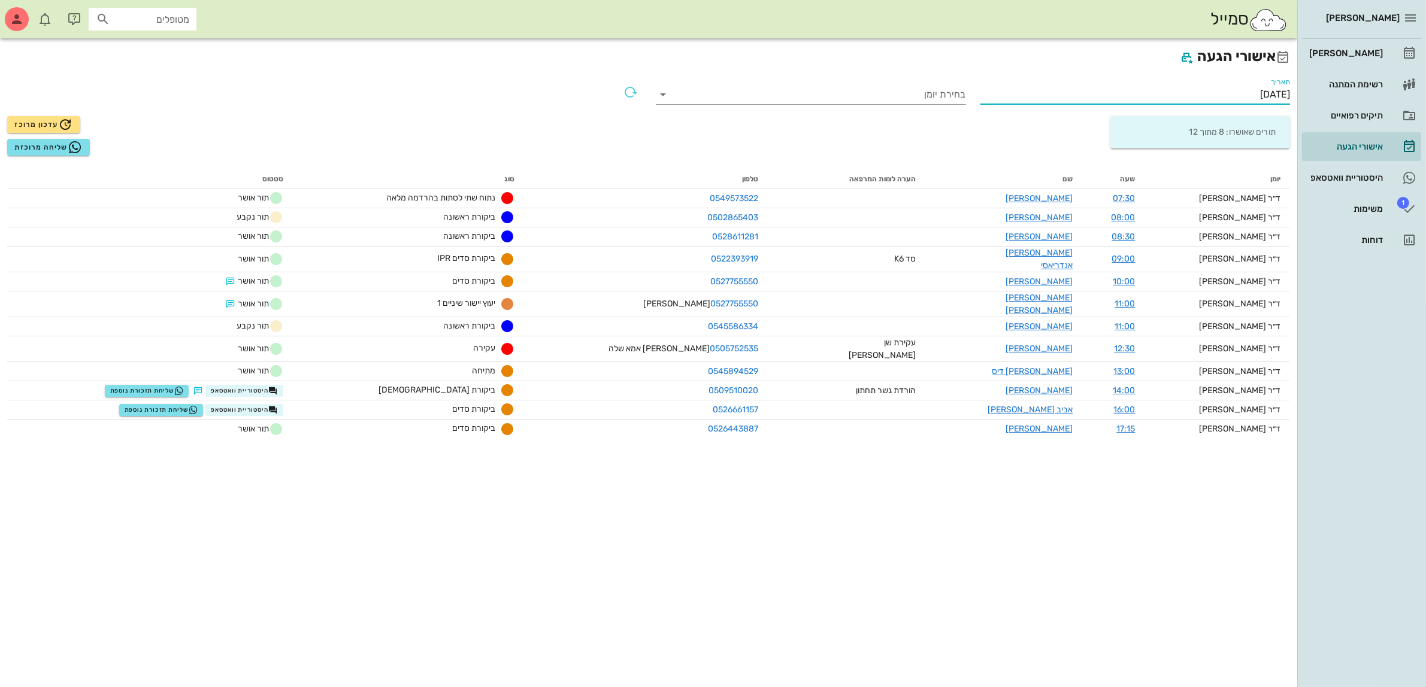
click at [1243, 95] on input "[DATE]" at bounding box center [1135, 94] width 310 height 19
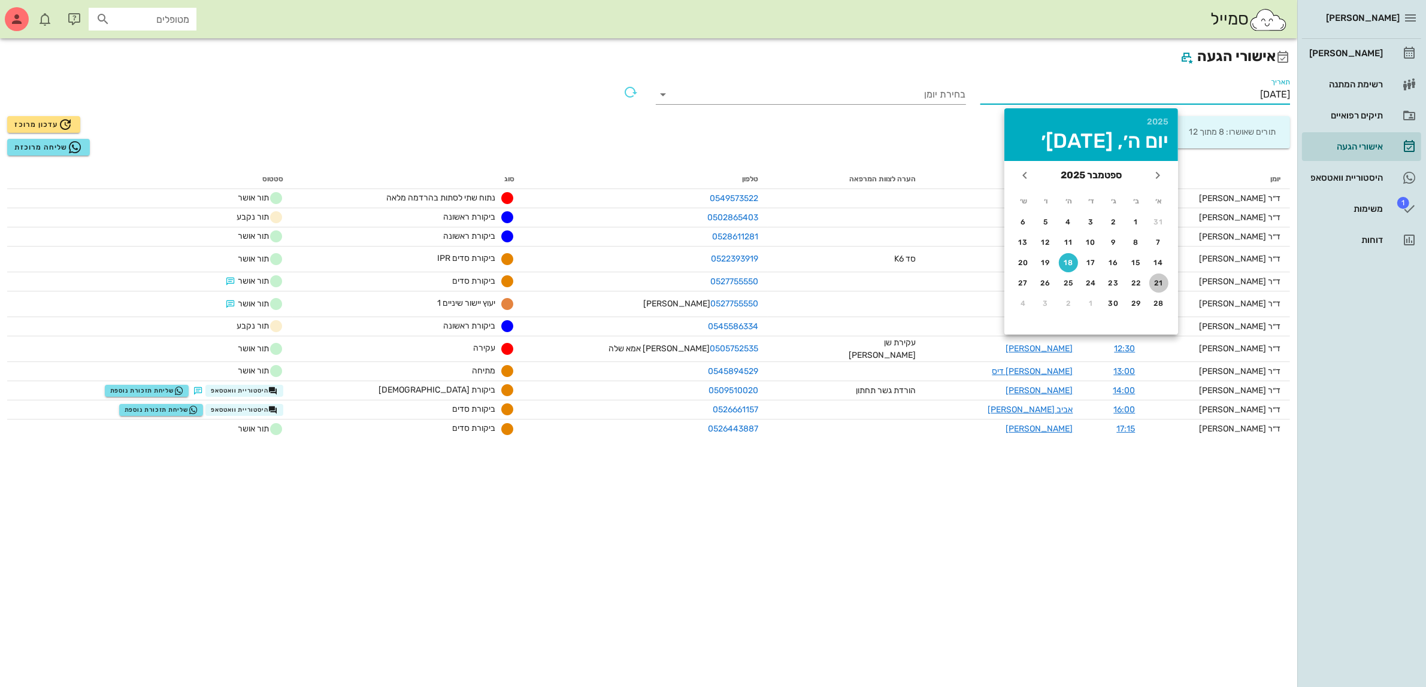
click at [1160, 281] on div "21" at bounding box center [1158, 283] width 19 height 8
type input "[DATE]"
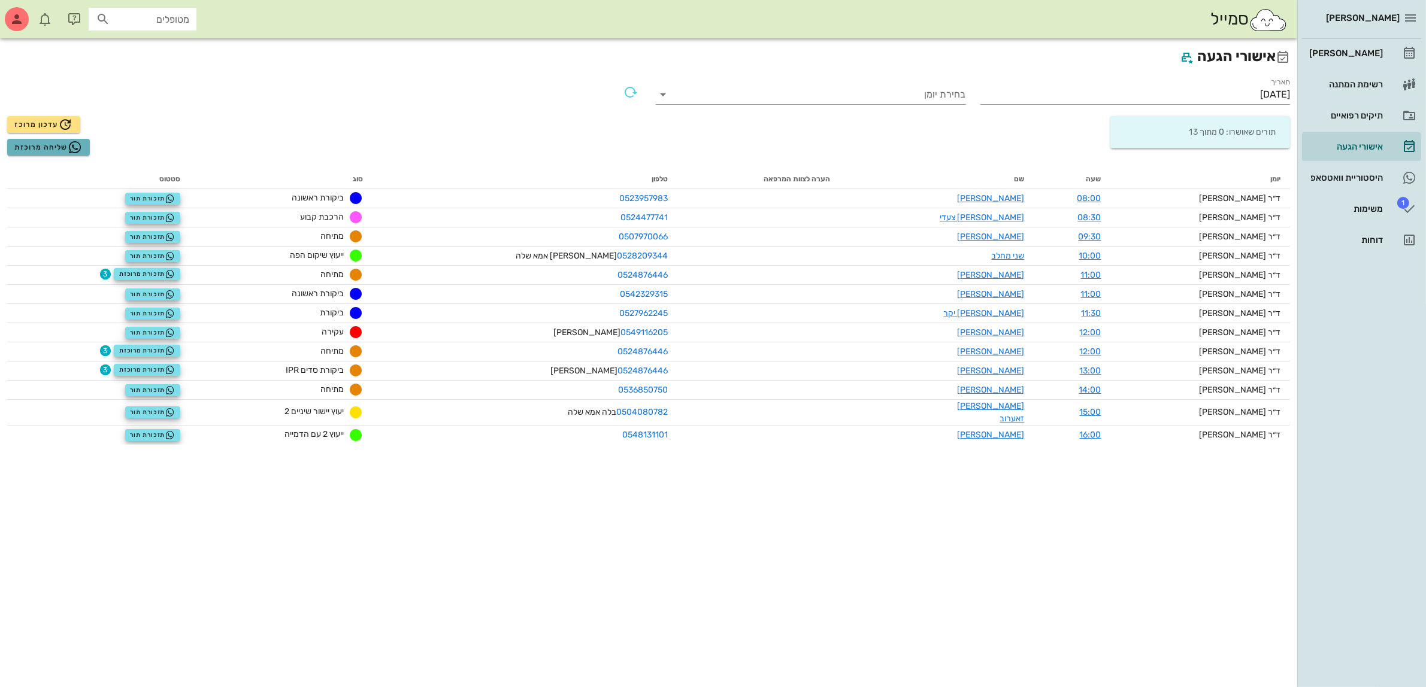
click at [52, 147] on span "שליחה מרוכזת" at bounding box center [48, 147] width 68 height 14
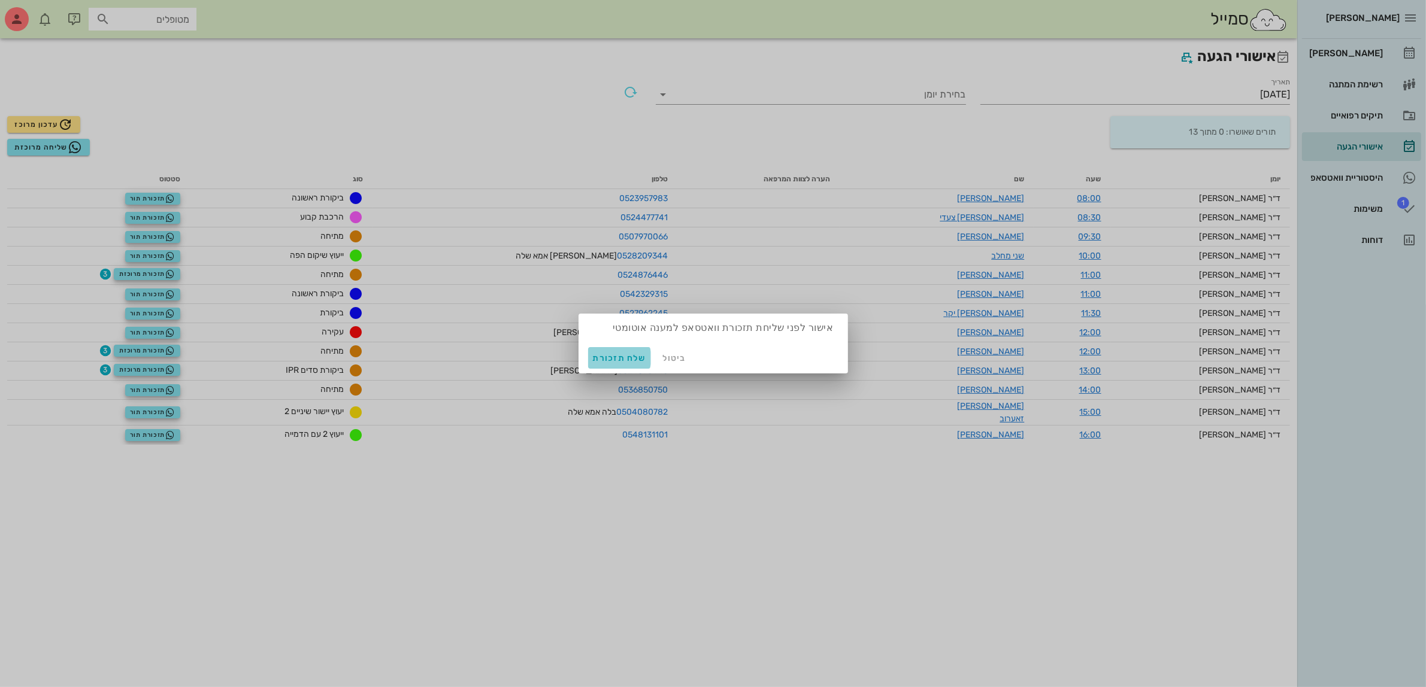
click at [606, 355] on span "שלח תזכורת" at bounding box center [619, 358] width 53 height 10
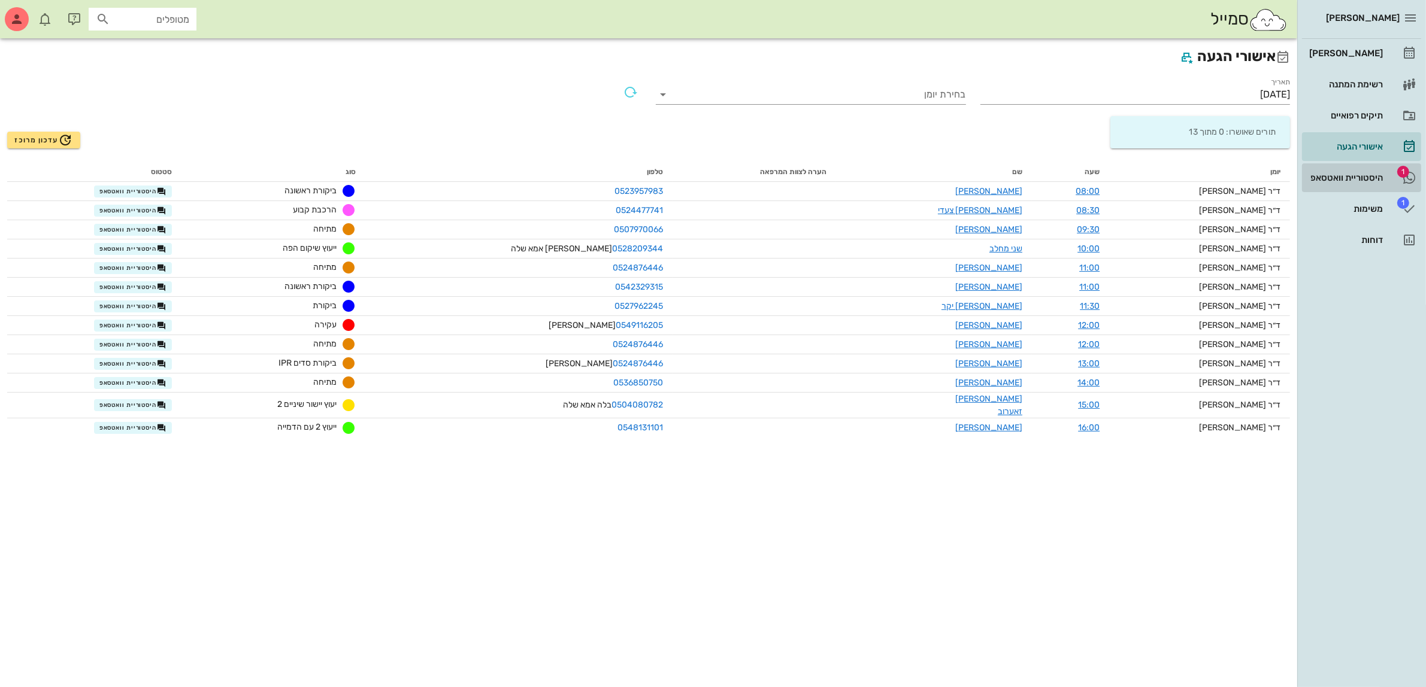
click at [1353, 177] on div "היסטוריית וואטסאפ" at bounding box center [1344, 178] width 76 height 10
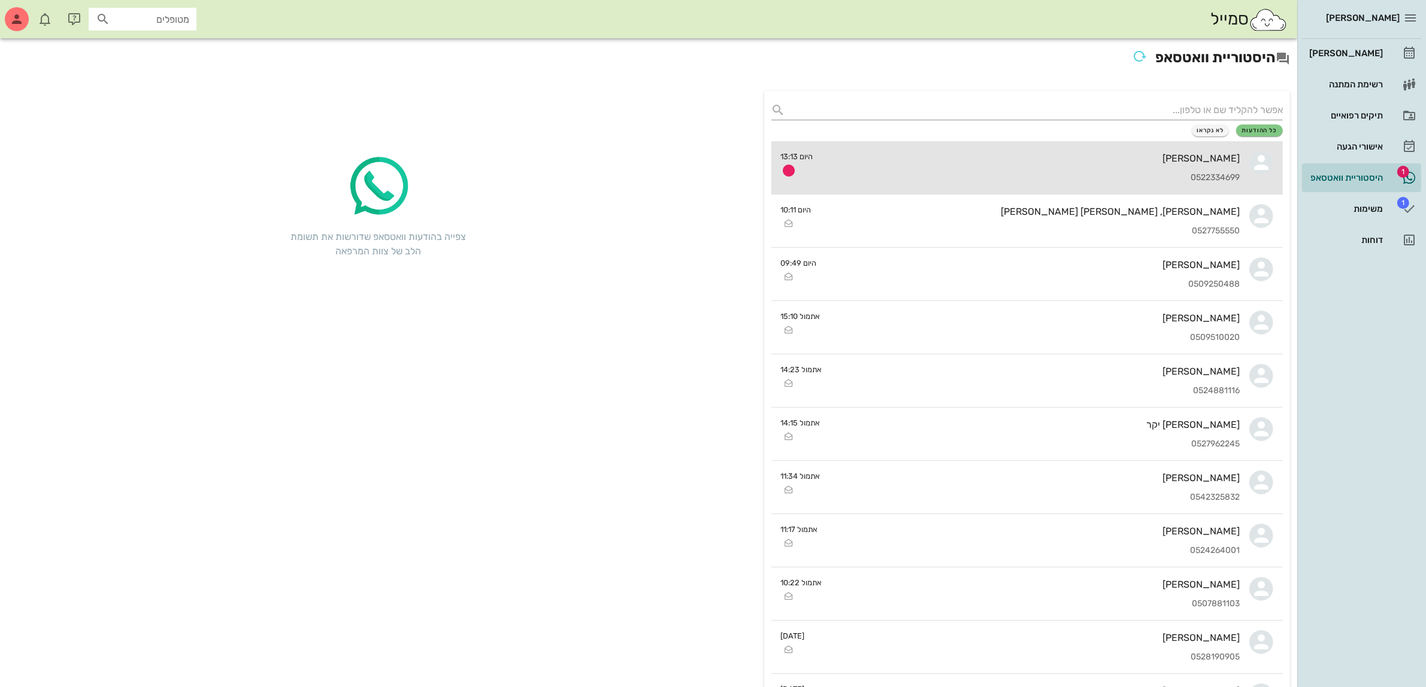
click at [1127, 160] on div "[PERSON_NAME]" at bounding box center [1031, 158] width 417 height 11
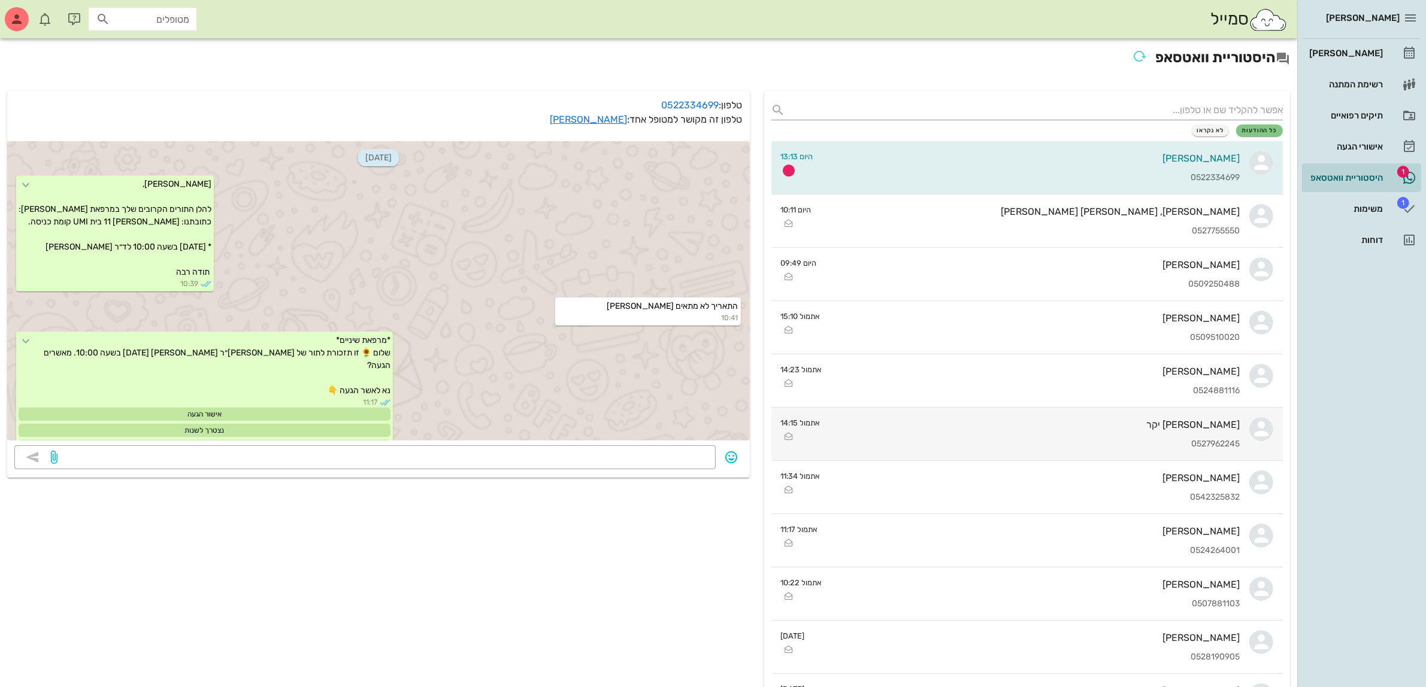
scroll to position [180, 0]
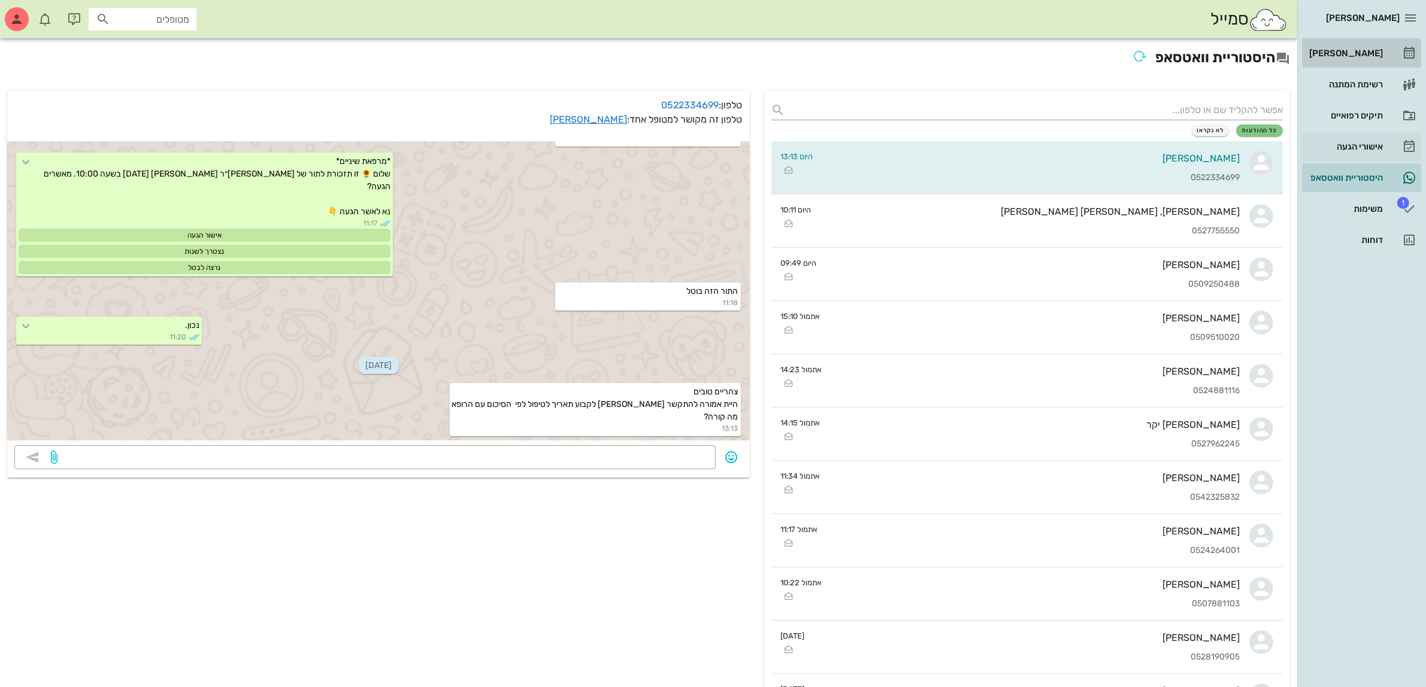
drag, startPoint x: 1357, startPoint y: 45, endPoint x: 1347, endPoint y: 135, distance: 91.0
click at [1357, 44] on div "[PERSON_NAME]" at bounding box center [1344, 53] width 76 height 19
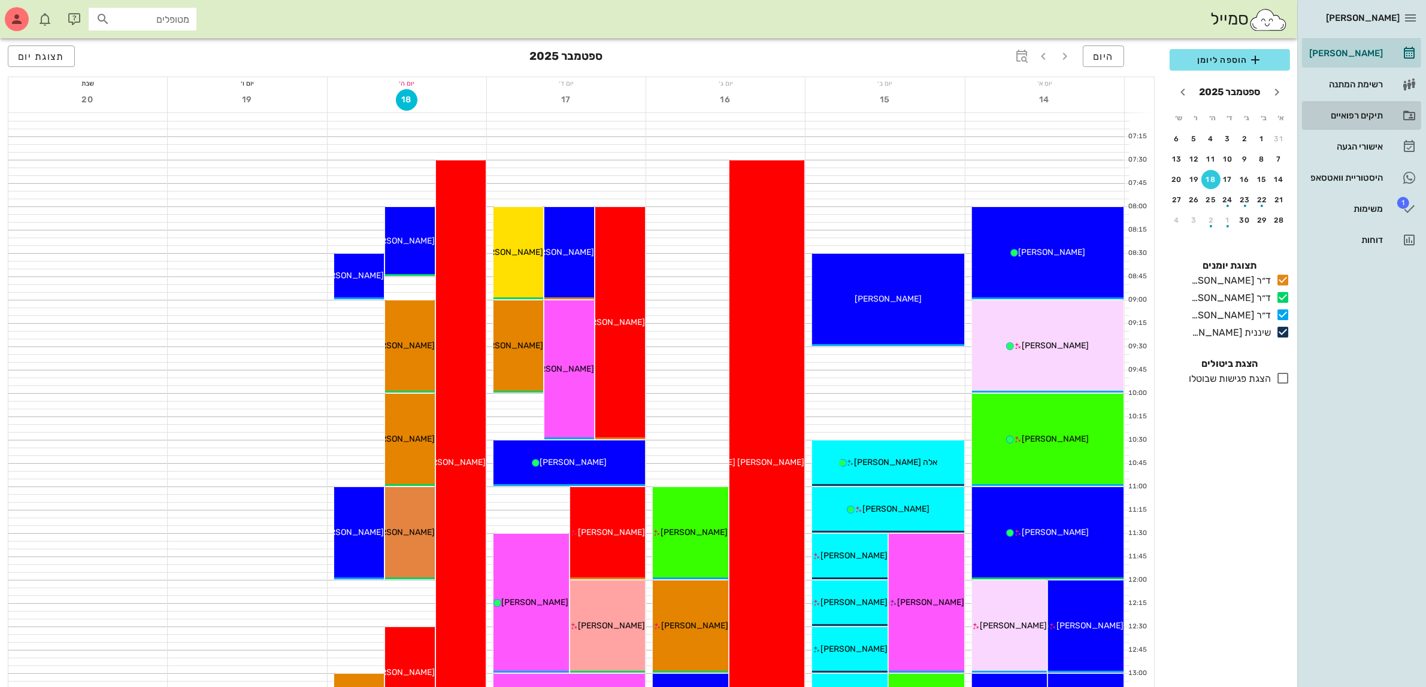
click at [1342, 117] on div "תיקים רפואיים" at bounding box center [1344, 116] width 76 height 10
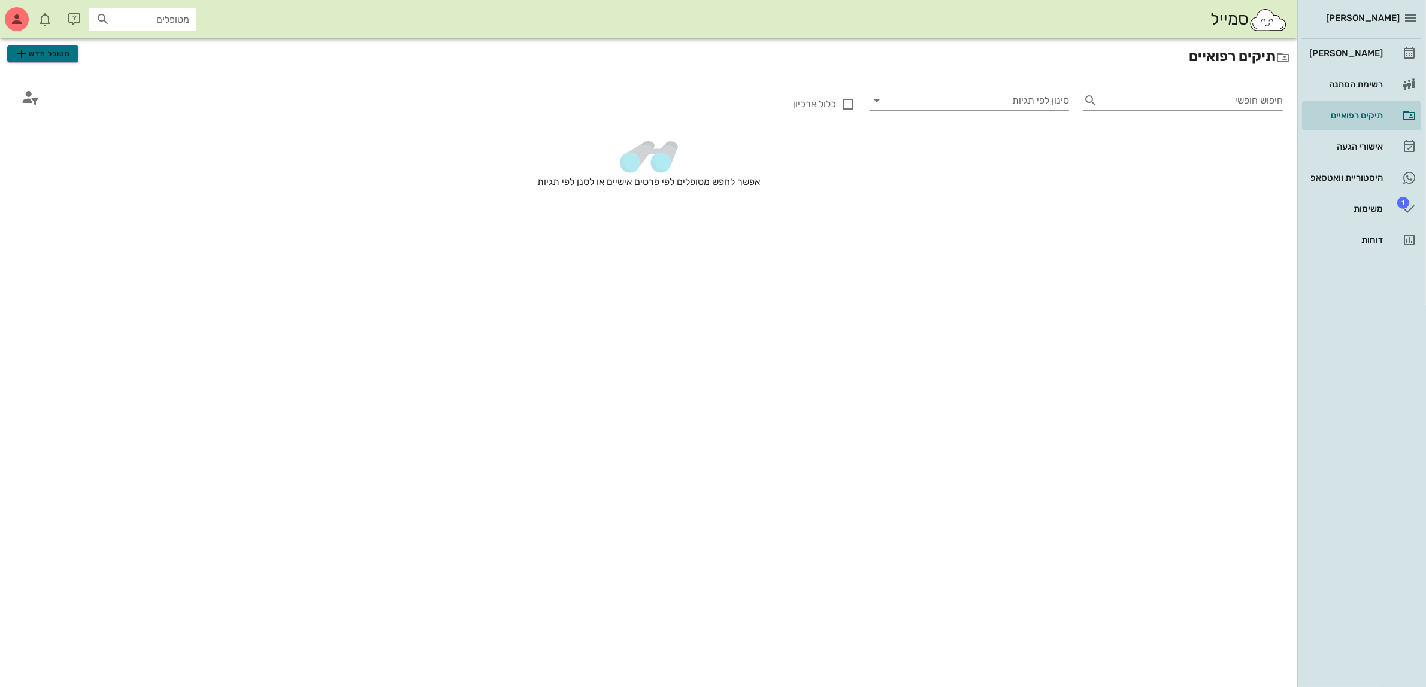
click at [58, 49] on span "מטופל חדש" at bounding box center [42, 54] width 56 height 14
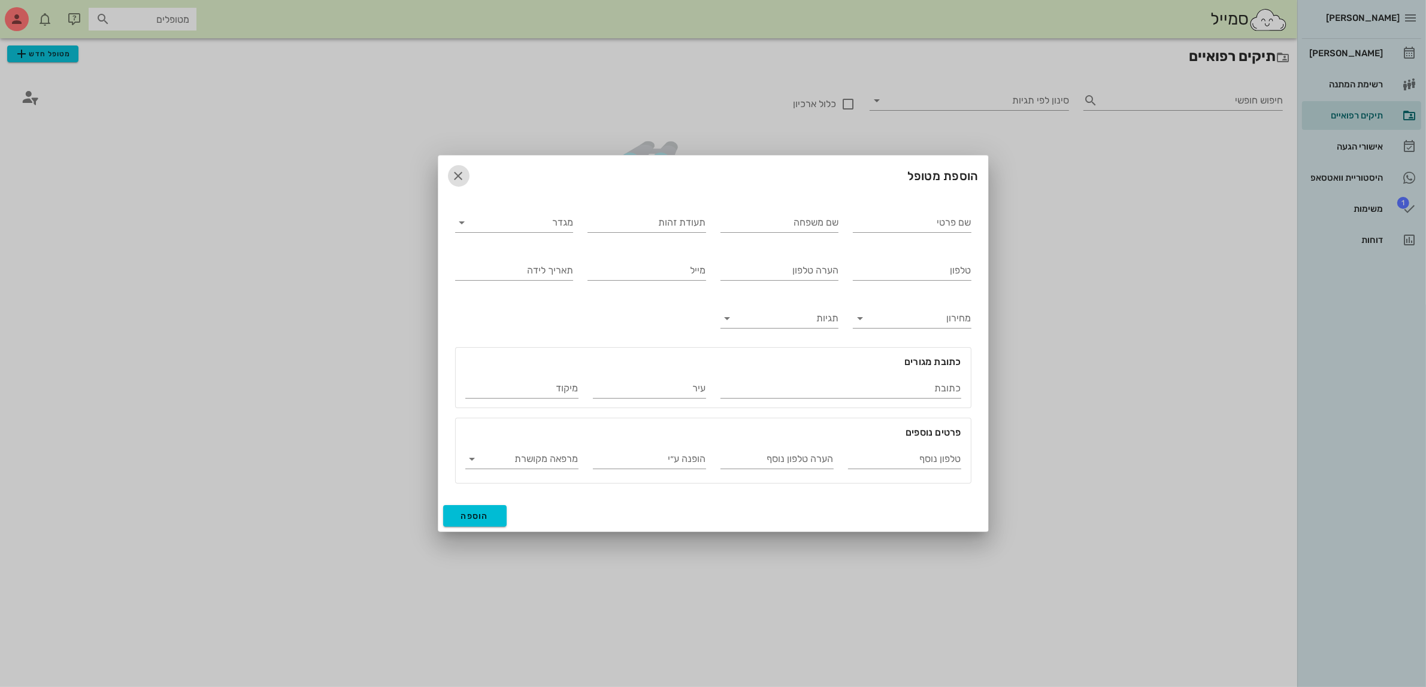
click at [463, 178] on icon "button" at bounding box center [458, 176] width 14 height 14
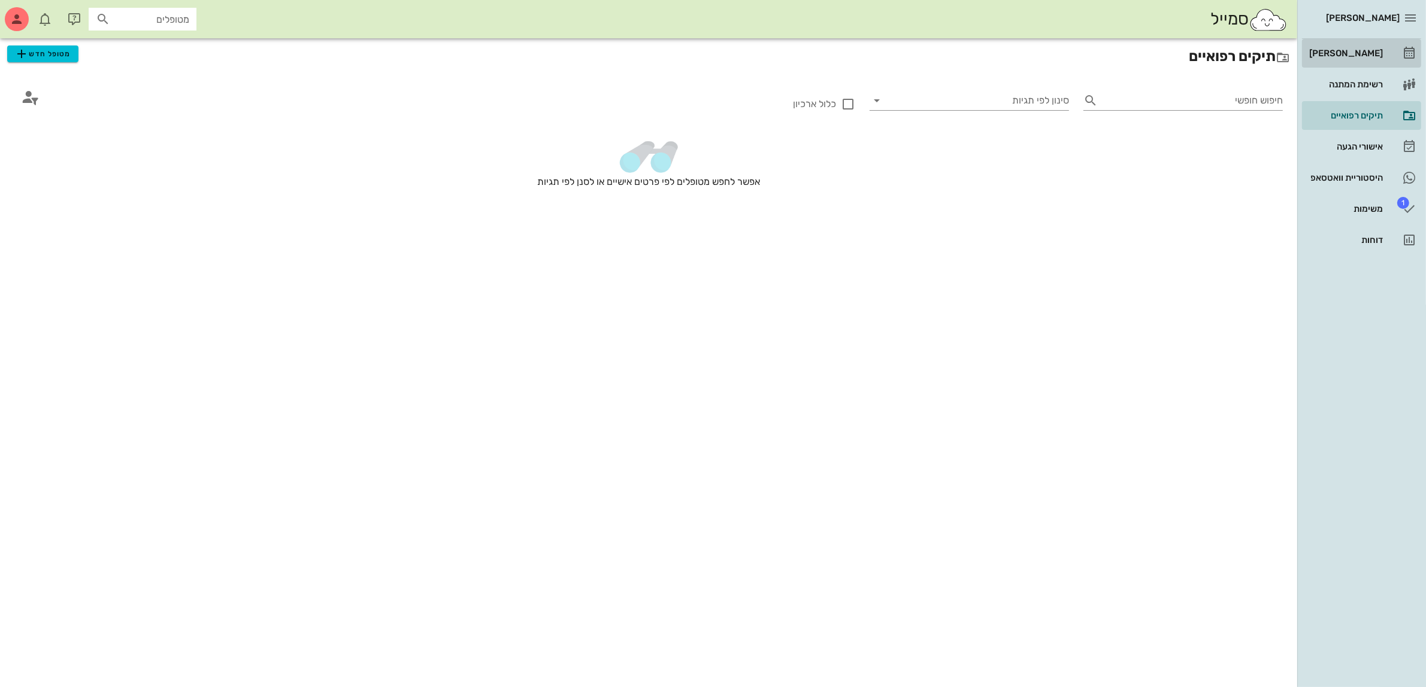
click at [1351, 55] on div "[PERSON_NAME]" at bounding box center [1344, 53] width 76 height 10
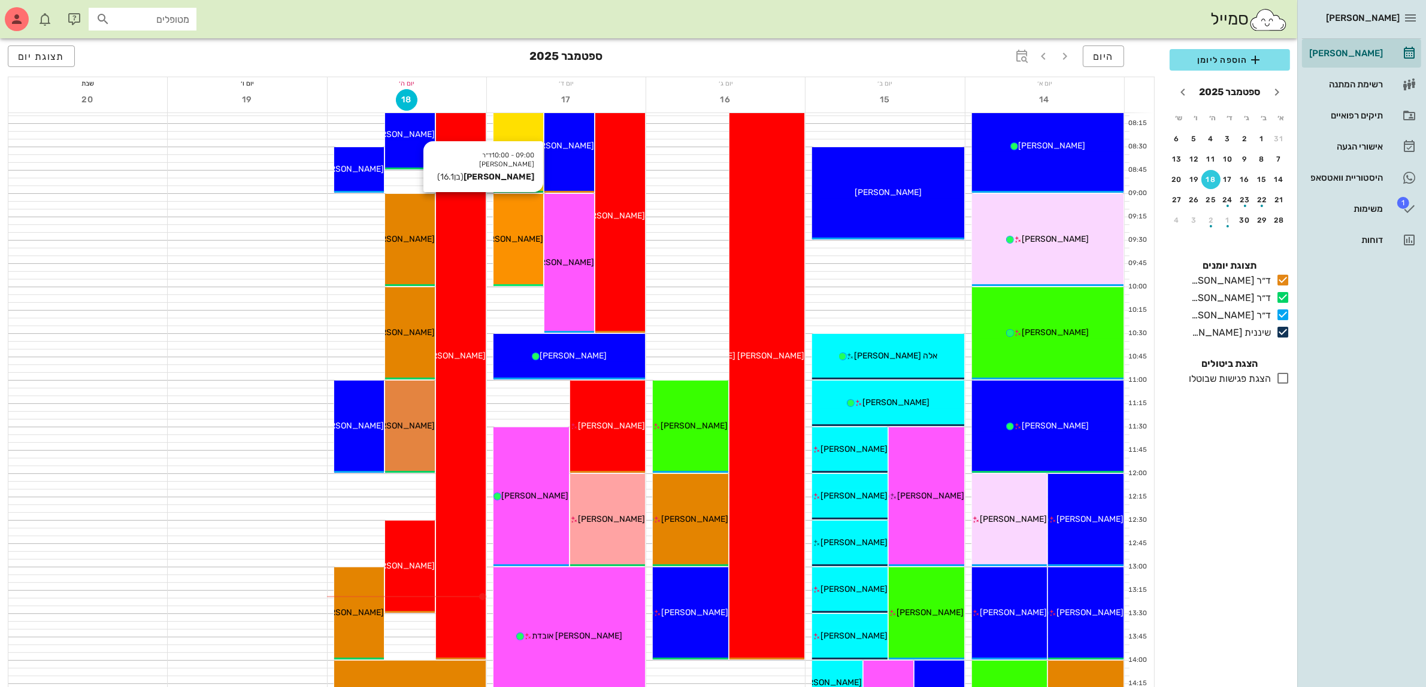
scroll to position [150, 0]
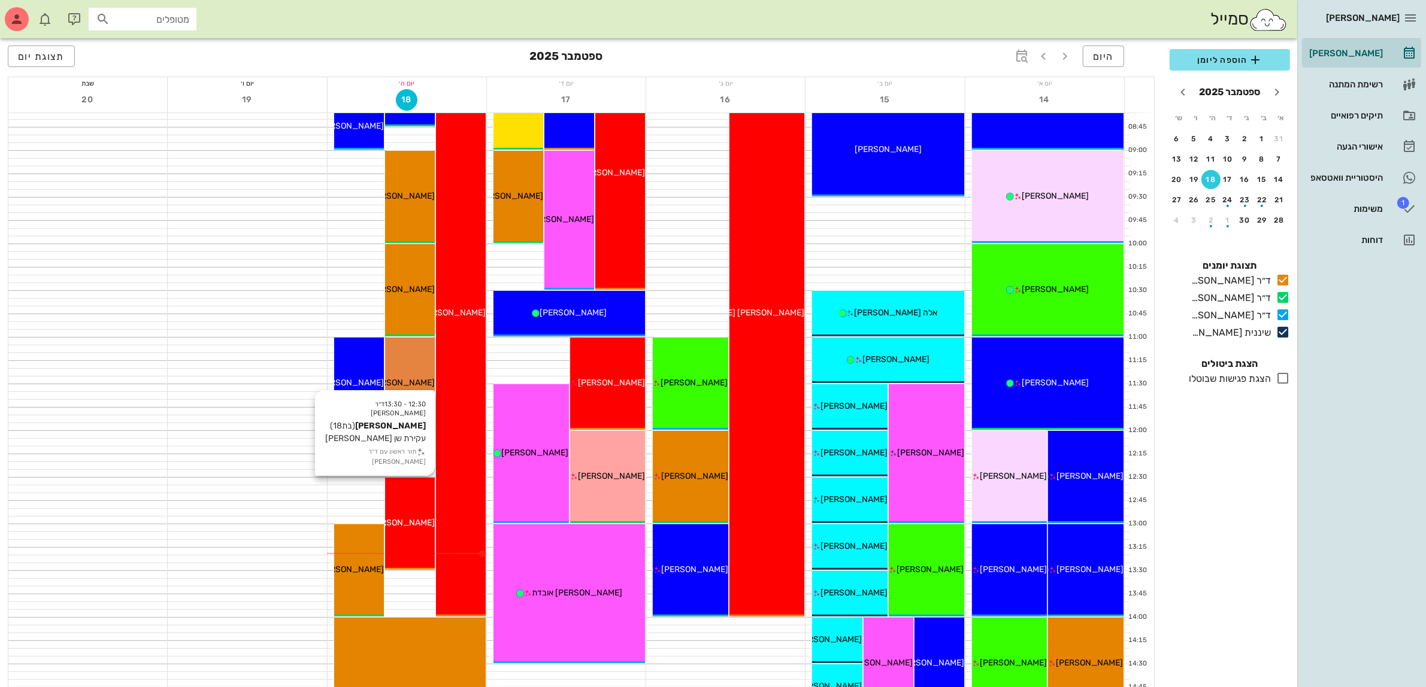
click at [412, 503] on div "12:30 - 13:30 ד״ר ג׳[PERSON_NAME] [PERSON_NAME] (בת 18 ) עקירת שן [PERSON_NAME]…" at bounding box center [410, 524] width 50 height 92
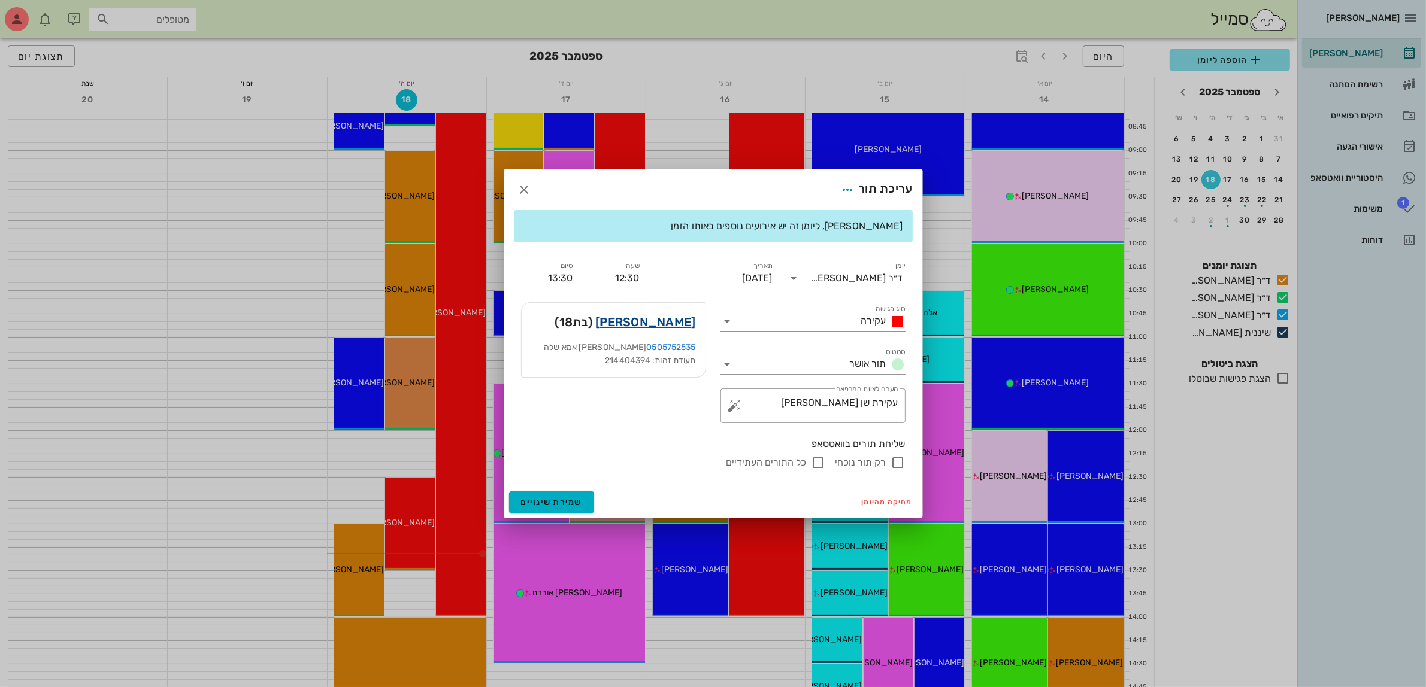
click at [663, 321] on link "[PERSON_NAME]" at bounding box center [645, 322] width 100 height 19
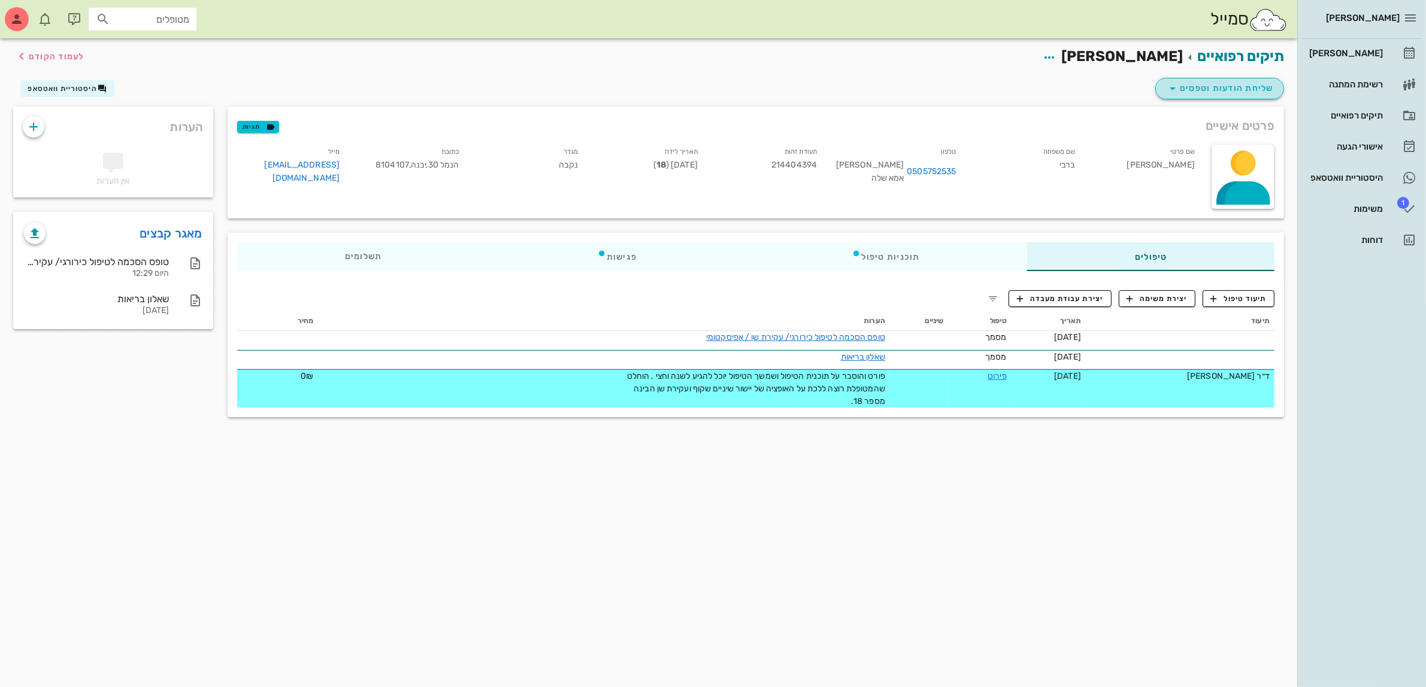
click at [1233, 89] on span "שליחת הודעות וטפסים" at bounding box center [1219, 88] width 108 height 14
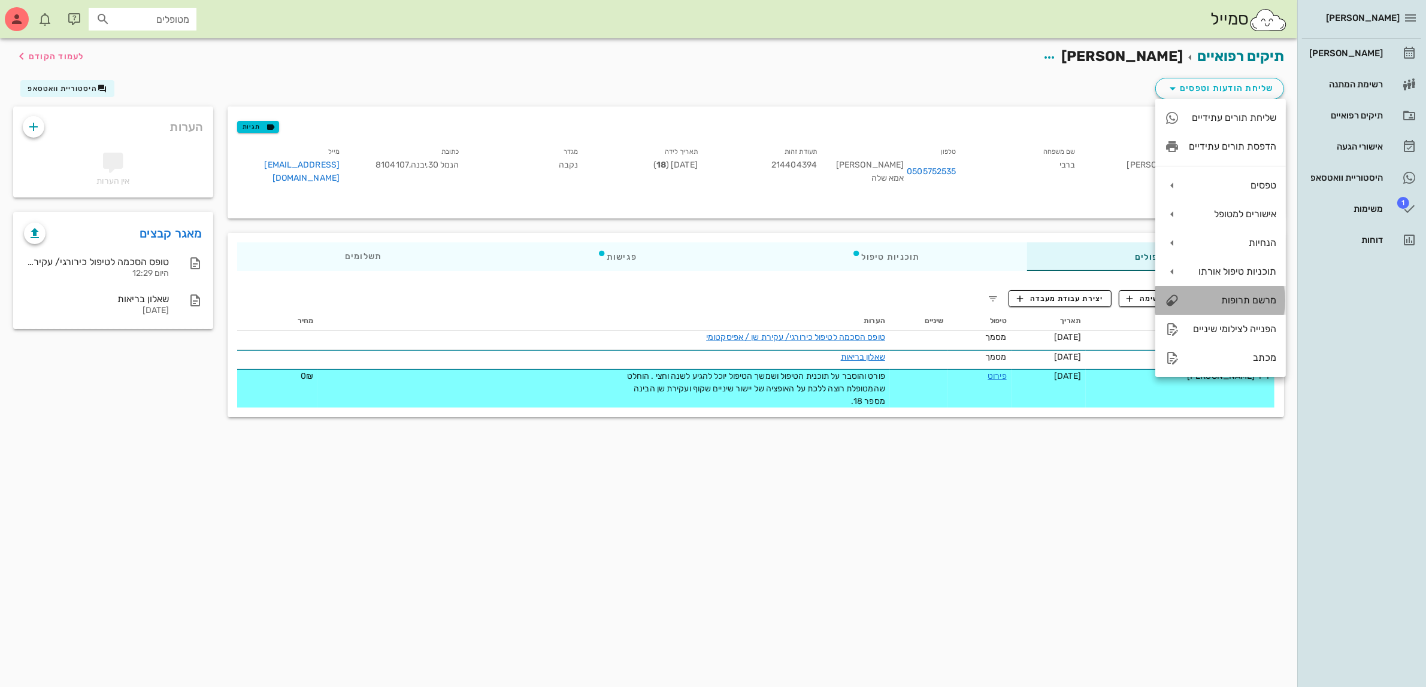
click at [1242, 296] on div "מרשם תרופות" at bounding box center [1231, 300] width 87 height 11
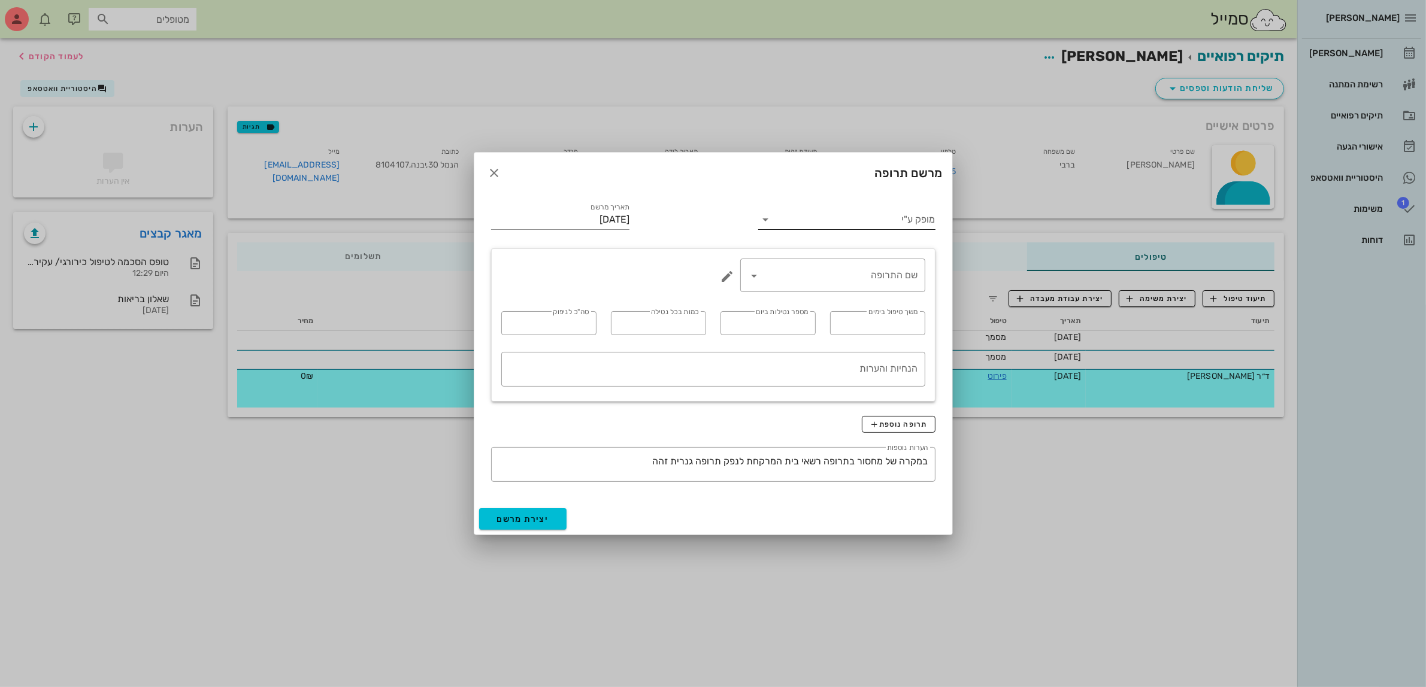
click at [862, 219] on input "מופק ע"י" at bounding box center [855, 219] width 160 height 19
click at [867, 253] on div "ד״ר [PERSON_NAME]" at bounding box center [846, 257] width 157 height 11
click at [858, 275] on input "שם התרופה" at bounding box center [841, 275] width 154 height 19
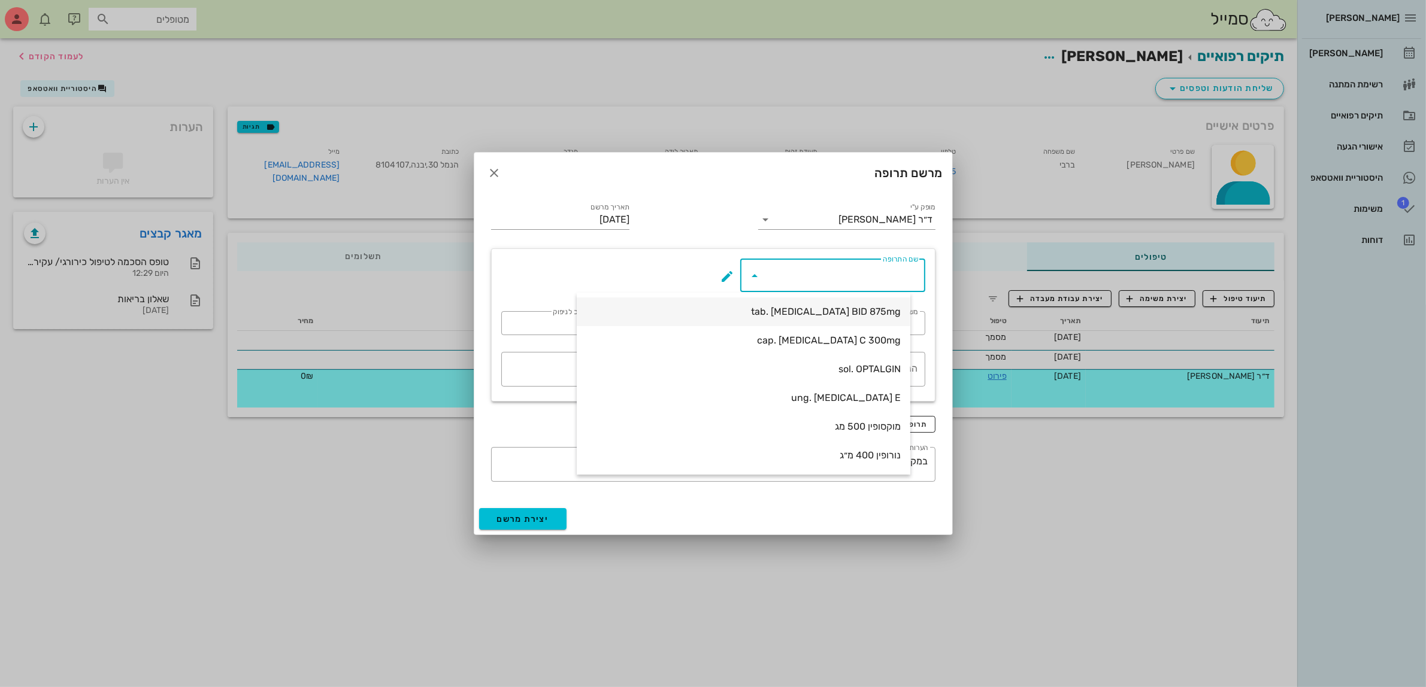
click at [851, 307] on div "tab. [MEDICAL_DATA] BID 875mg" at bounding box center [743, 311] width 314 height 11
type input "tab. [MEDICAL_DATA] BID 875mg"
type input "7"
type input "2"
type input "1"
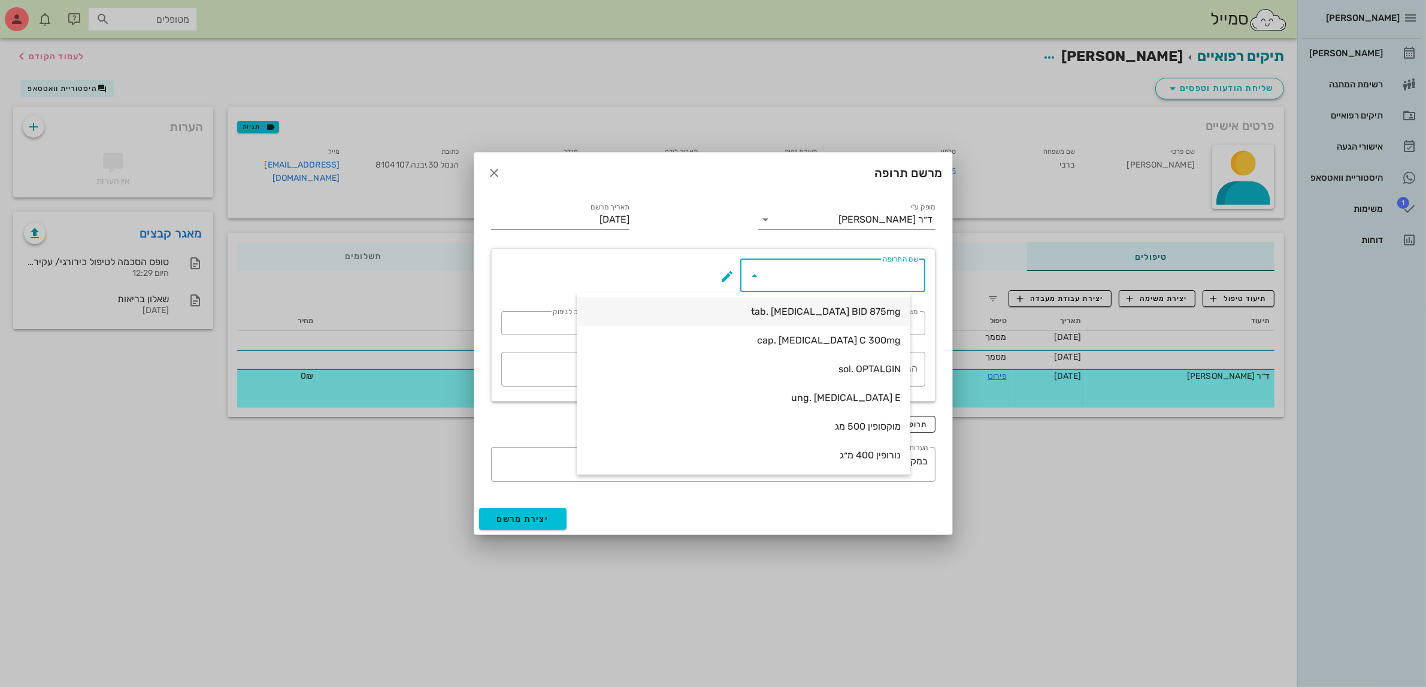
type input "14"
type textarea "טבליה אחת כל 12 שעות במשך 7 ימים"
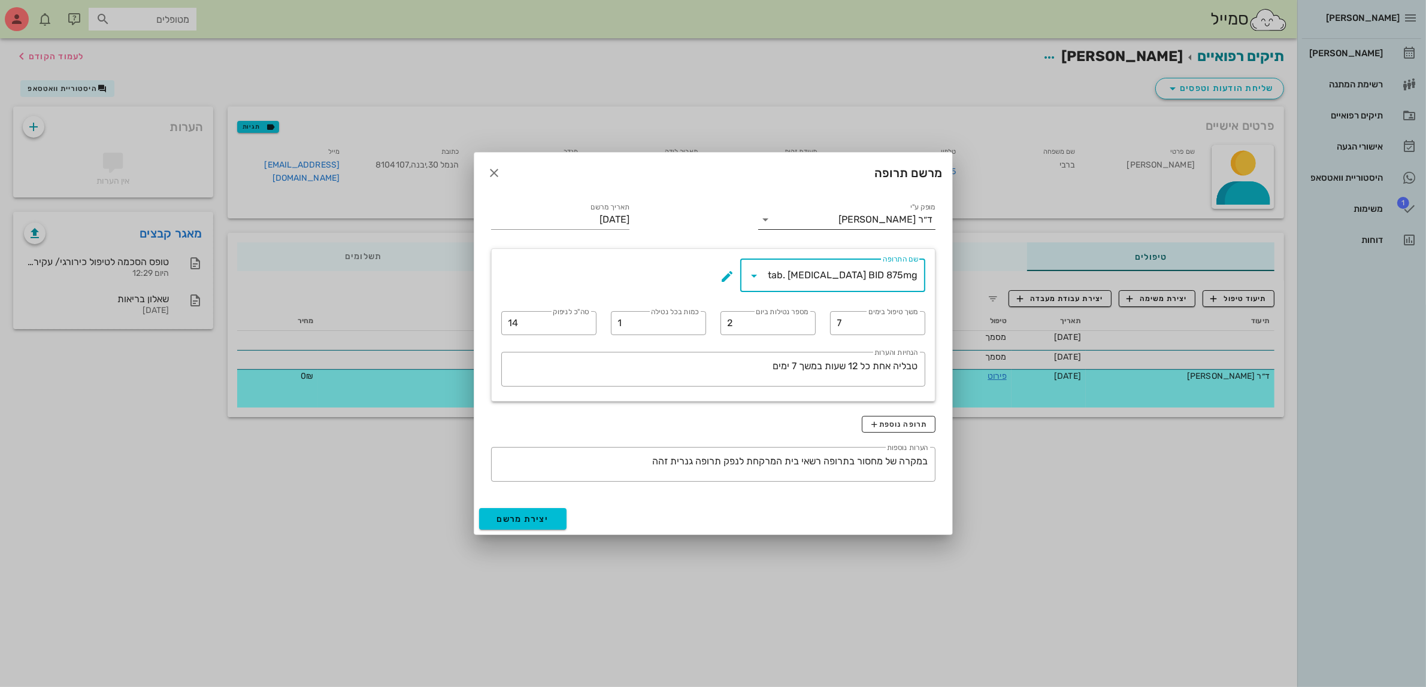
click at [896, 220] on div "ד״ר [PERSON_NAME]" at bounding box center [886, 219] width 94 height 11
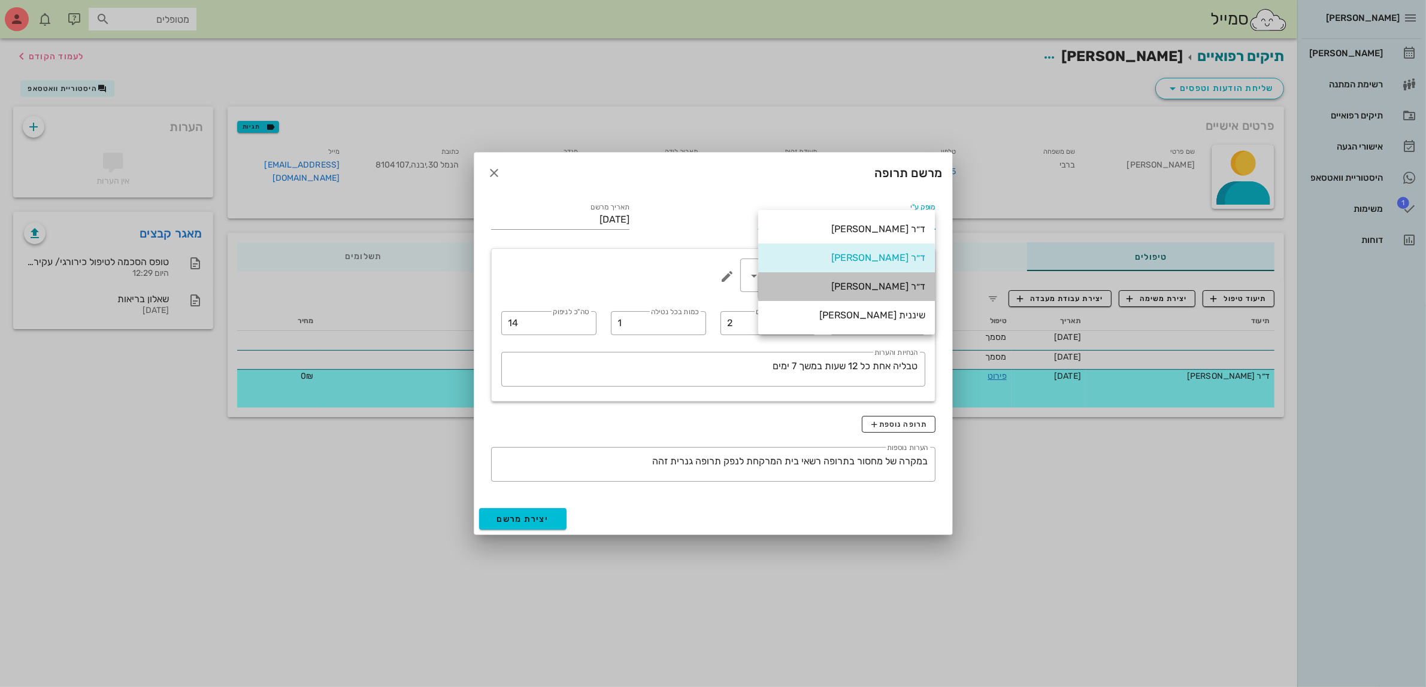
click at [895, 277] on div "ד״ר [PERSON_NAME]" at bounding box center [846, 287] width 157 height 26
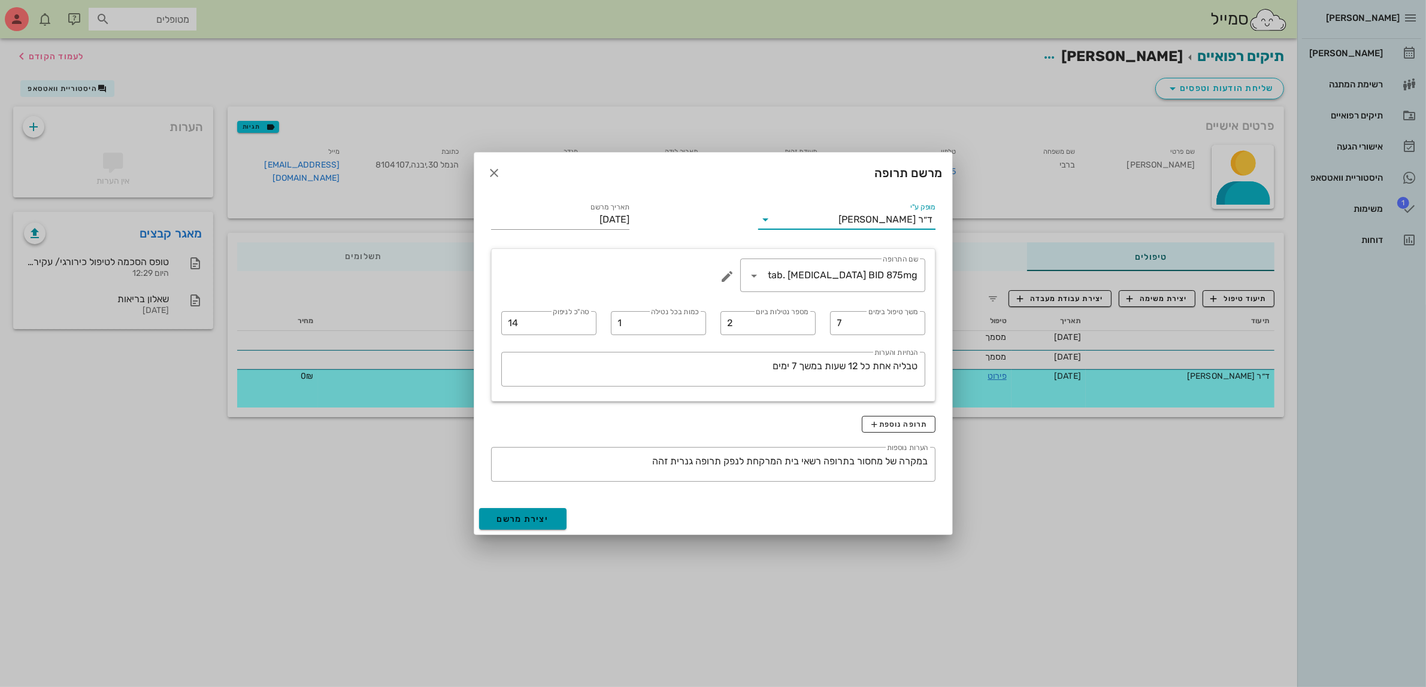
click at [526, 516] on span "יצירת מרשם" at bounding box center [523, 519] width 52 height 10
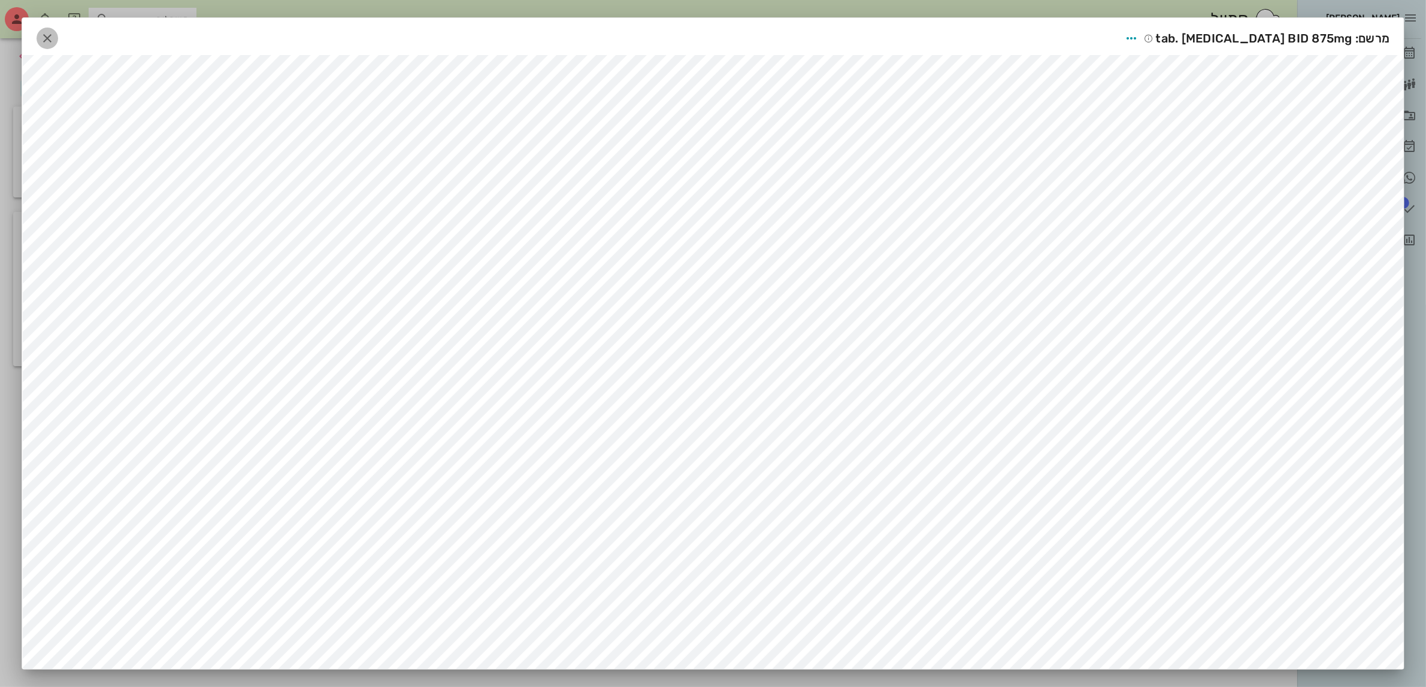
click at [51, 38] on icon "button" at bounding box center [47, 38] width 14 height 14
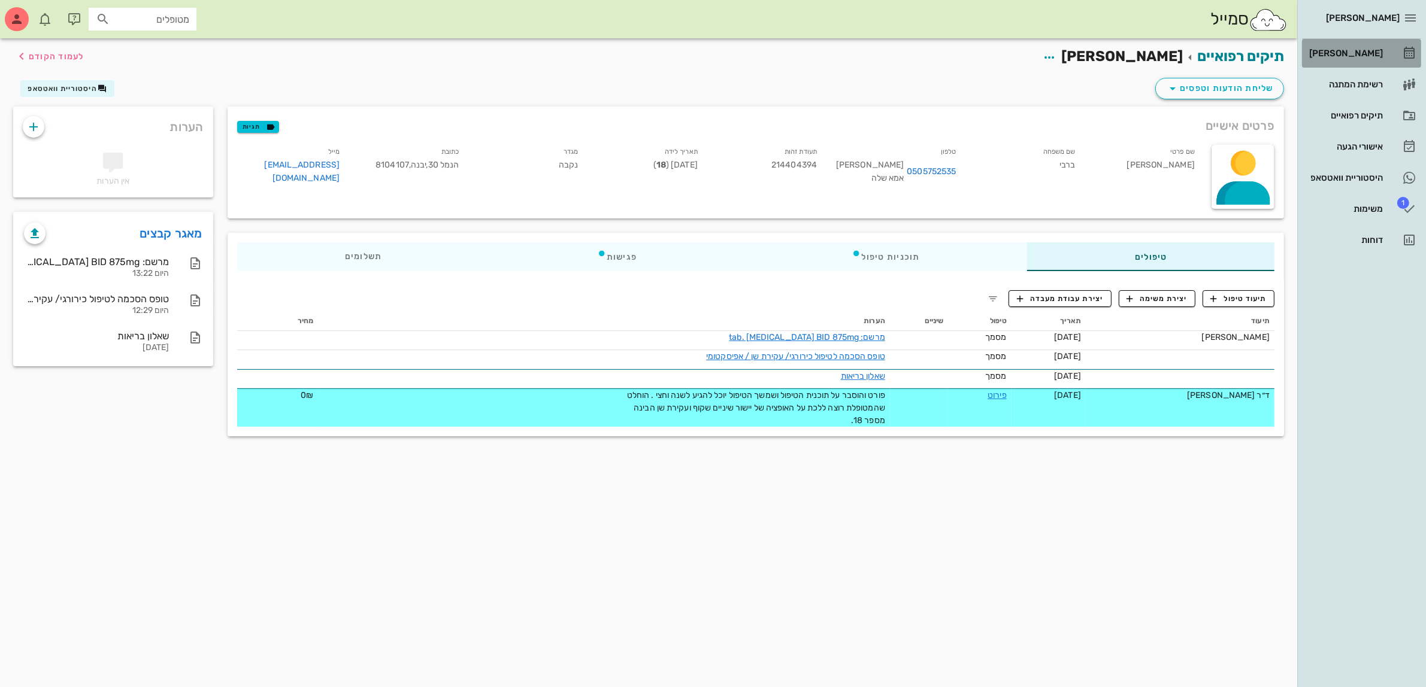
click at [1354, 51] on div "[PERSON_NAME]" at bounding box center [1344, 53] width 76 height 10
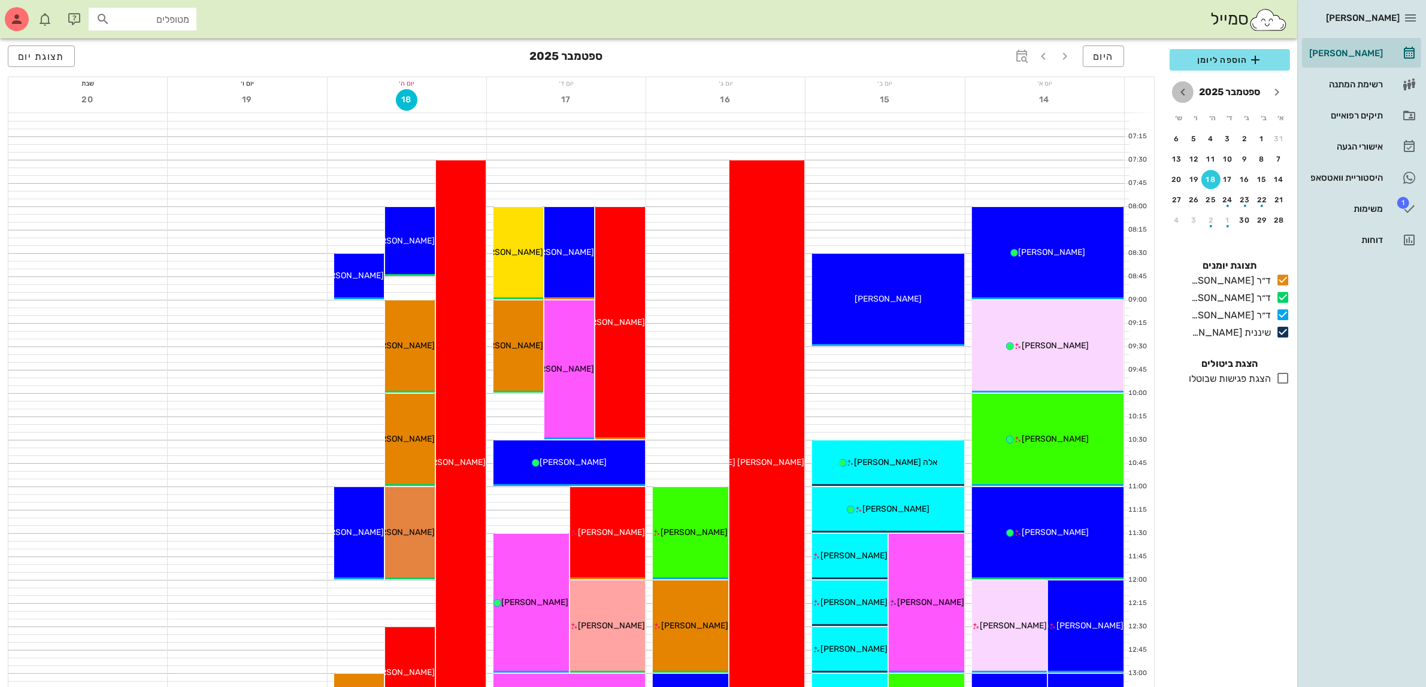
click at [1177, 91] on icon "חודש הבא" at bounding box center [1182, 92] width 14 height 14
click at [1282, 179] on div "button" at bounding box center [1278, 182] width 19 height 7
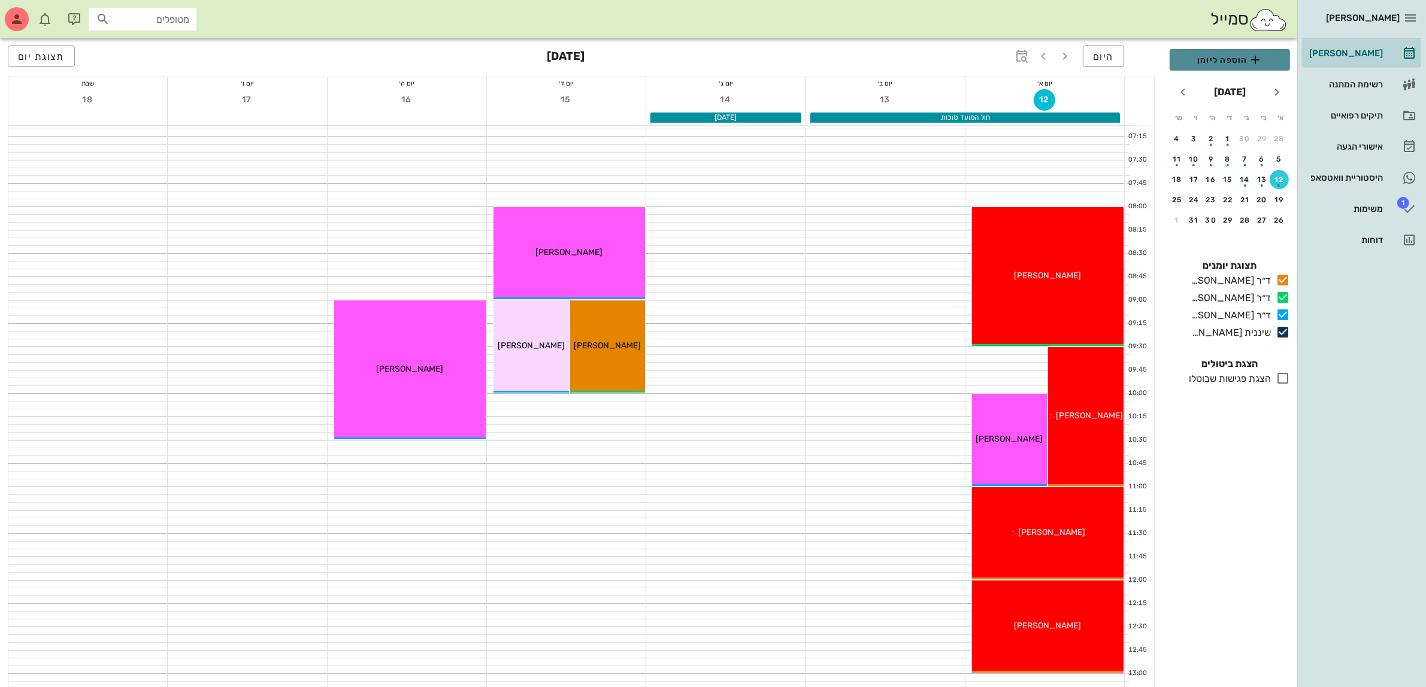
click at [1201, 63] on span "הוספה ליומן" at bounding box center [1229, 60] width 101 height 14
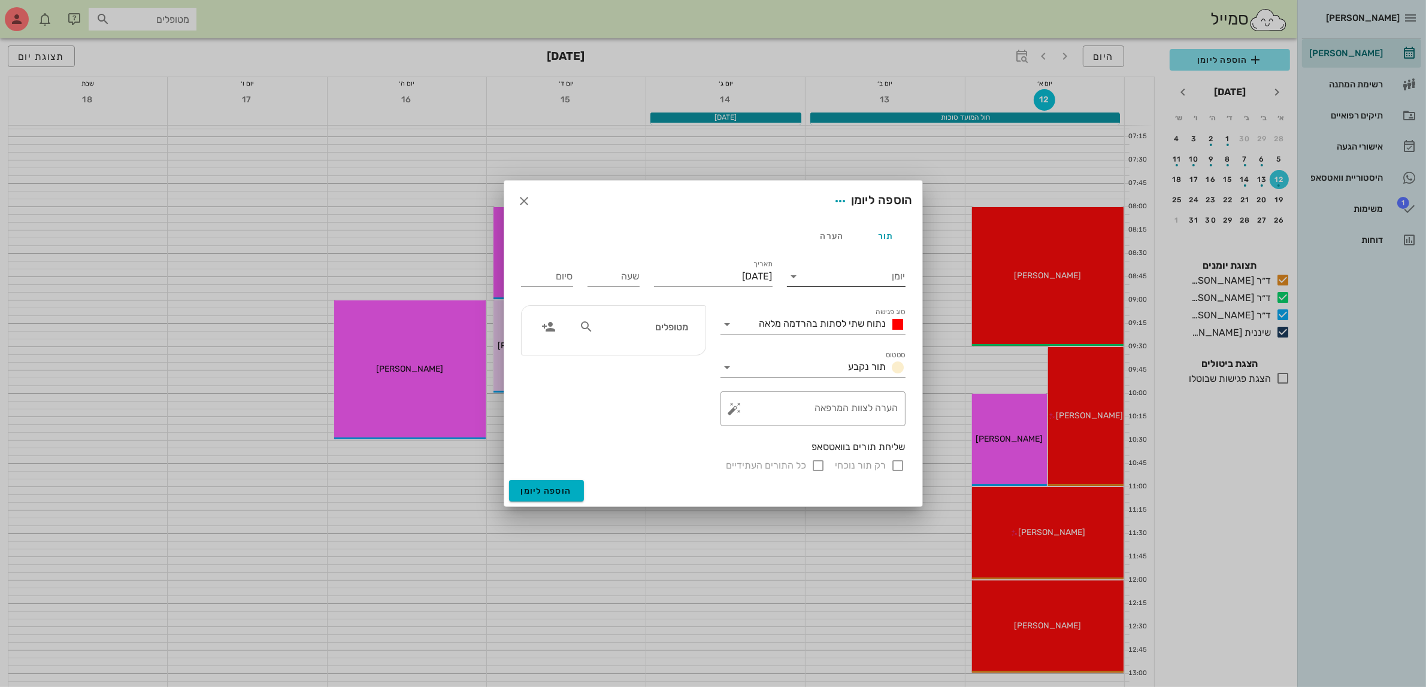
click at [847, 283] on input "יומן" at bounding box center [855, 276] width 102 height 19
click at [857, 345] on div "ד״ר [PERSON_NAME]" at bounding box center [849, 343] width 106 height 11
click at [630, 274] on div "שעה" at bounding box center [613, 276] width 52 height 19
type input "08:00"
click at [559, 276] on div "סיום 16:00" at bounding box center [547, 274] width 66 height 48
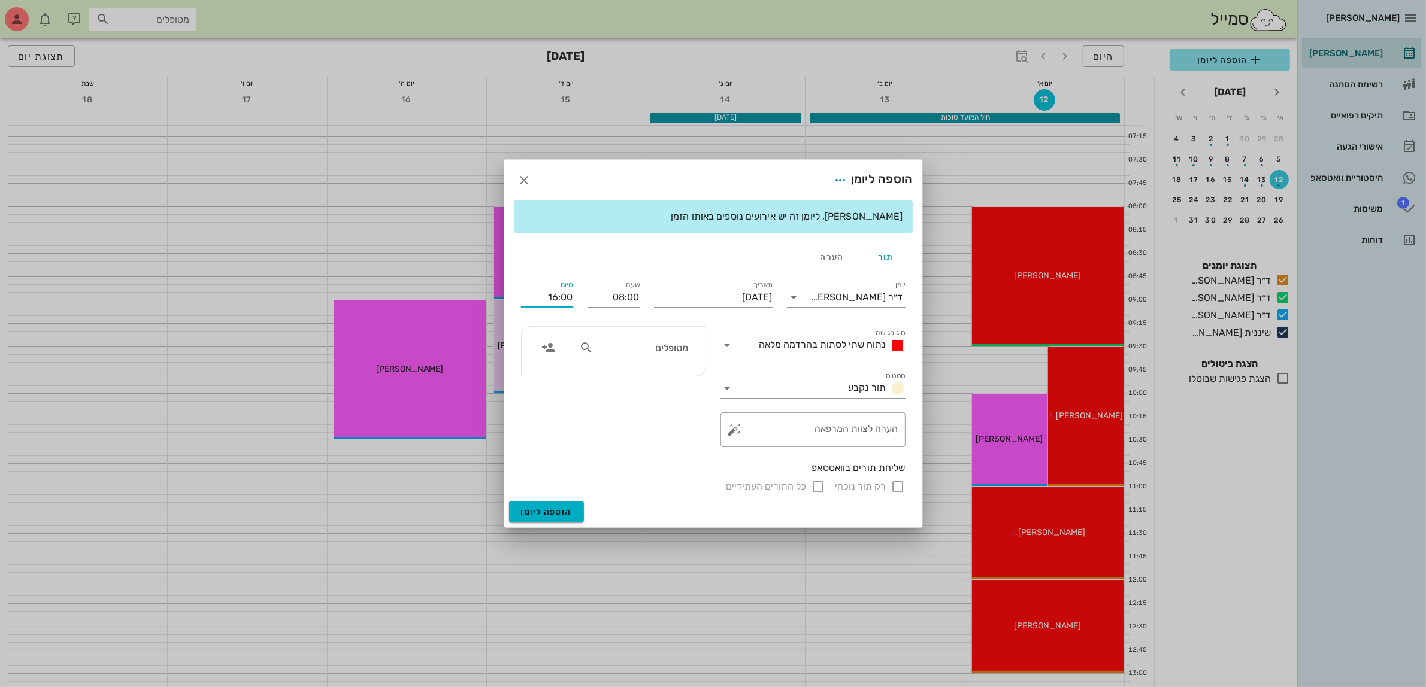
click at [860, 352] on div "נתוח שתי לסתות בהרדמה מלאה" at bounding box center [829, 345] width 151 height 14
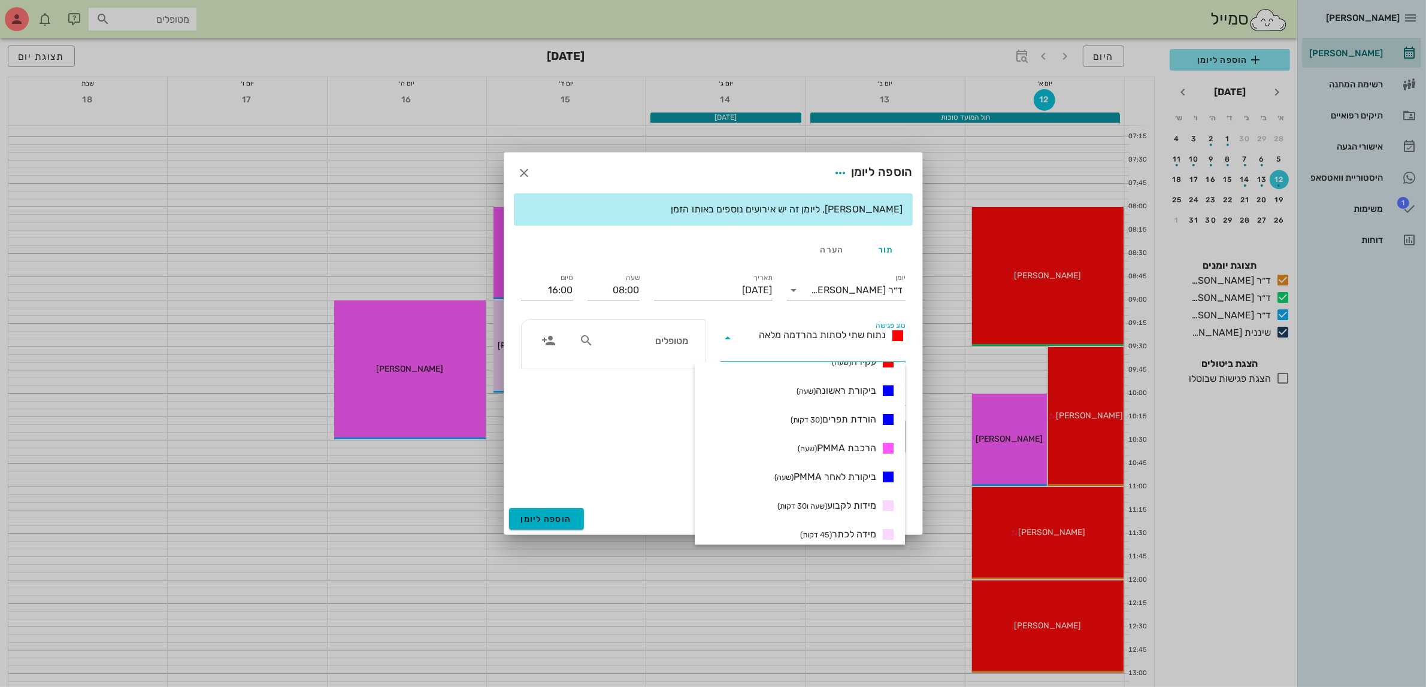
scroll to position [299, 0]
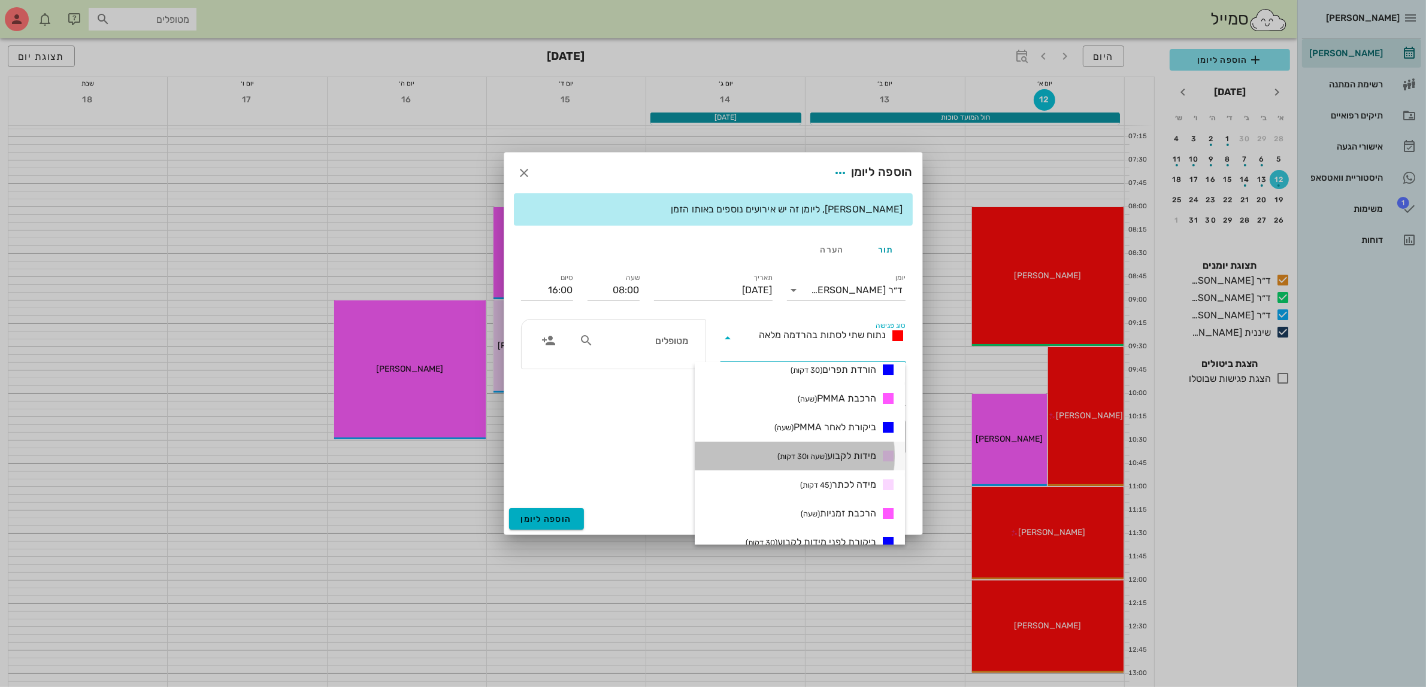
click at [838, 454] on span "מידות לקבוע (שעה ו30 דקות)" at bounding box center [826, 456] width 99 height 14
type input "09:30"
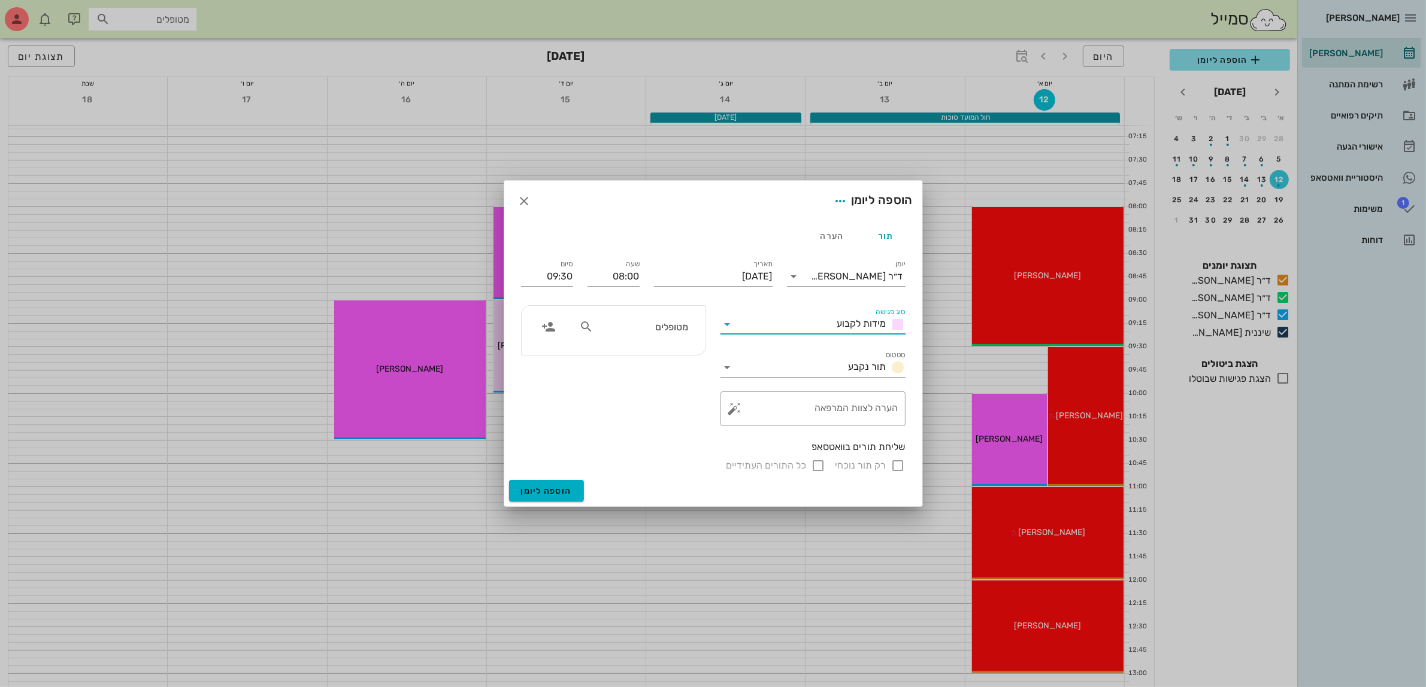
click at [645, 325] on input "מטופלים" at bounding box center [642, 327] width 92 height 16
type input "בצל"
click at [684, 366] on icon at bounding box center [682, 365] width 7 height 7
click at [902, 461] on input "רק תור נוכחי" at bounding box center [898, 466] width 14 height 14
checkbox input "false"
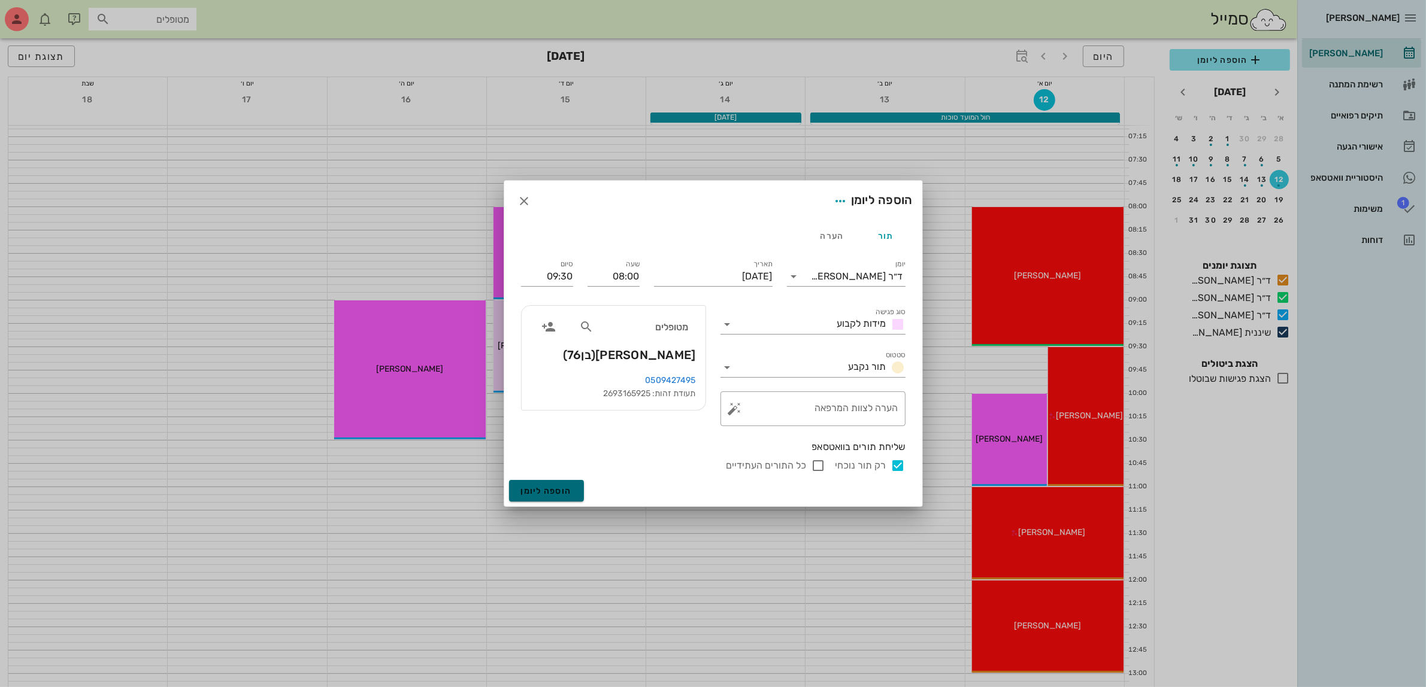
click at [544, 486] on span "הוספה ליומן" at bounding box center [546, 491] width 51 height 10
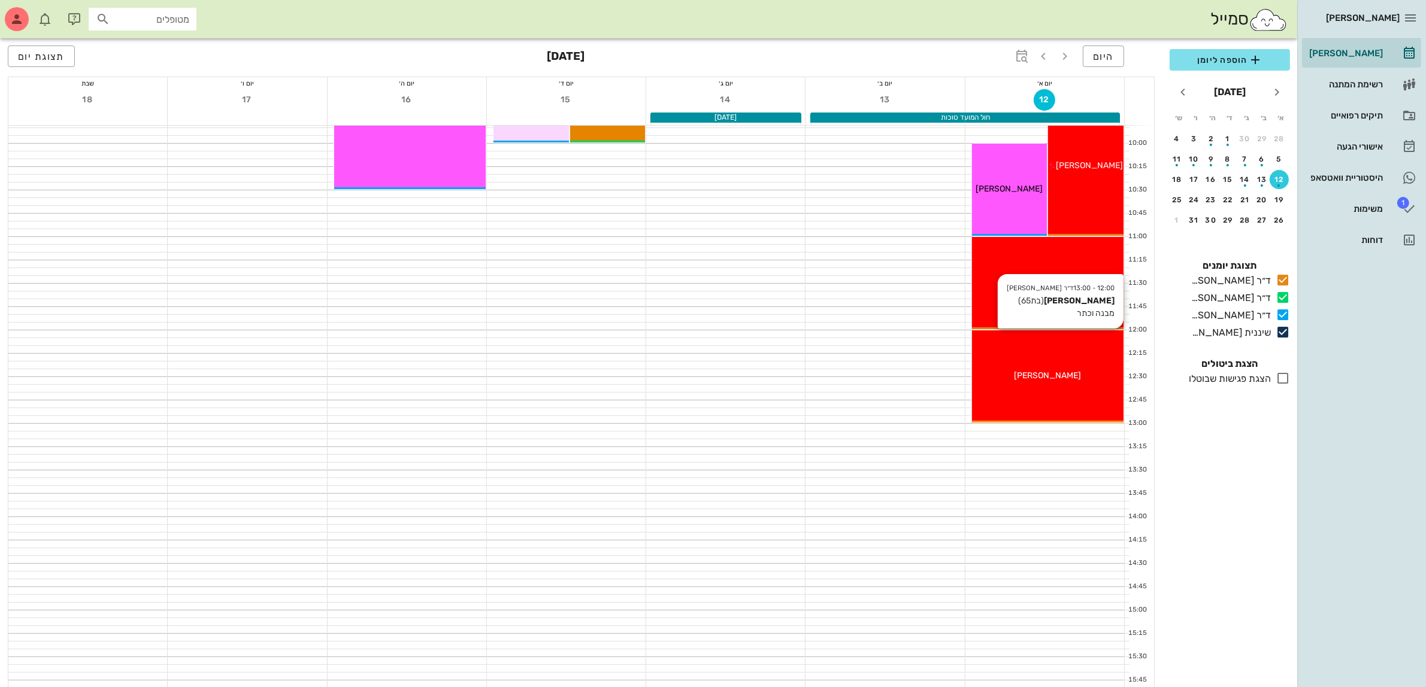
scroll to position [225, 0]
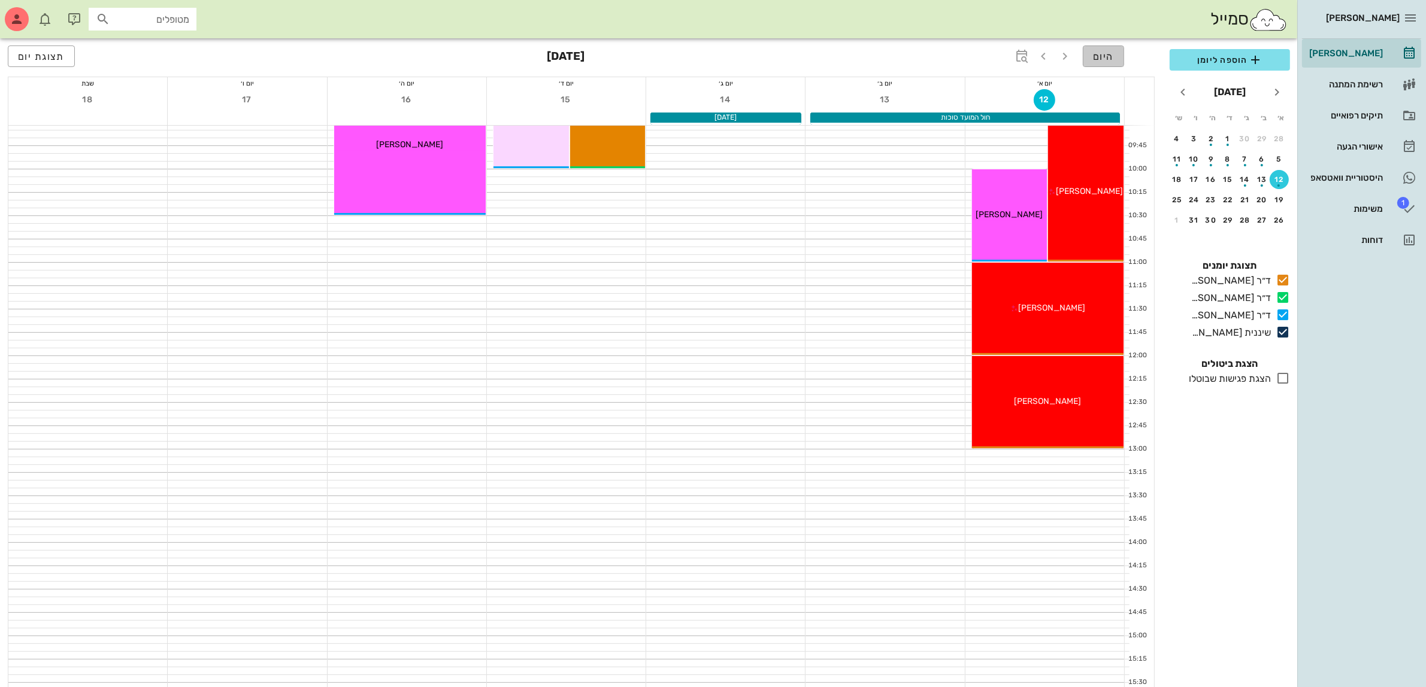
click at [1097, 54] on span "היום" at bounding box center [1103, 56] width 21 height 11
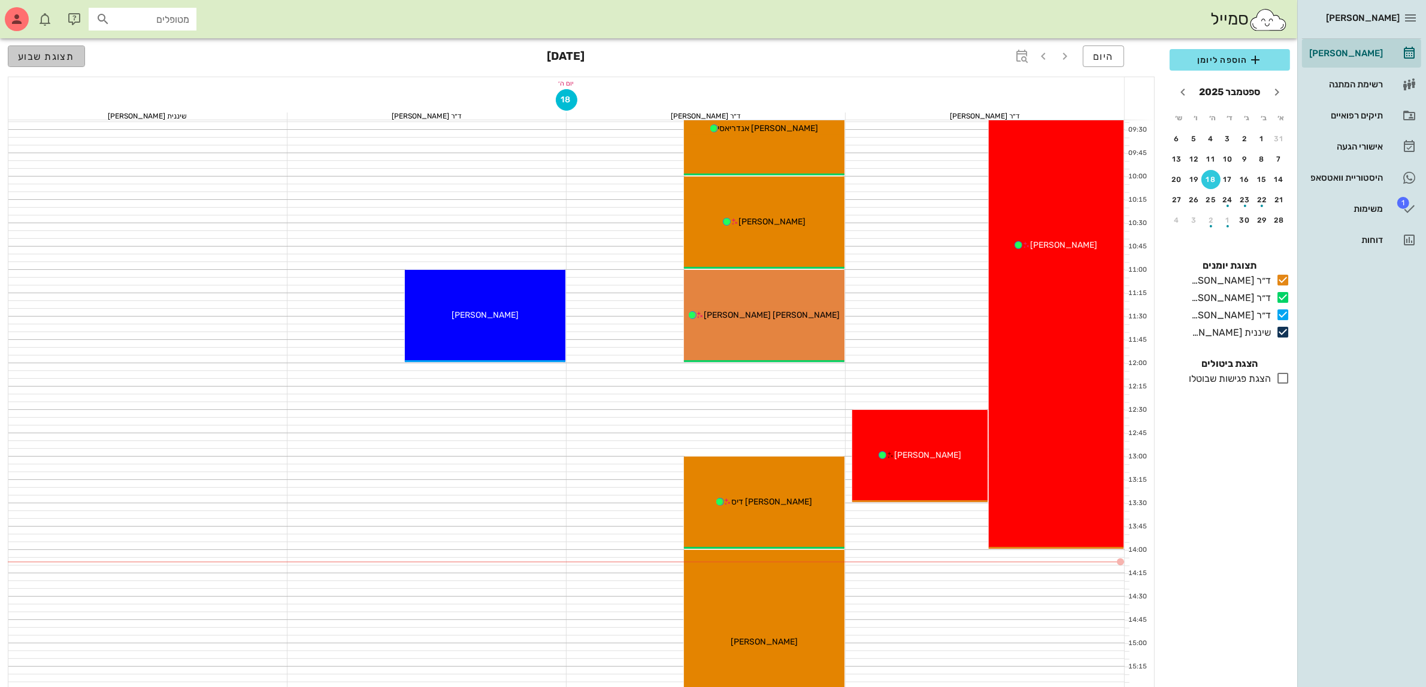
click at [28, 51] on span "תצוגת שבוע" at bounding box center [46, 56] width 57 height 11
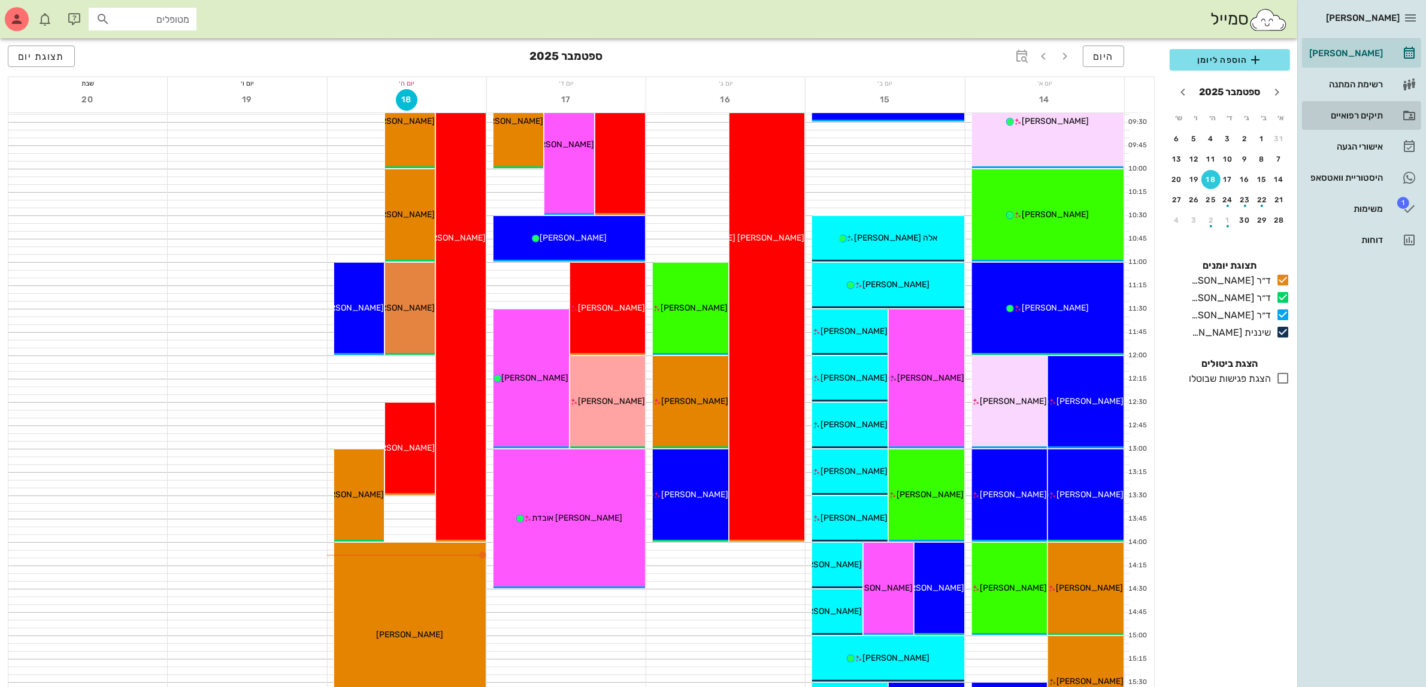
click at [1349, 113] on div "תיקים רפואיים" at bounding box center [1344, 116] width 76 height 10
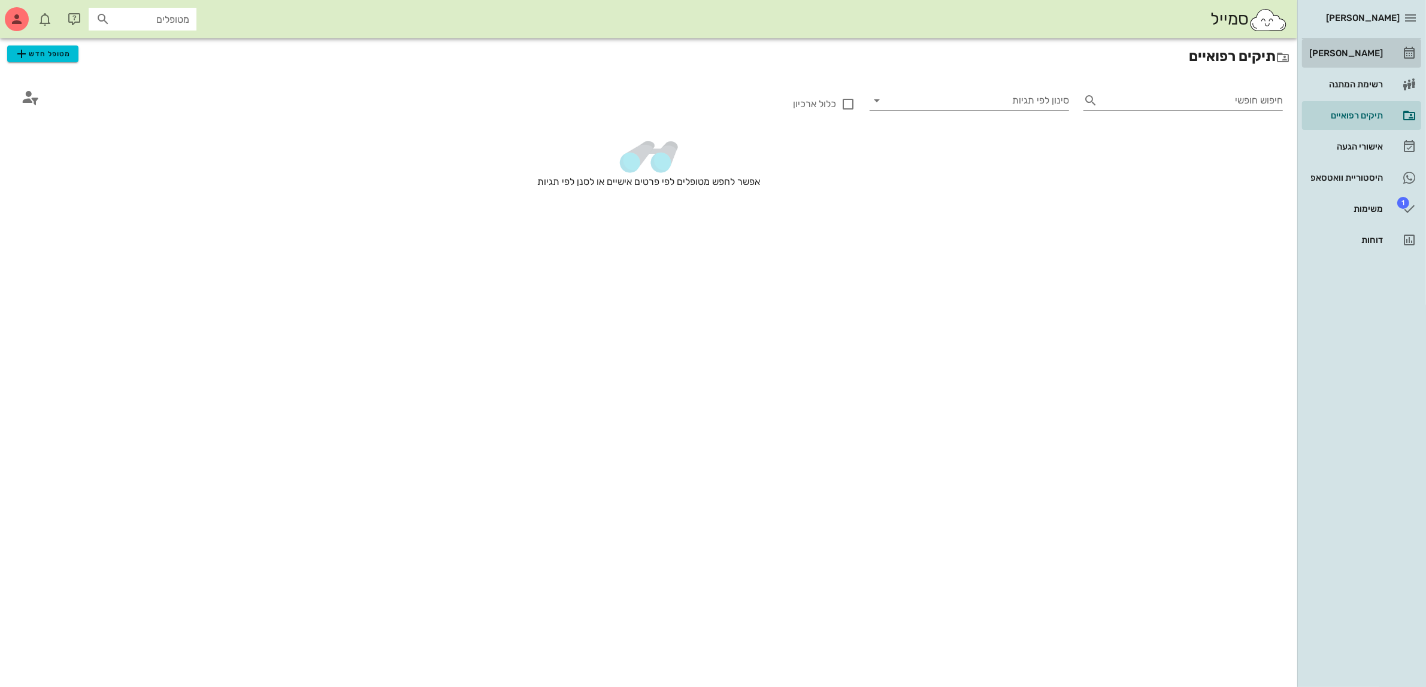
click at [1353, 47] on div "[PERSON_NAME]" at bounding box center [1344, 53] width 76 height 19
